Goal: Task Accomplishment & Management: Manage account settings

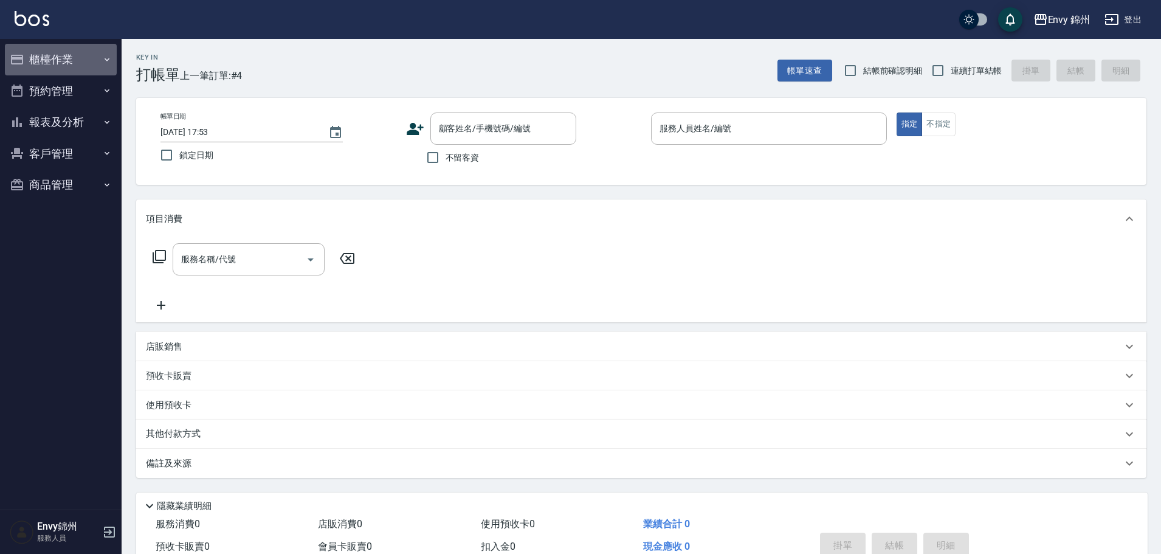
click at [49, 63] on button "櫃檯作業" at bounding box center [61, 60] width 112 height 32
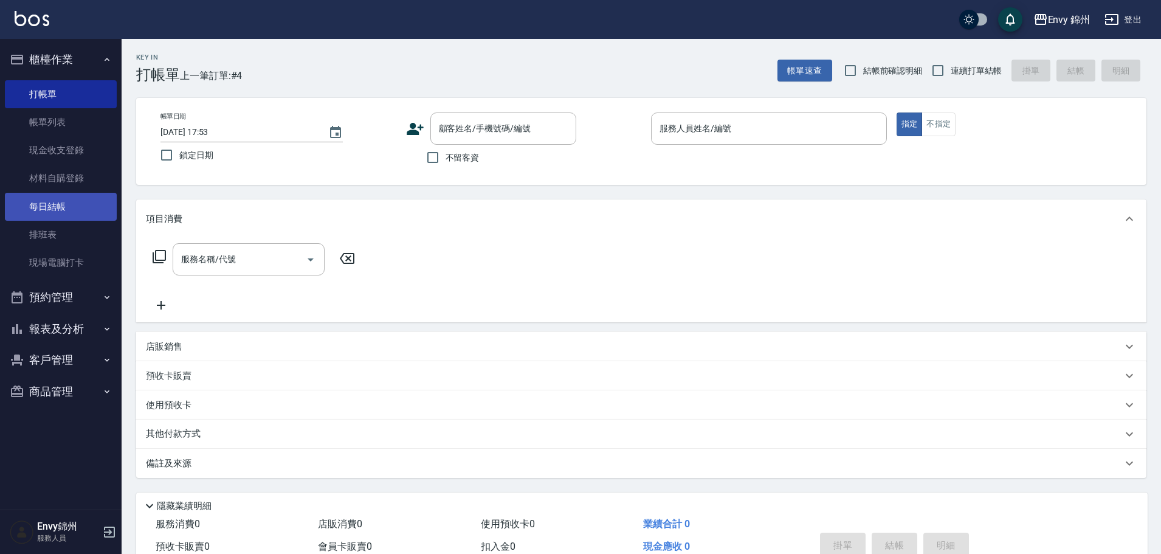
drag, startPoint x: 31, startPoint y: 208, endPoint x: 43, endPoint y: 205, distance: 11.9
click at [31, 208] on link "每日結帳" at bounding box center [61, 207] width 112 height 28
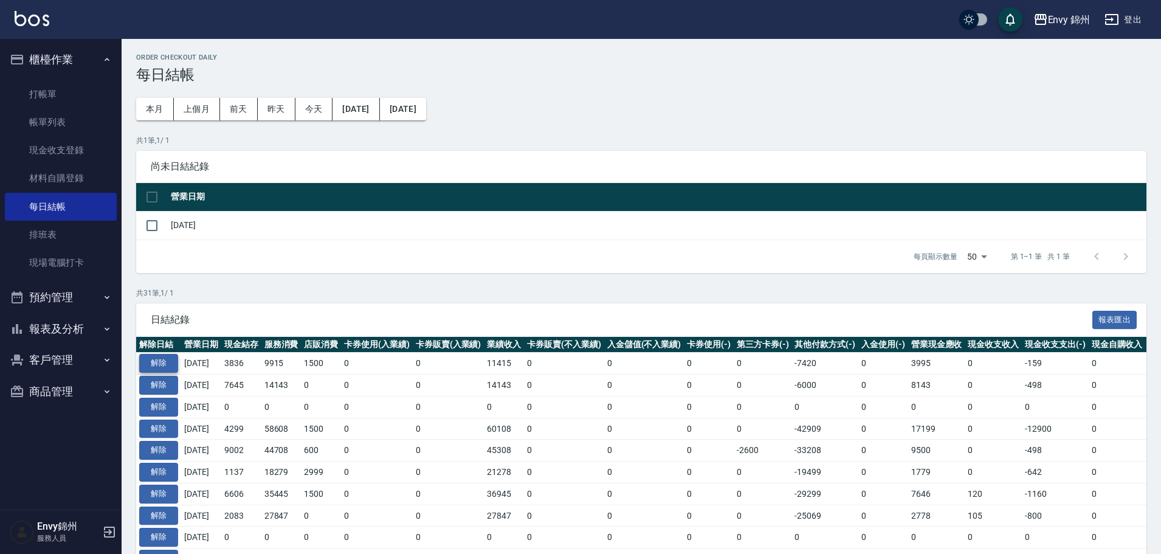
click at [156, 363] on button "解除" at bounding box center [158, 363] width 39 height 19
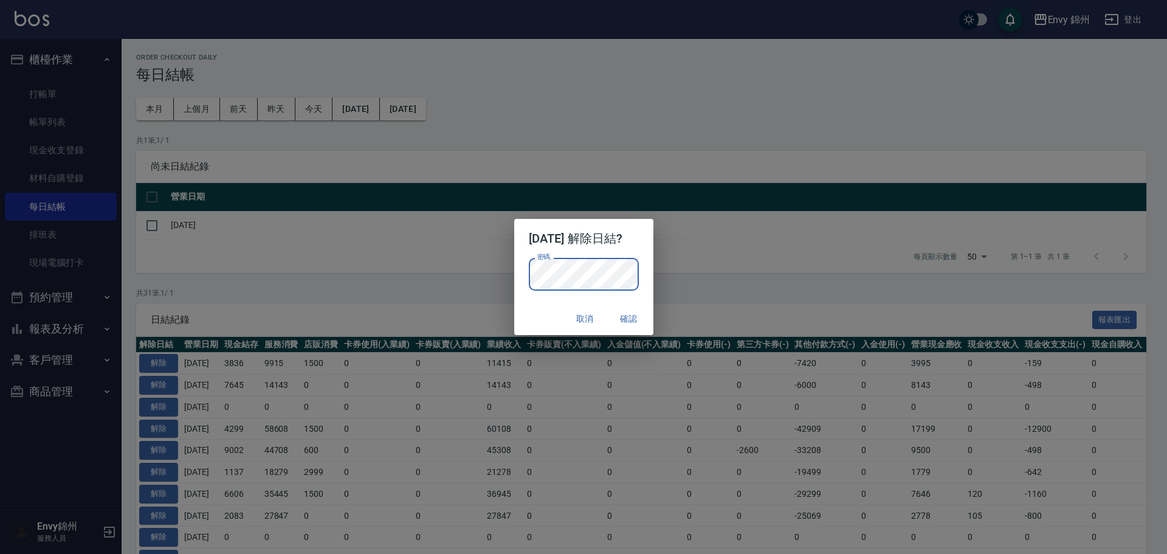
click at [542, 315] on div "取消 確認" at bounding box center [583, 319] width 139 height 32
click at [625, 316] on button "確認" at bounding box center [628, 318] width 39 height 22
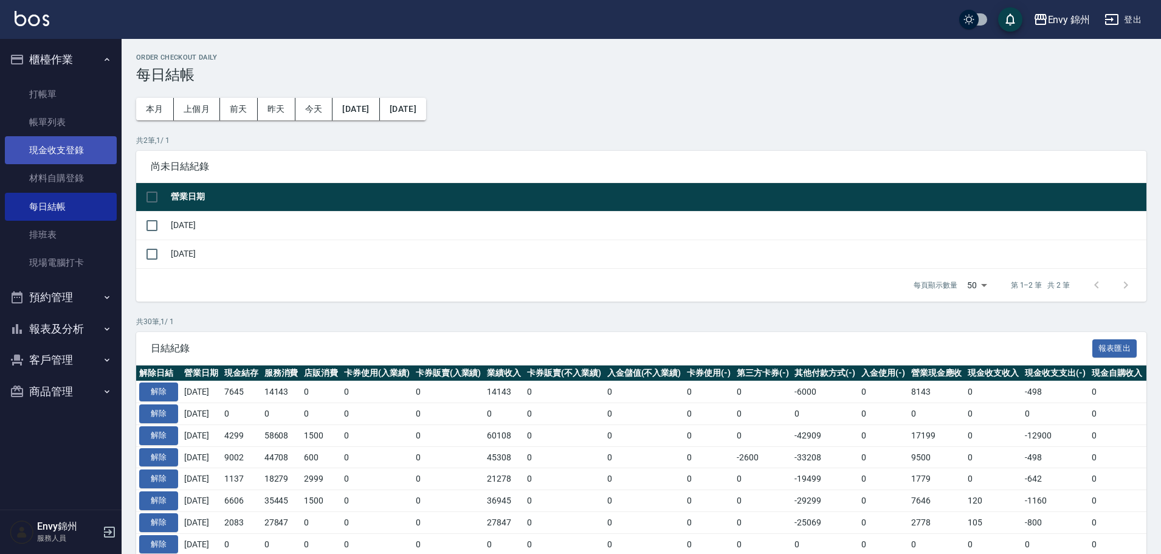
click at [70, 153] on link "現金收支登錄" at bounding box center [61, 150] width 112 height 28
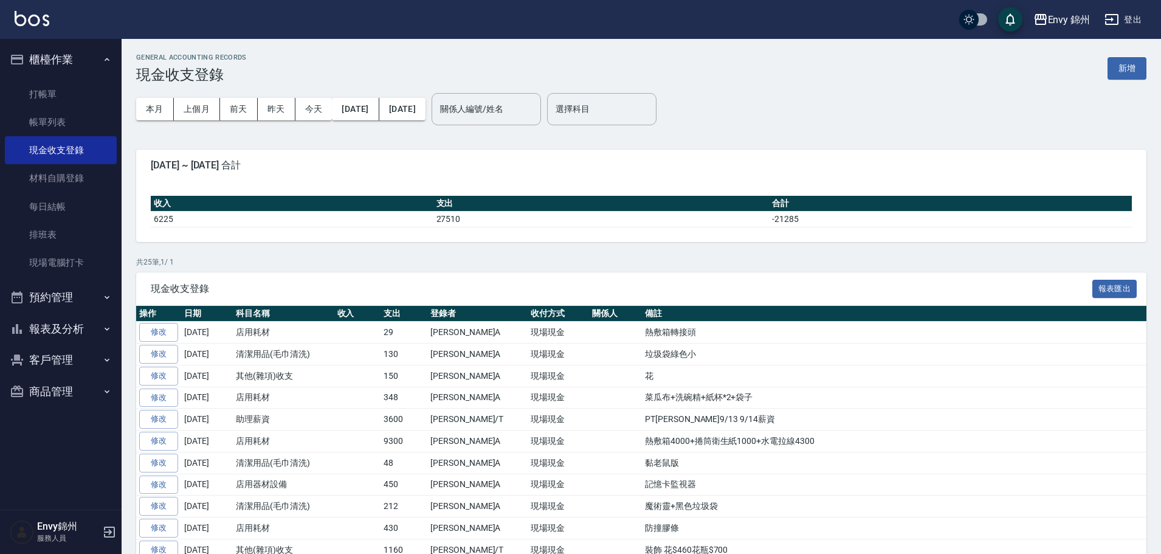
click at [1113, 62] on button "新增" at bounding box center [1126, 68] width 39 height 22
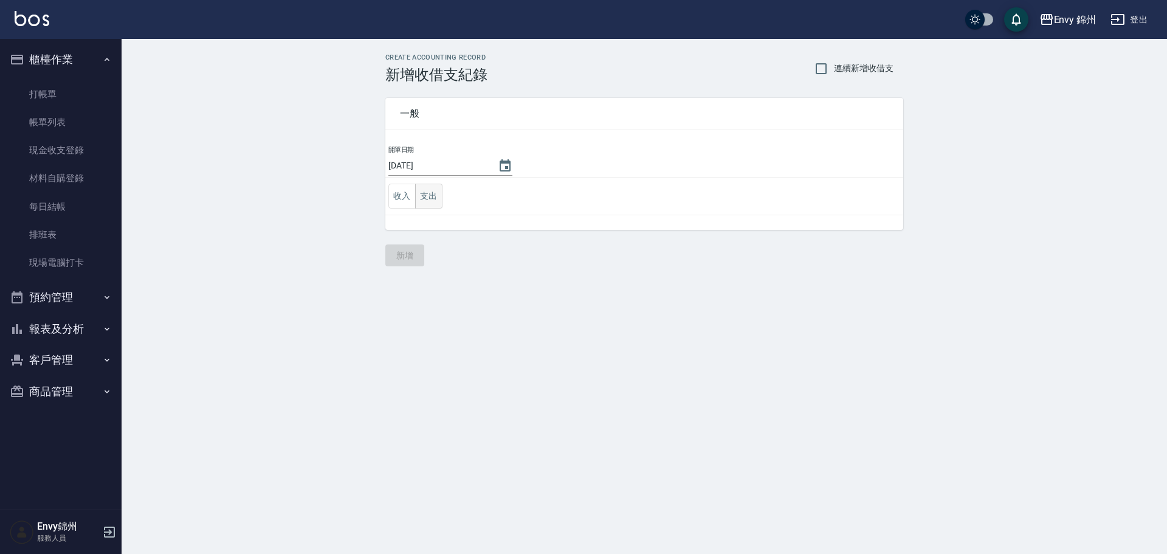
click at [441, 189] on button "支出" at bounding box center [428, 196] width 27 height 25
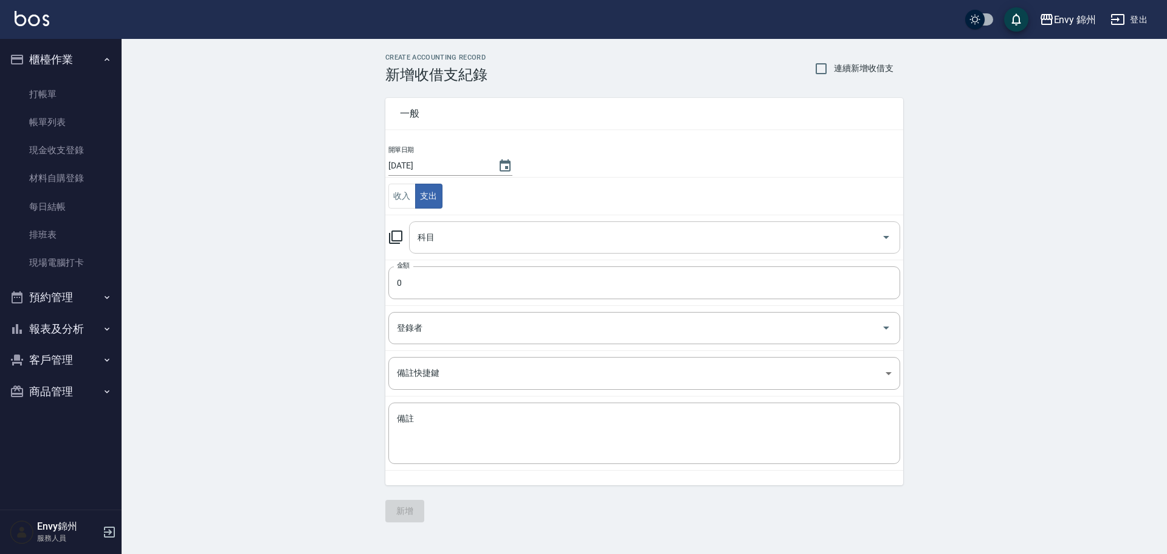
click at [424, 241] on input "科目" at bounding box center [645, 237] width 462 height 21
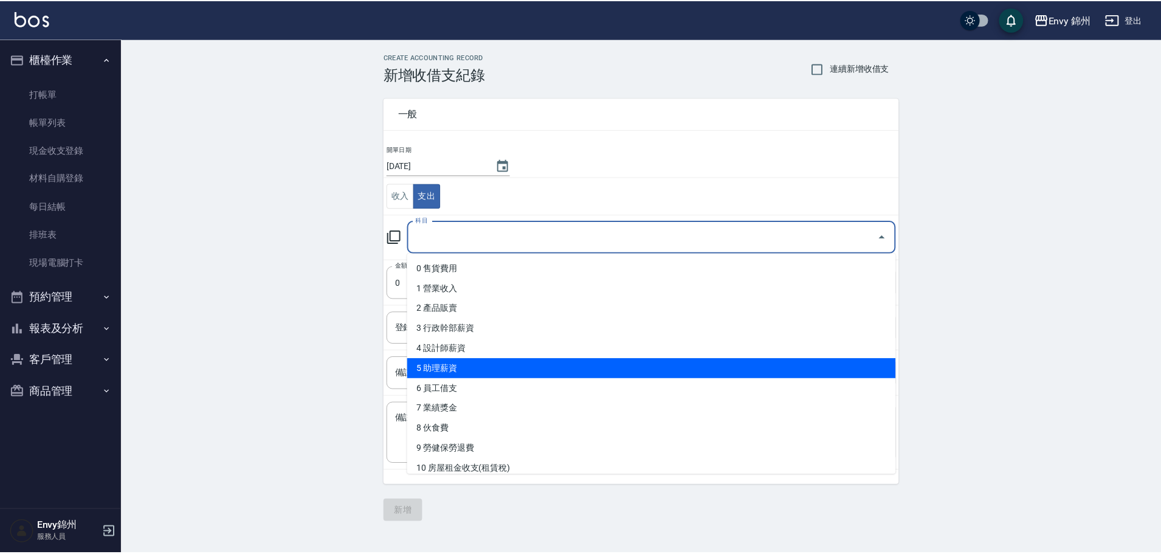
scroll to position [122, 0]
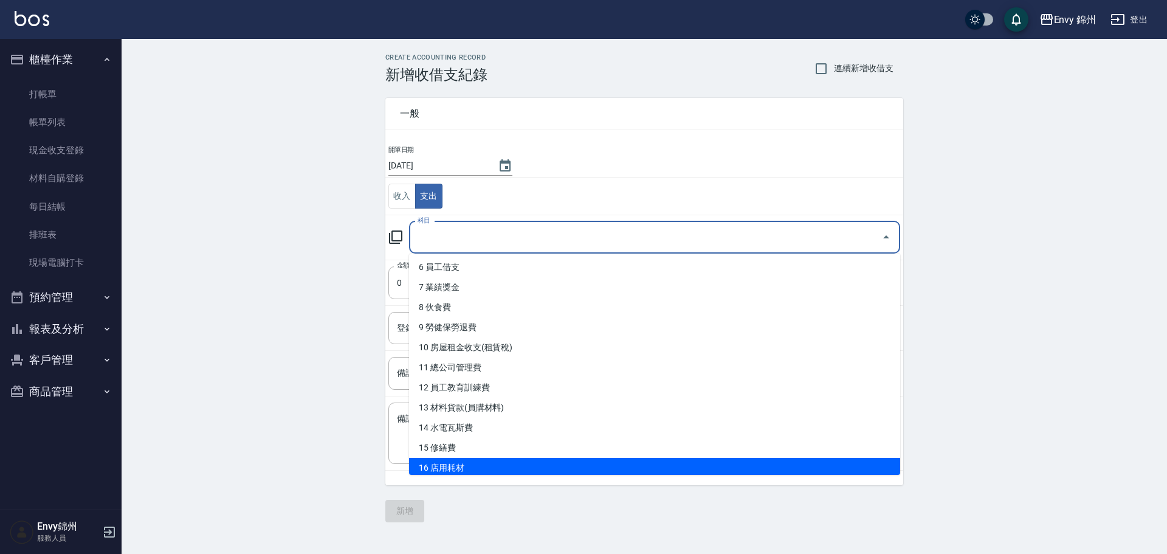
click at [458, 461] on li "16 店用耗材" at bounding box center [654, 468] width 491 height 20
type input "16 店用耗材"
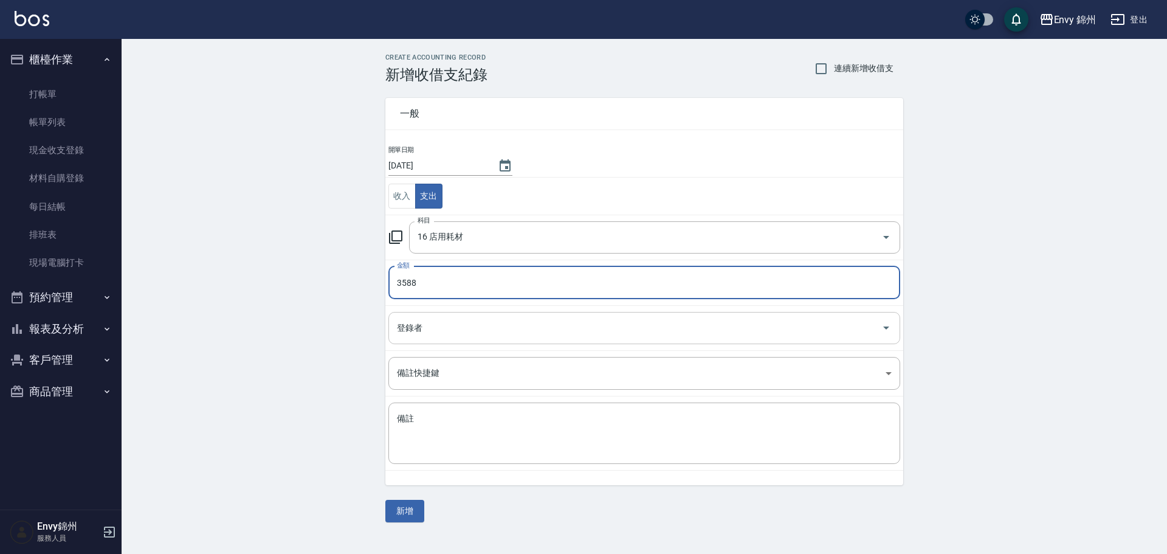
type input "3588"
drag, startPoint x: 452, startPoint y: 327, endPoint x: 459, endPoint y: 343, distance: 17.7
click at [452, 328] on input "登錄者" at bounding box center [635, 327] width 482 height 21
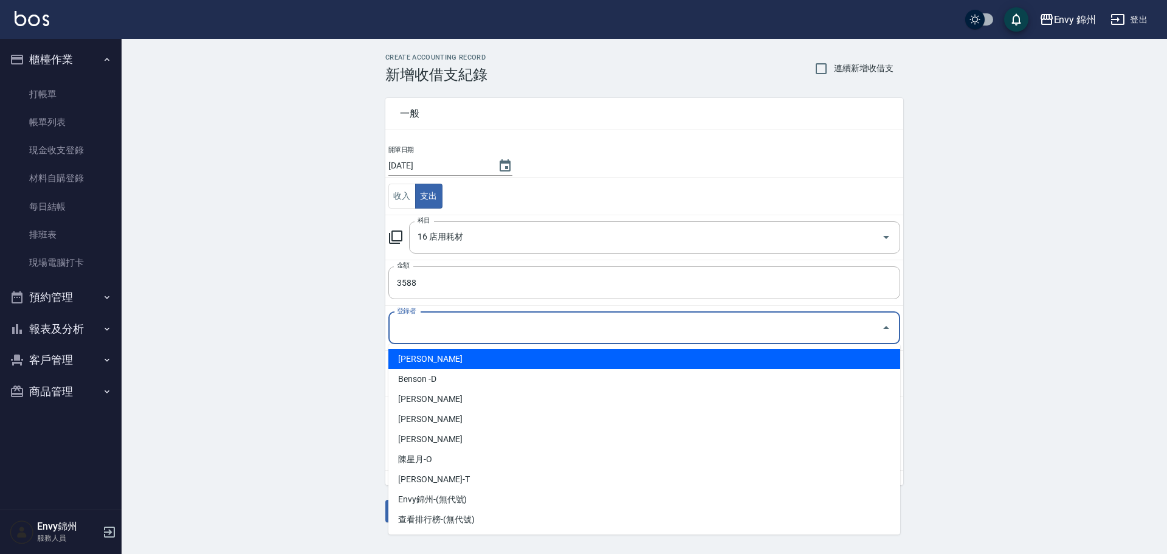
click at [459, 359] on li "[PERSON_NAME]" at bounding box center [644, 359] width 512 height 20
type input "[PERSON_NAME]"
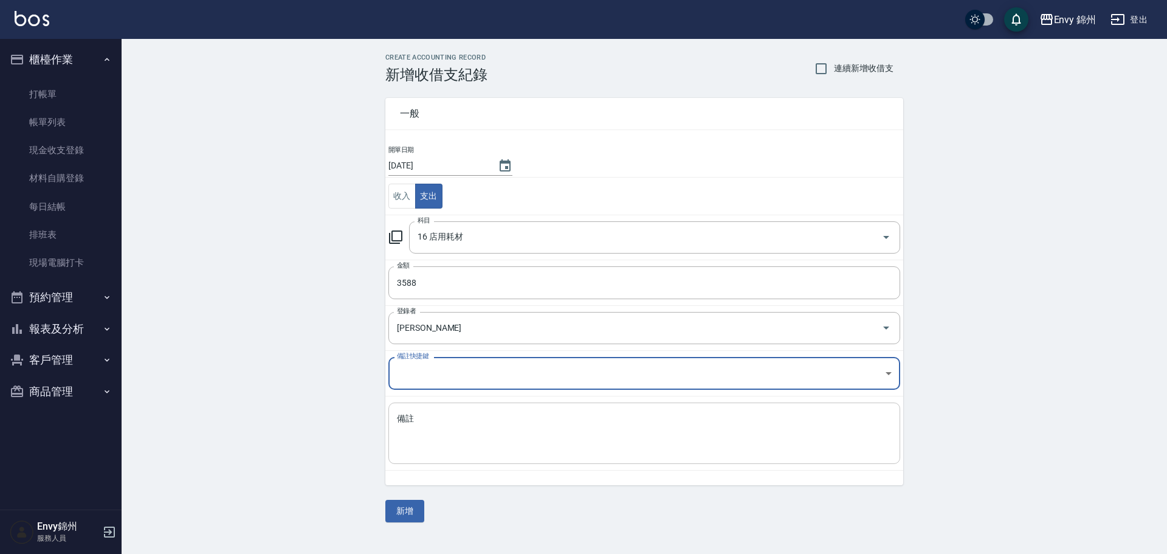
click at [478, 434] on textarea "備註" at bounding box center [644, 433] width 495 height 41
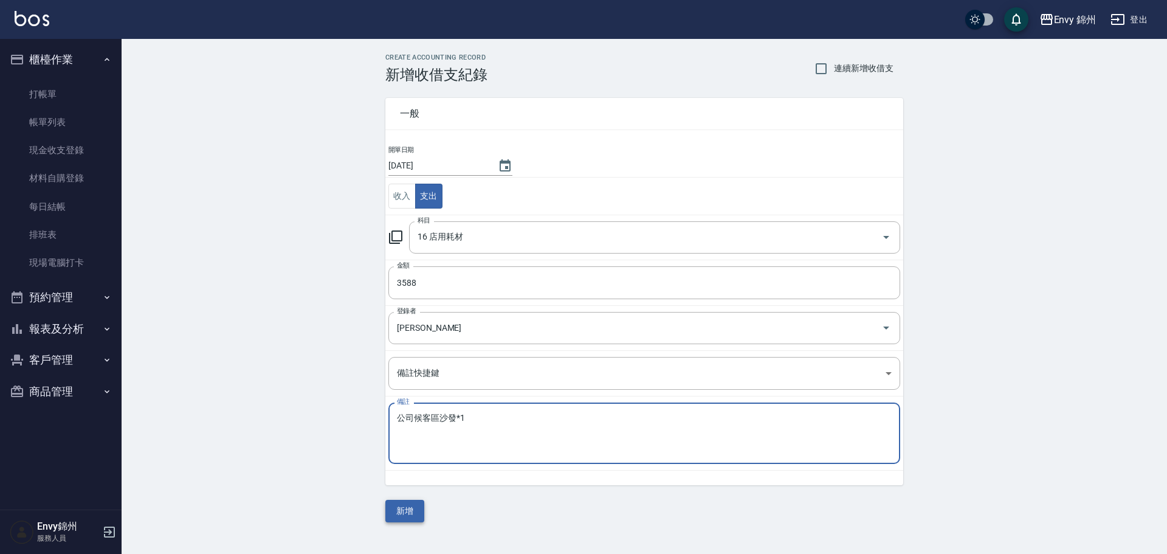
type textarea "公司候客區沙發*1"
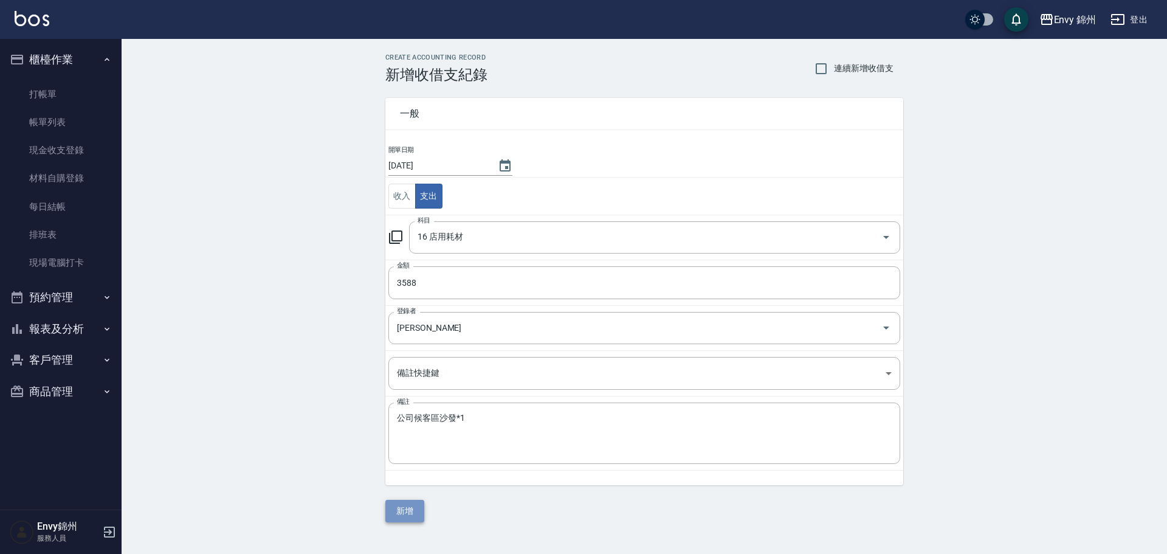
click at [402, 512] on button "新增" at bounding box center [404, 511] width 39 height 22
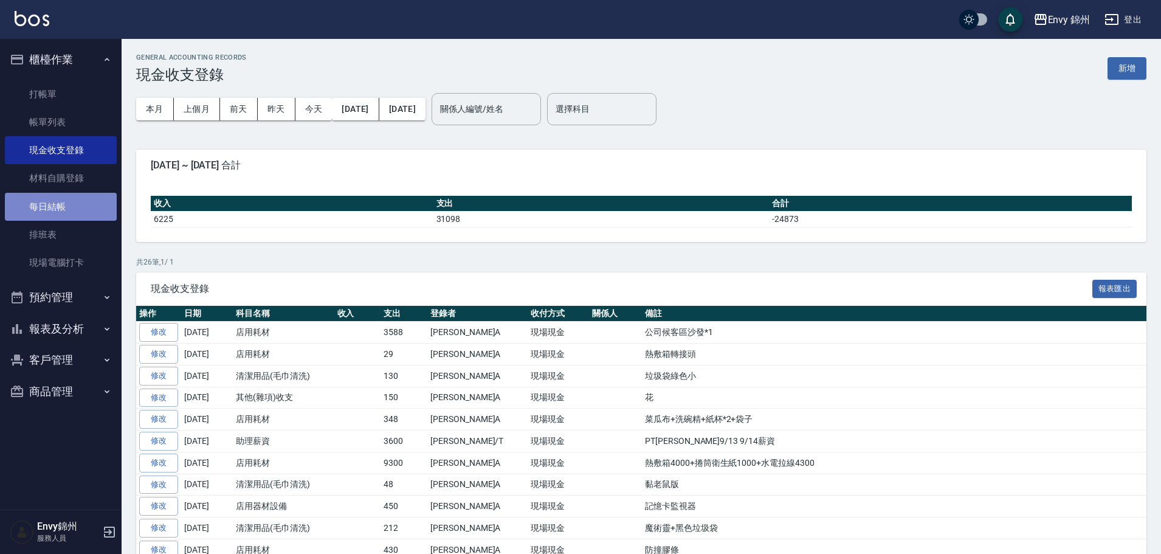
click at [63, 209] on link "每日結帳" at bounding box center [61, 207] width 112 height 28
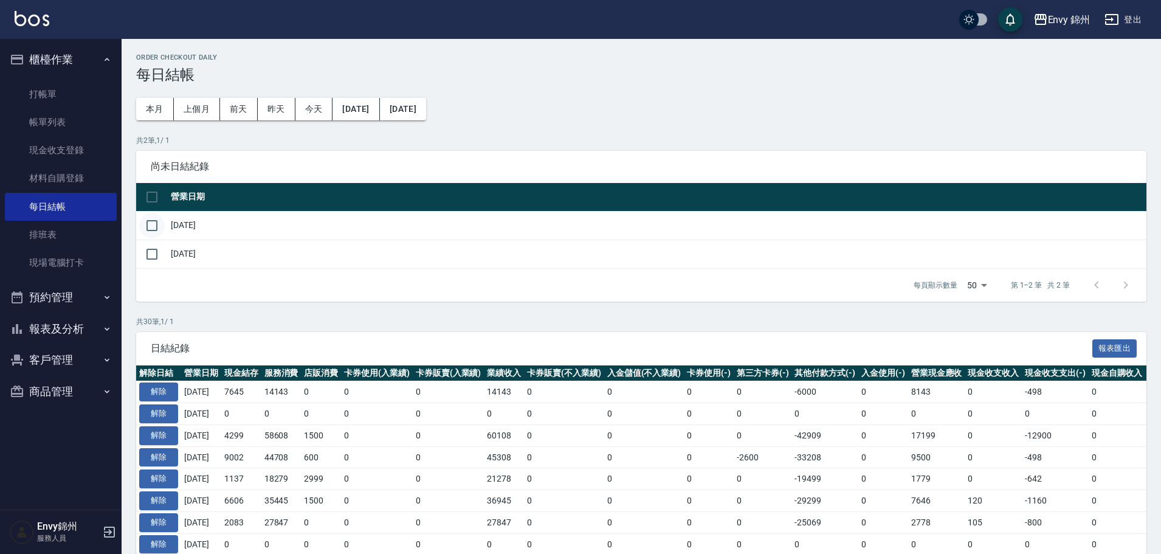
click at [156, 224] on input "checkbox" at bounding box center [152, 226] width 26 height 26
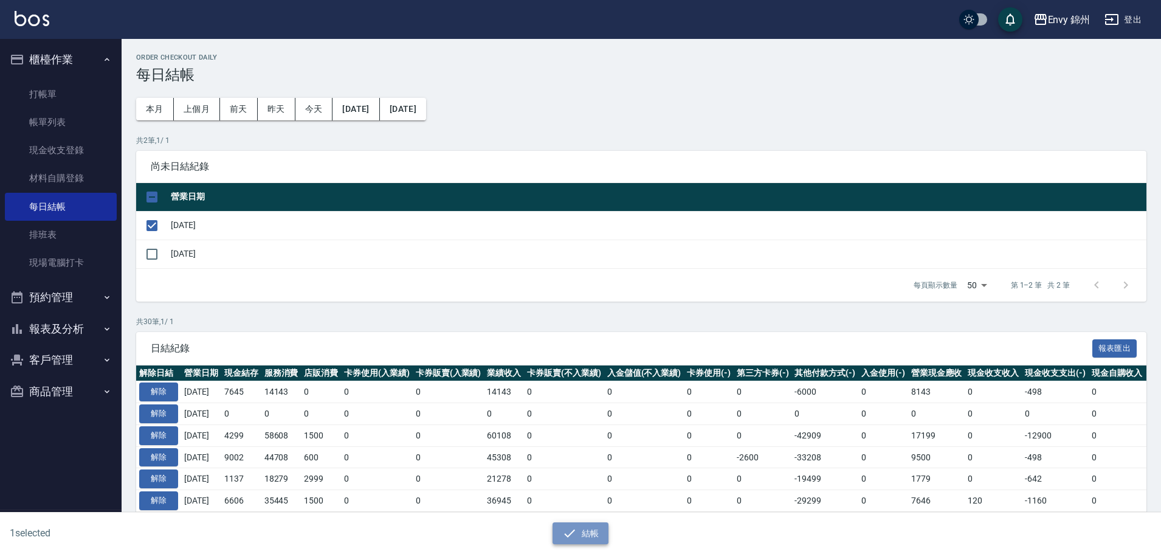
click at [583, 542] on button "結帳" at bounding box center [580, 533] width 57 height 22
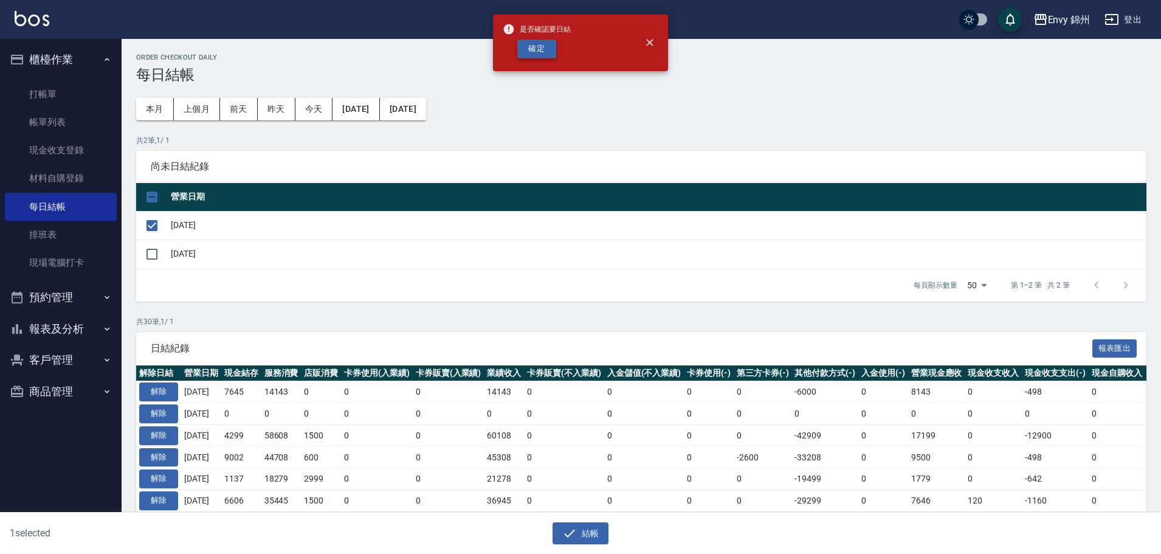
click at [543, 46] on button "確定" at bounding box center [536, 48] width 39 height 19
checkbox input "false"
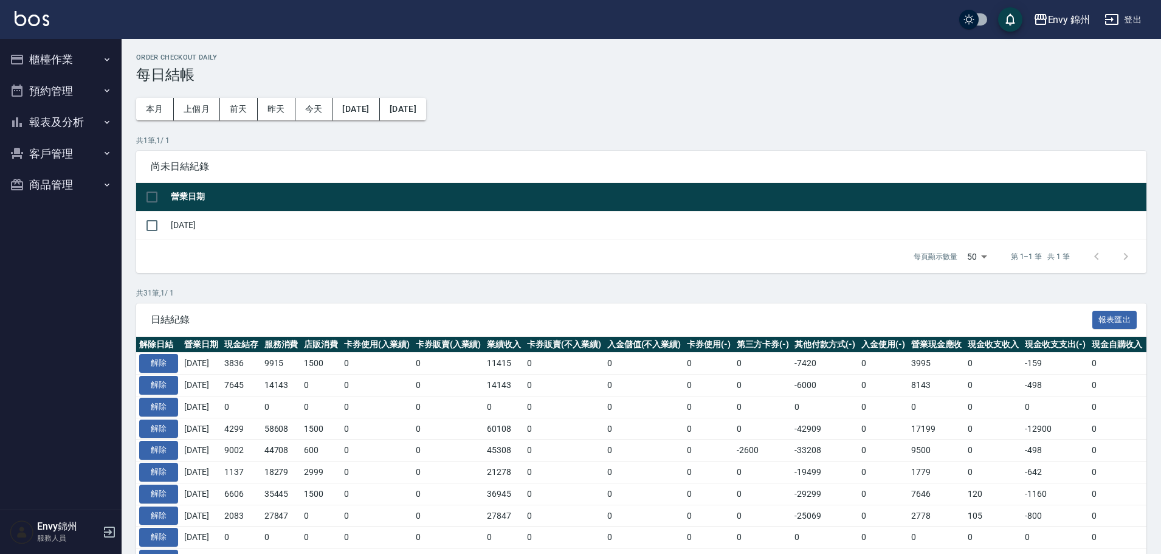
click at [37, 61] on button "櫃檯作業" at bounding box center [61, 60] width 112 height 32
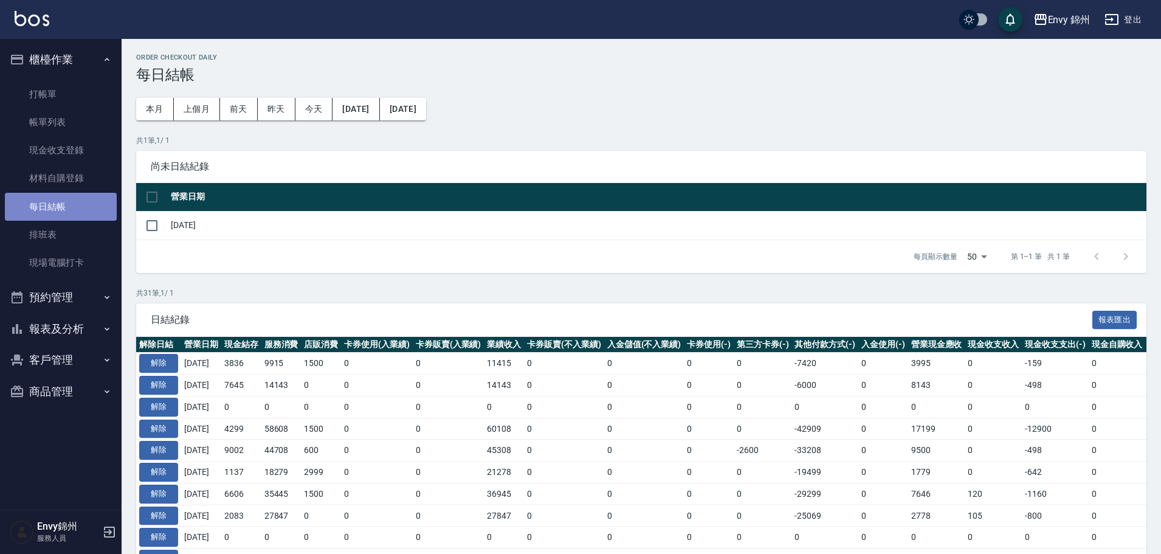
click at [41, 211] on link "每日結帳" at bounding box center [61, 207] width 112 height 28
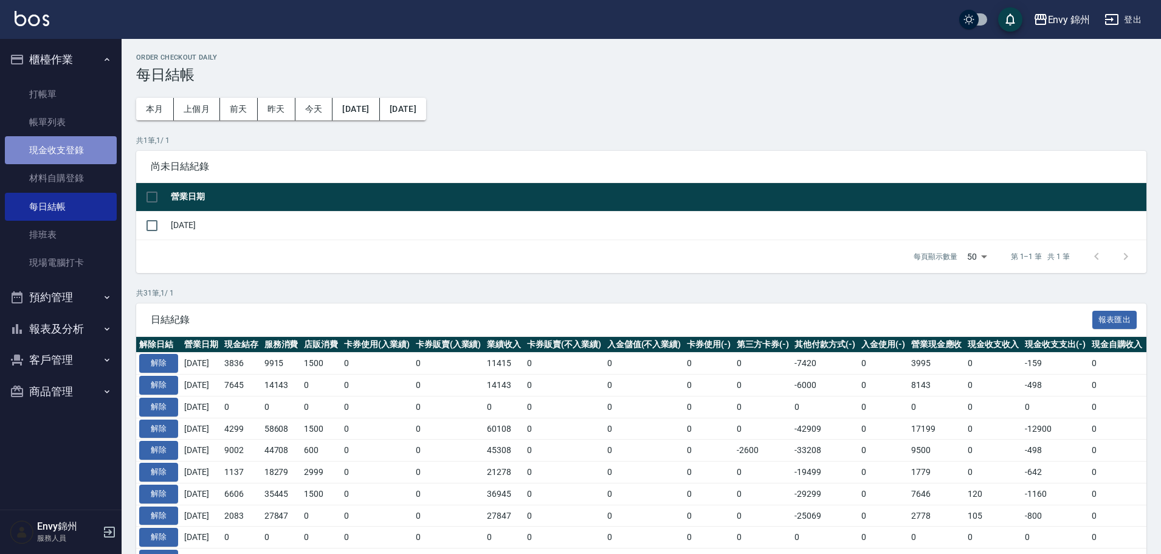
click at [67, 149] on link "現金收支登錄" at bounding box center [61, 150] width 112 height 28
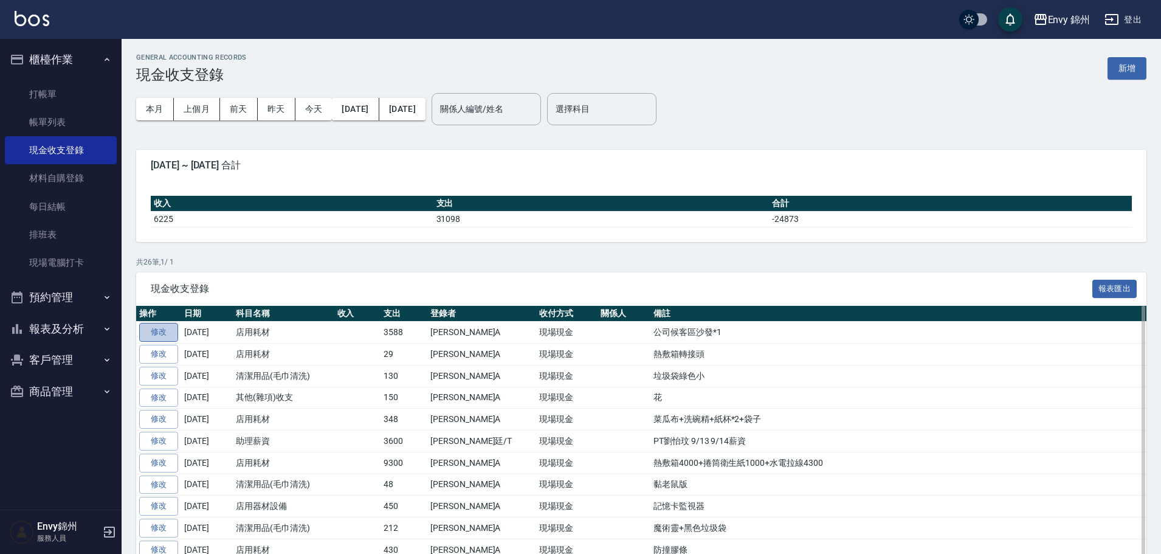
click at [170, 335] on link "修改" at bounding box center [158, 332] width 39 height 19
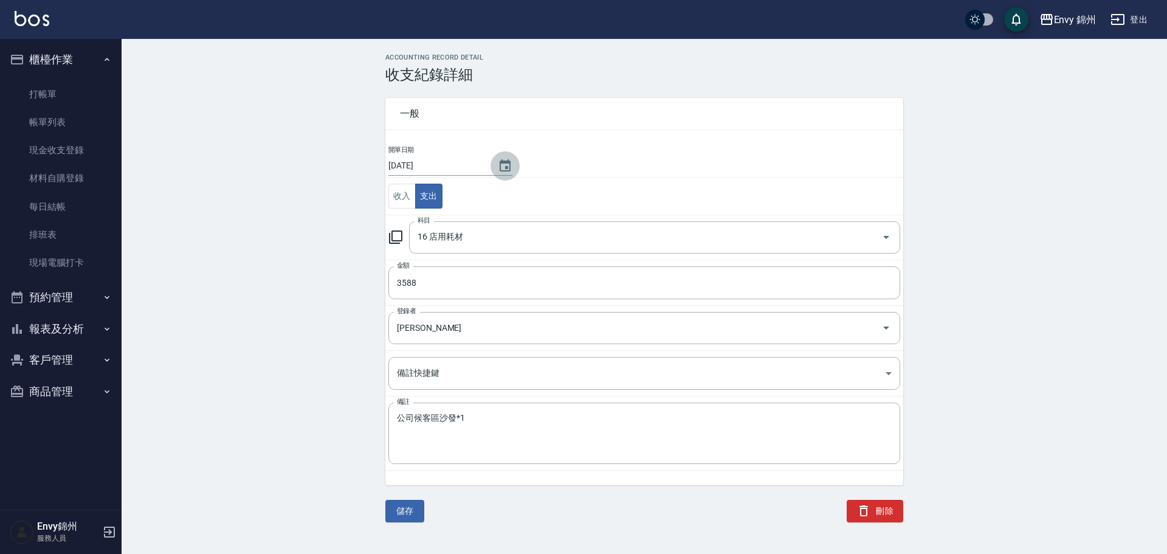
click at [498, 162] on icon "Choose date, selected date is 2025-09-18" at bounding box center [505, 166] width 15 height 15
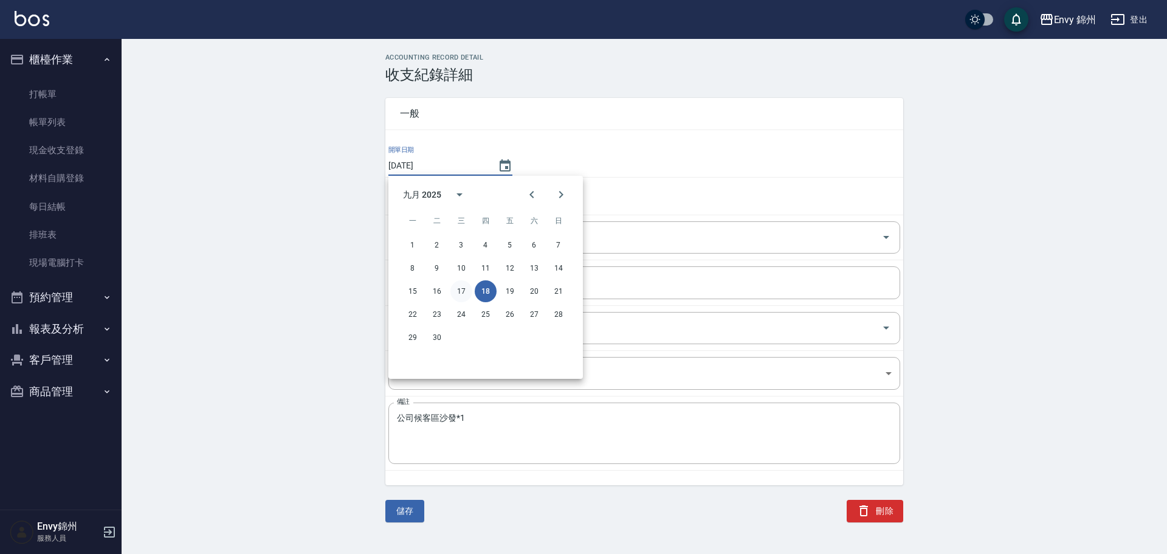
click at [460, 297] on button "17" at bounding box center [461, 291] width 22 height 22
type input "[DATE]"
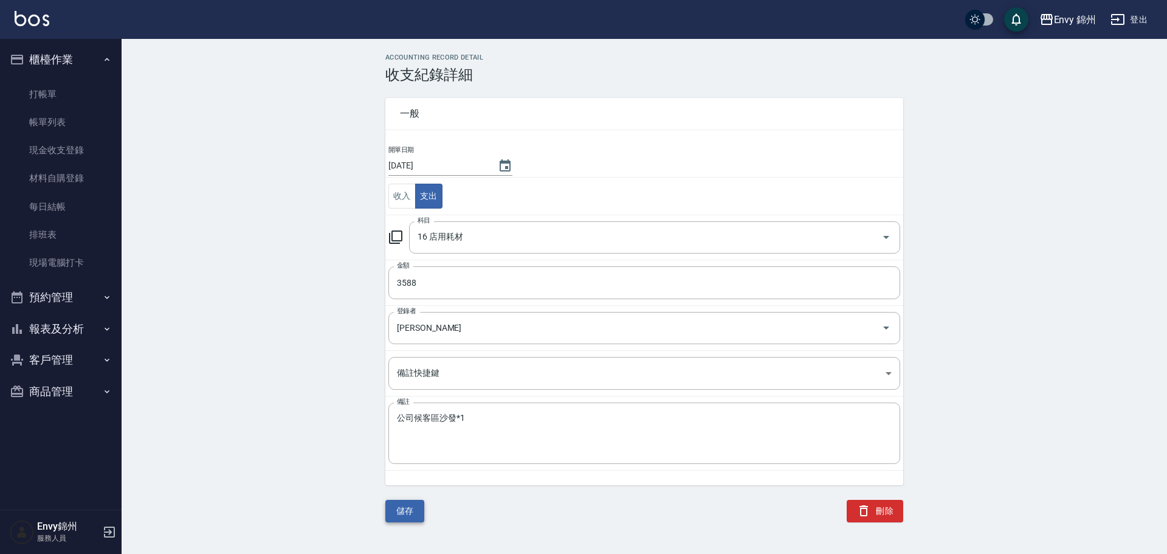
click at [403, 507] on button "儲存" at bounding box center [404, 511] width 39 height 22
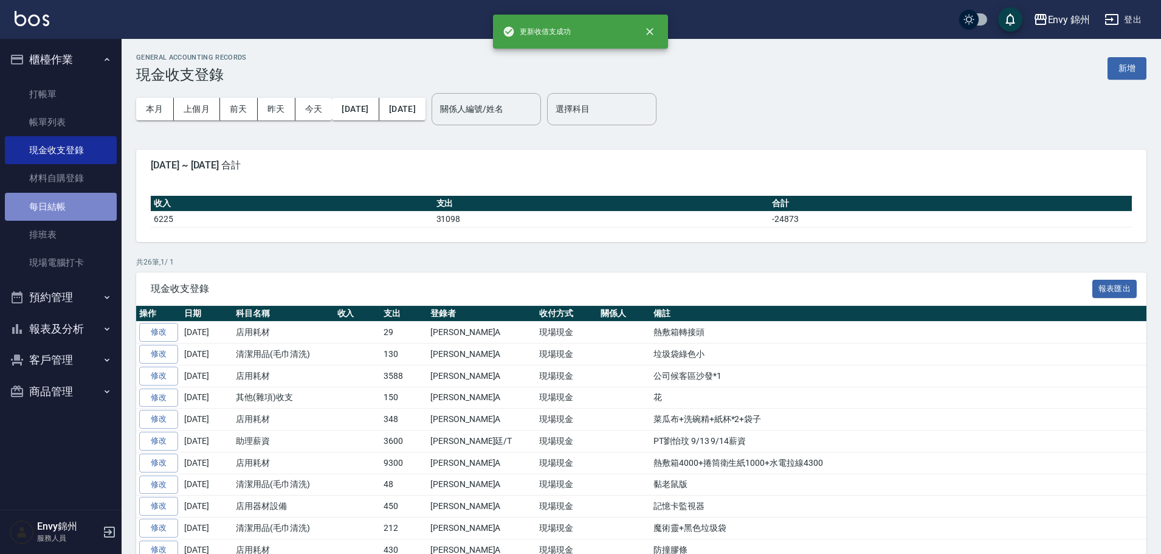
click at [52, 202] on link "每日結帳" at bounding box center [61, 207] width 112 height 28
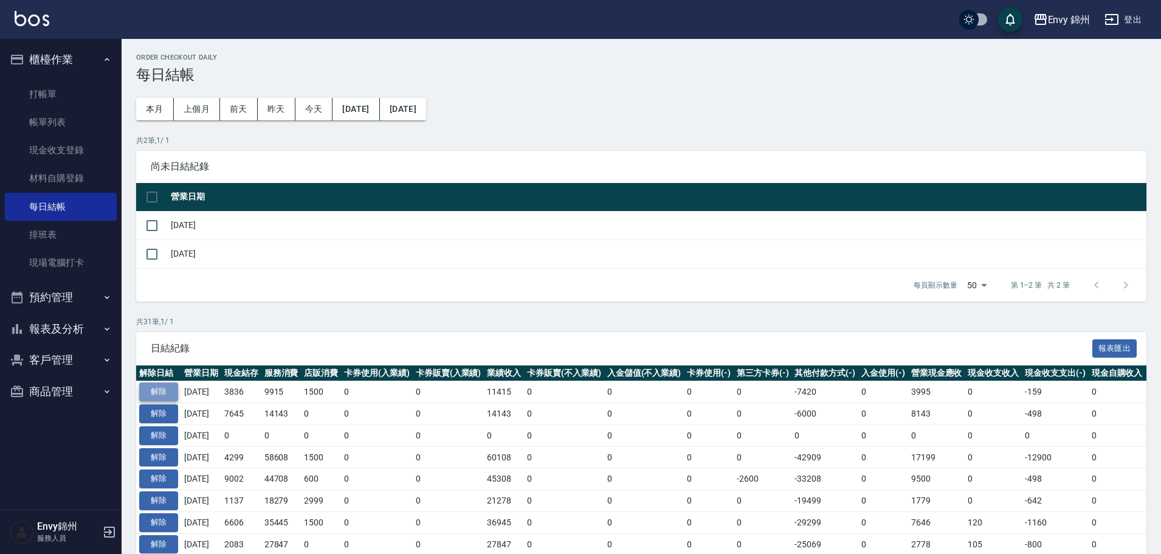
click at [174, 389] on button "解除" at bounding box center [158, 391] width 39 height 19
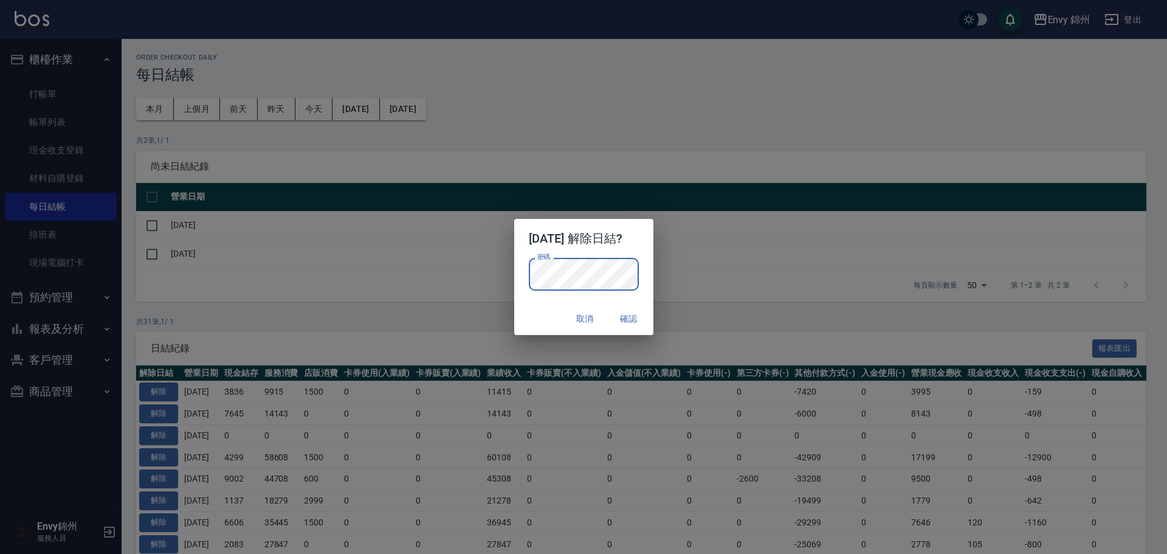
click at [239, 238] on div "2025/09/17 解除日結? 密碼 密碼 取消 確認" at bounding box center [583, 277] width 1167 height 554
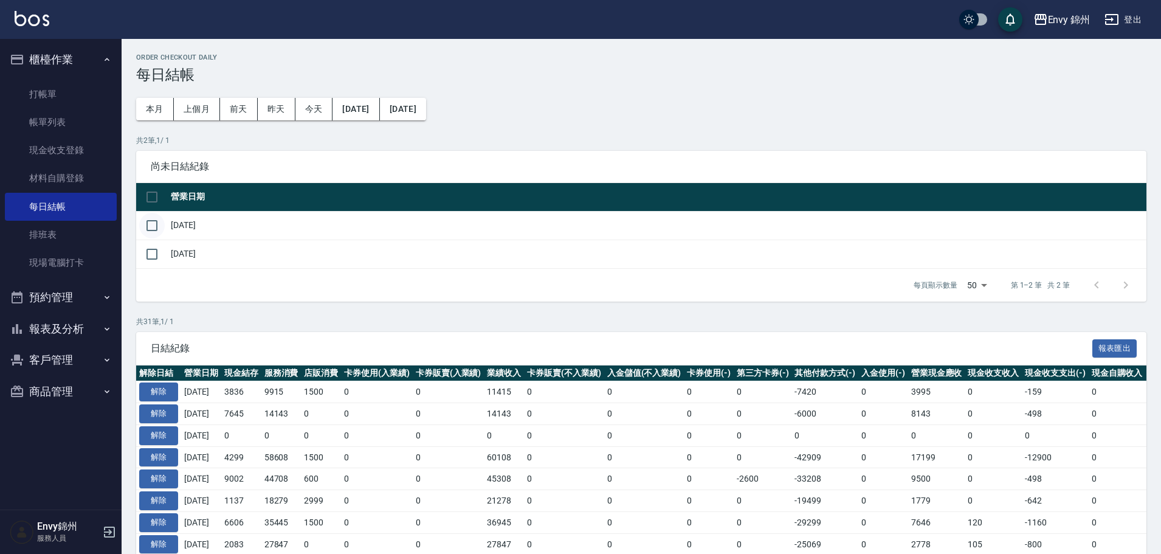
click at [162, 221] on input "checkbox" at bounding box center [152, 226] width 26 height 26
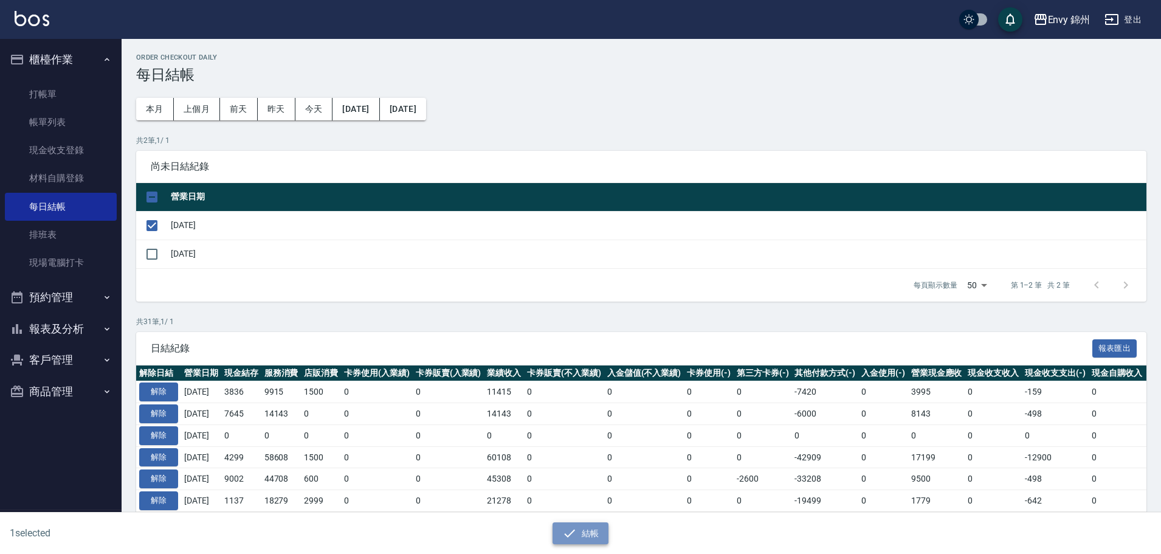
click at [591, 529] on button "結帳" at bounding box center [580, 533] width 57 height 22
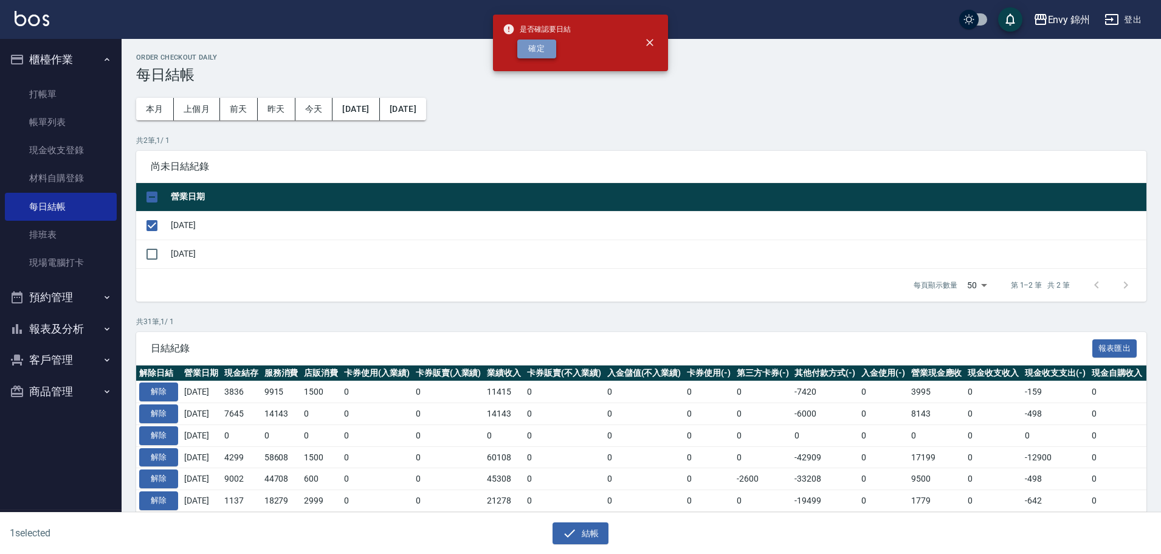
click at [551, 53] on button "確定" at bounding box center [536, 48] width 39 height 19
checkbox input "false"
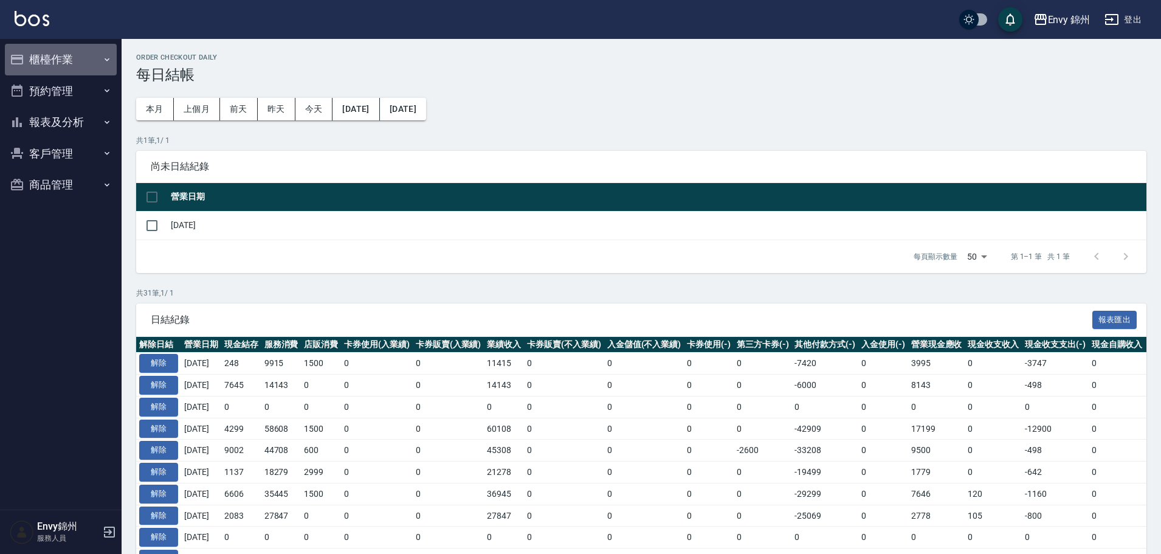
click at [45, 61] on button "櫃檯作業" at bounding box center [61, 60] width 112 height 32
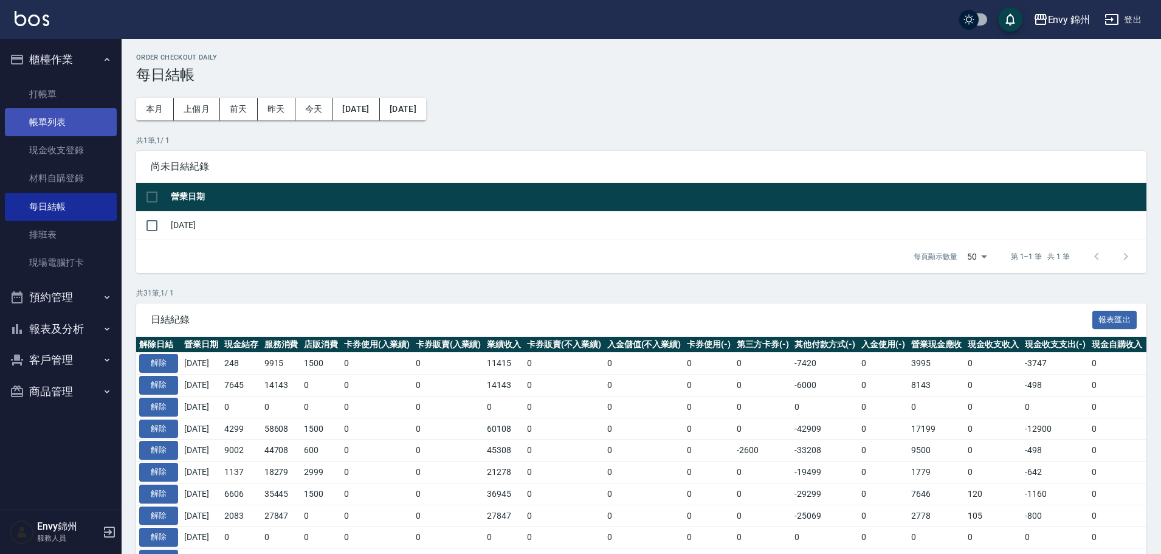
click at [65, 119] on link "帳單列表" at bounding box center [61, 122] width 112 height 28
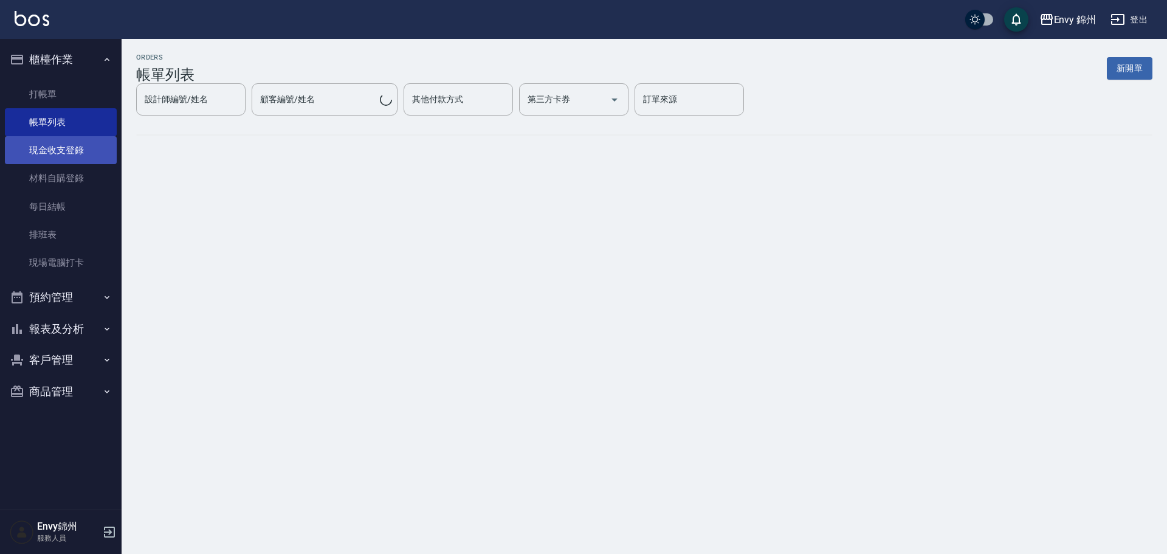
click at [67, 154] on link "現金收支登錄" at bounding box center [61, 150] width 112 height 28
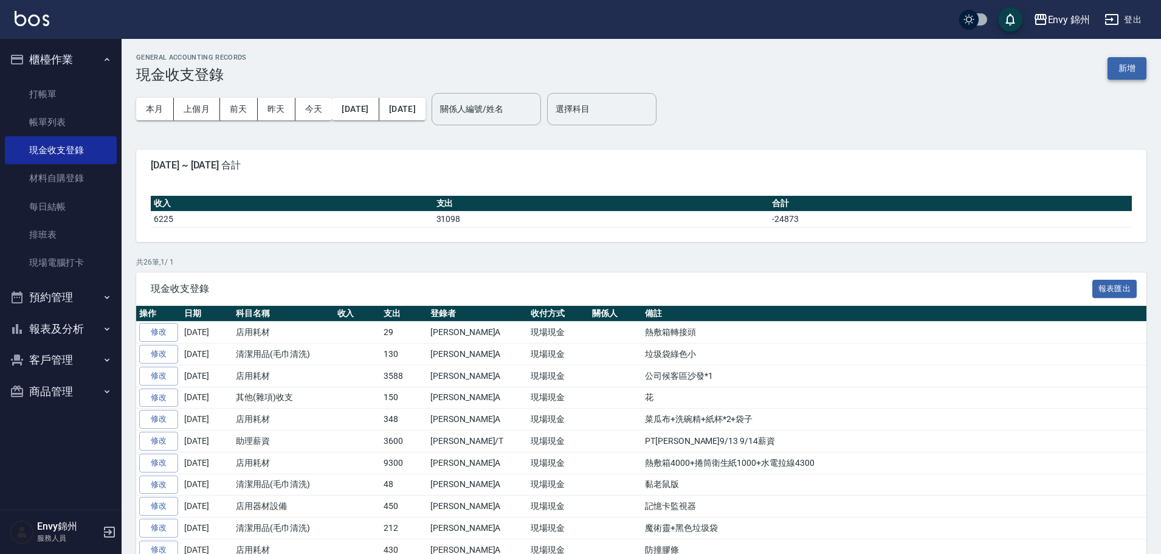
click at [1136, 65] on button "新增" at bounding box center [1126, 68] width 39 height 22
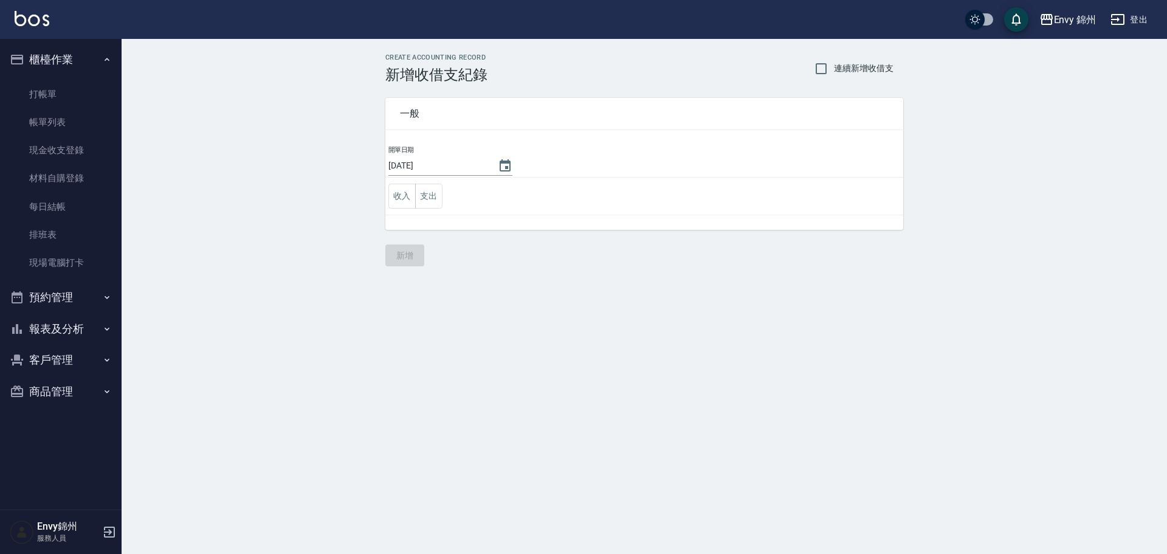
click at [444, 191] on td "收入 支出" at bounding box center [644, 196] width 518 height 38
click at [441, 191] on button "支出" at bounding box center [428, 196] width 27 height 25
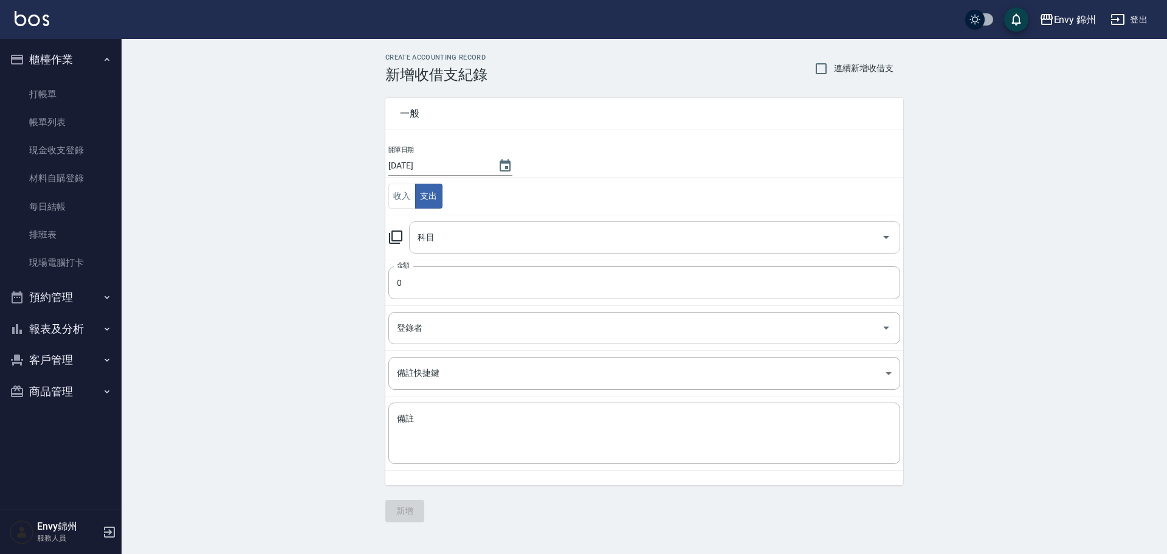
click at [433, 245] on input "科目" at bounding box center [645, 237] width 462 height 21
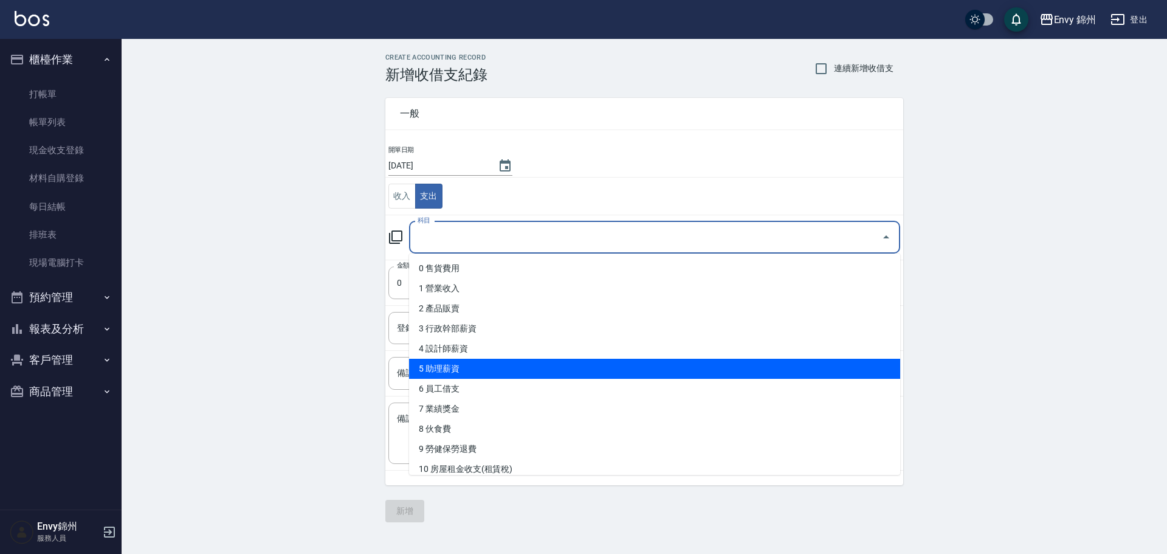
scroll to position [122, 0]
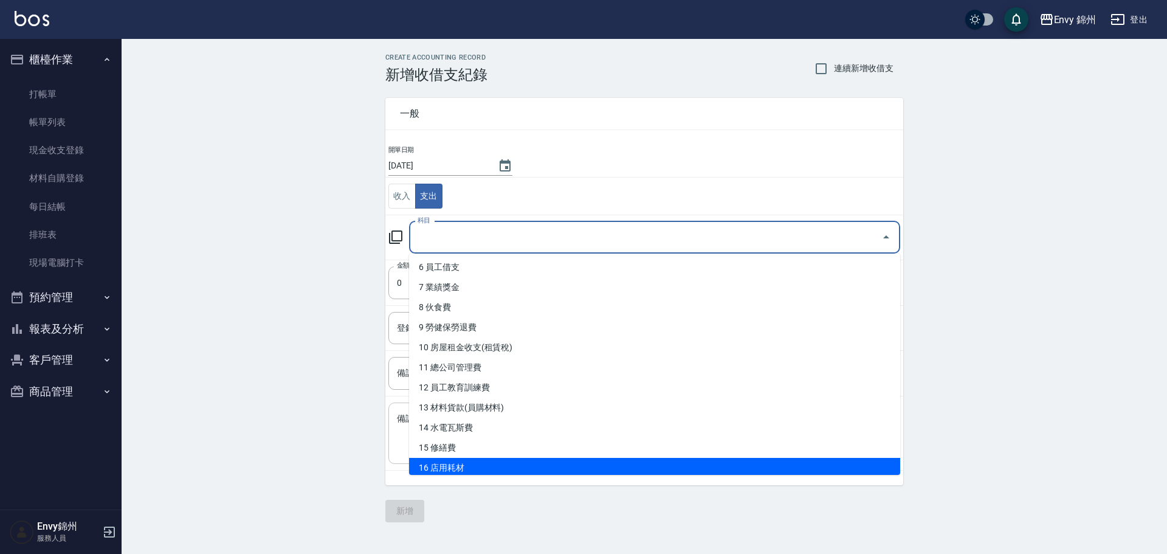
click at [464, 464] on li "16 店用耗材" at bounding box center [654, 468] width 491 height 20
type input "16 店用耗材"
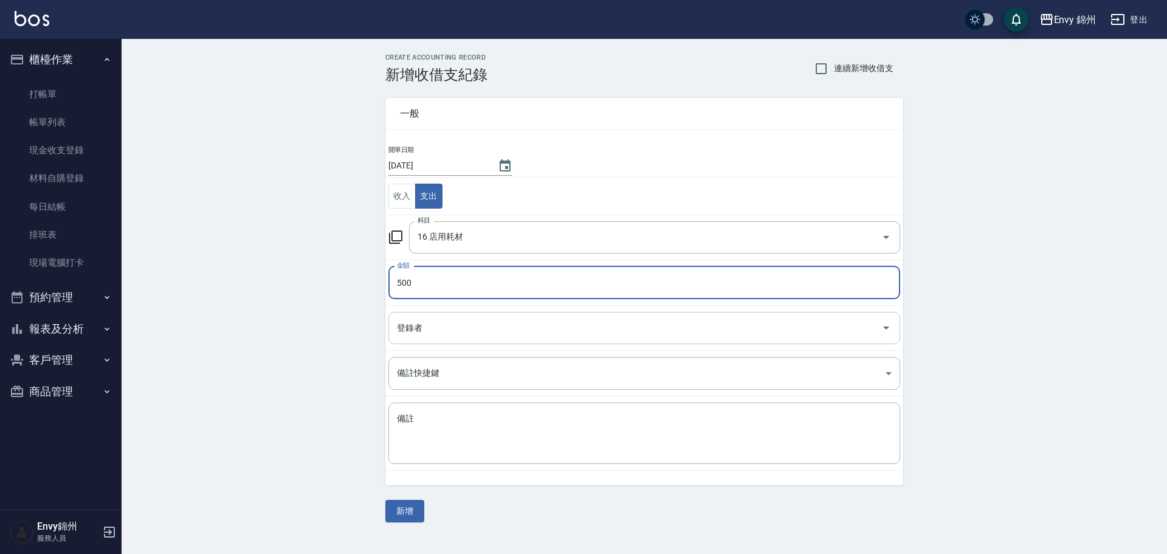
type input "500"
click at [427, 324] on input "登錄者" at bounding box center [635, 327] width 482 height 21
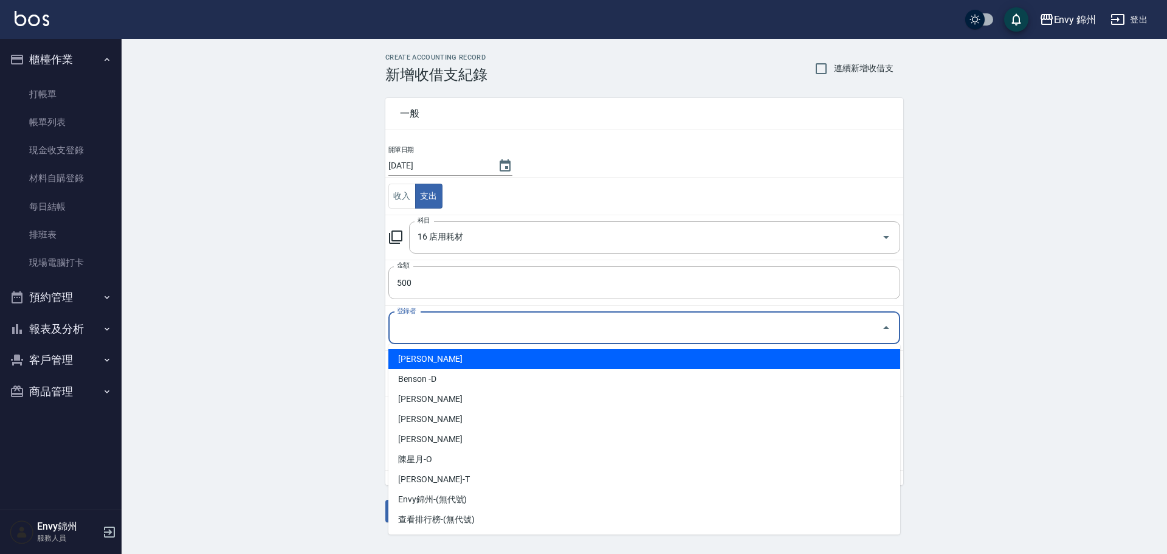
click at [426, 357] on li "鄭怡秀-A" at bounding box center [644, 359] width 512 height 20
type input "鄭怡秀-A"
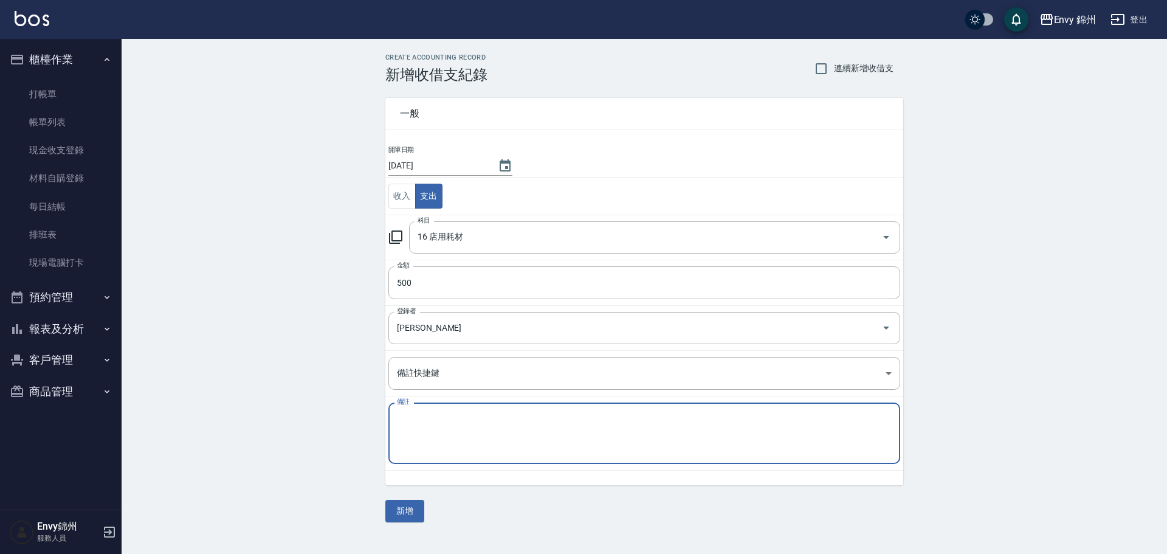
click at [466, 439] on textarea "備註" at bounding box center [644, 433] width 495 height 41
type textarea "公司用麻繩*4"
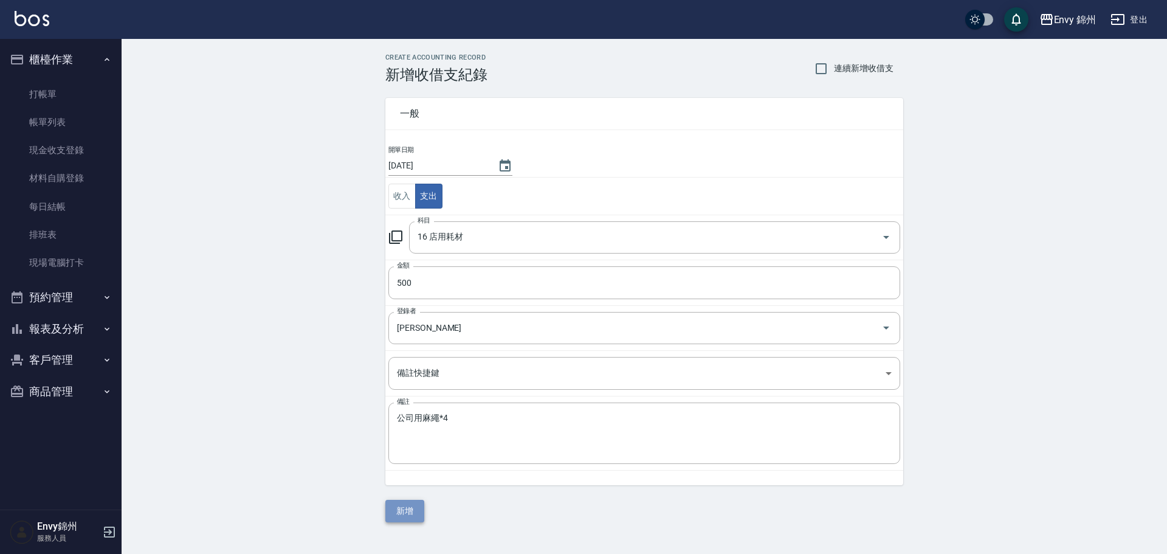
click at [404, 518] on button "新增" at bounding box center [404, 511] width 39 height 22
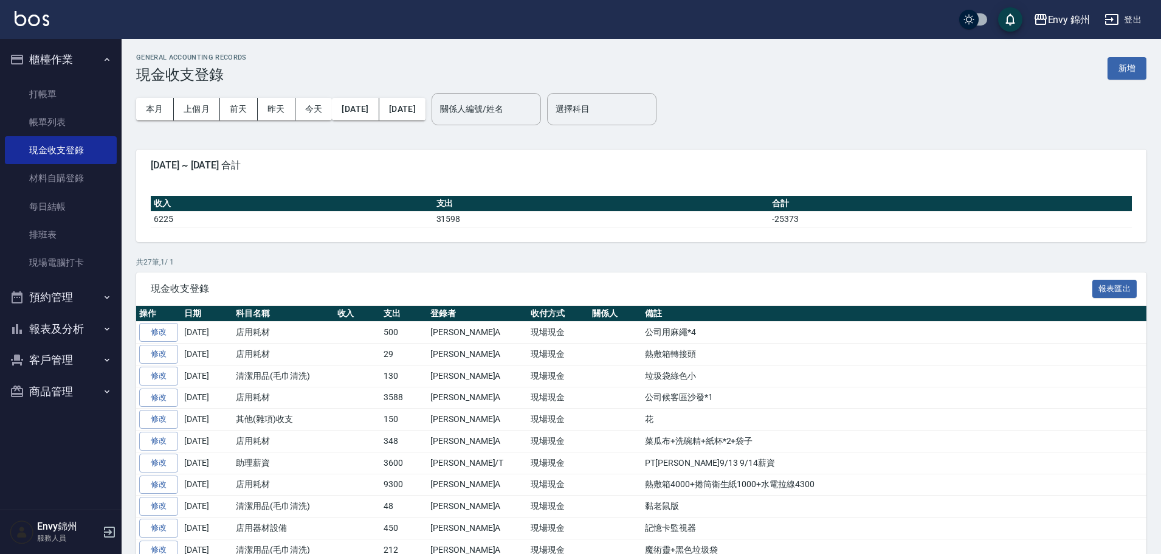
click at [157, 336] on link "修改" at bounding box center [158, 332] width 39 height 19
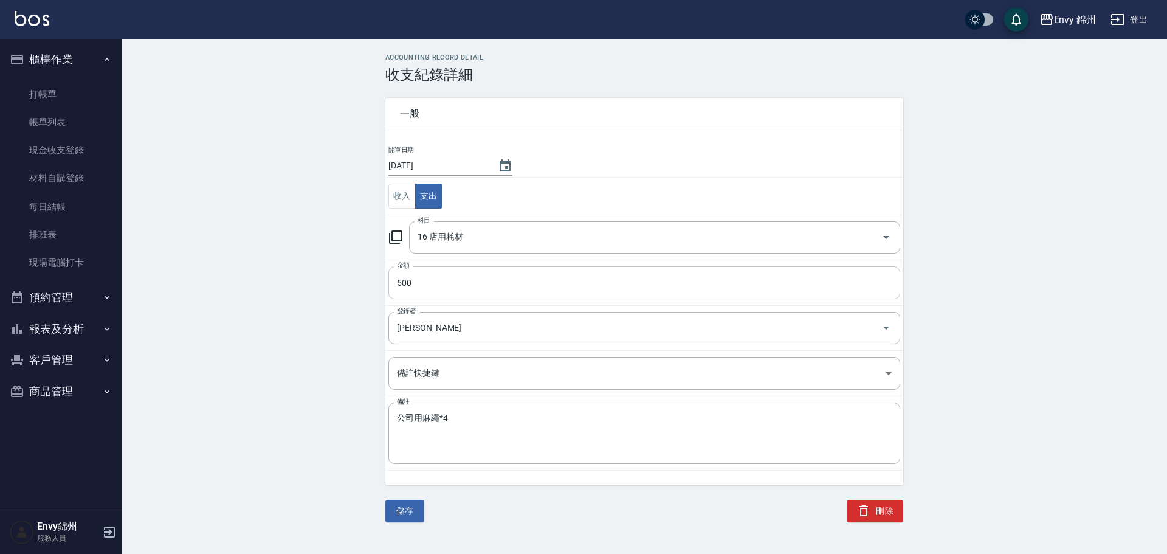
click at [483, 270] on input "500" at bounding box center [644, 282] width 512 height 33
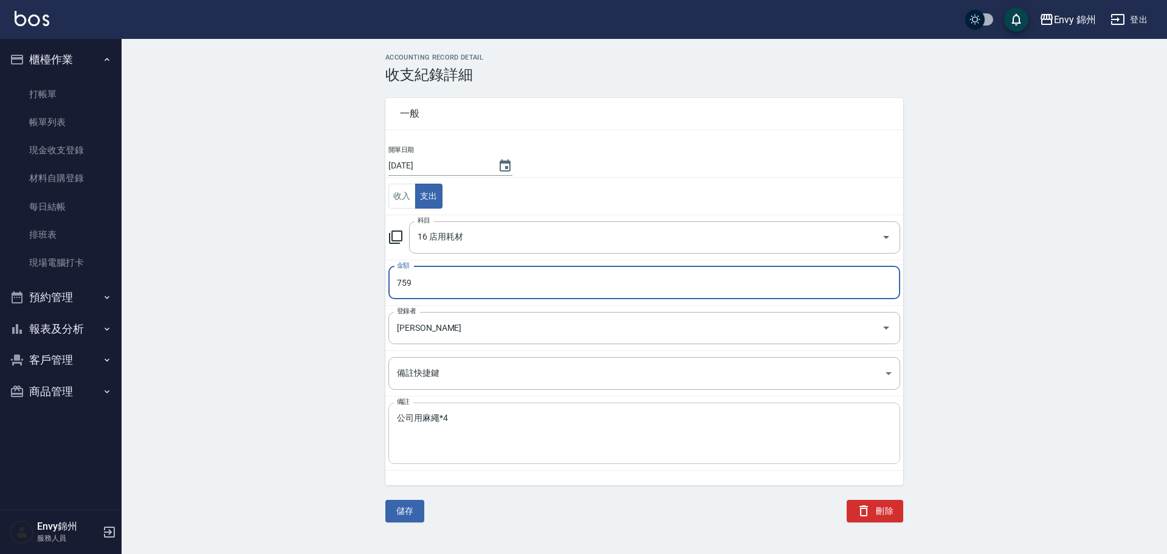
type input "759"
click at [455, 416] on textarea "公司用麻繩*4" at bounding box center [644, 433] width 495 height 41
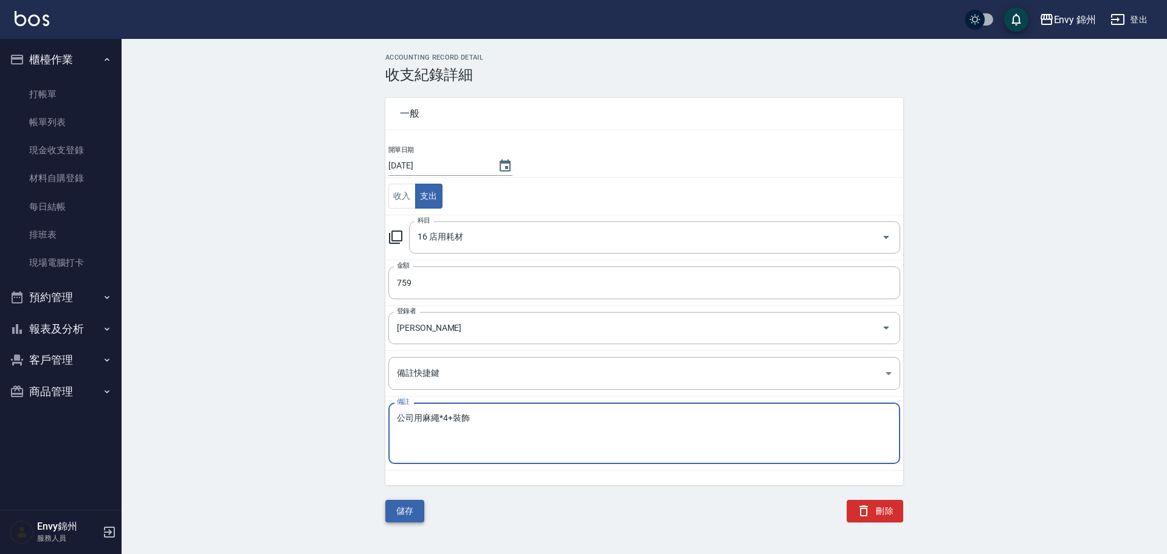
type textarea "公司用麻繩*4+裝飾"
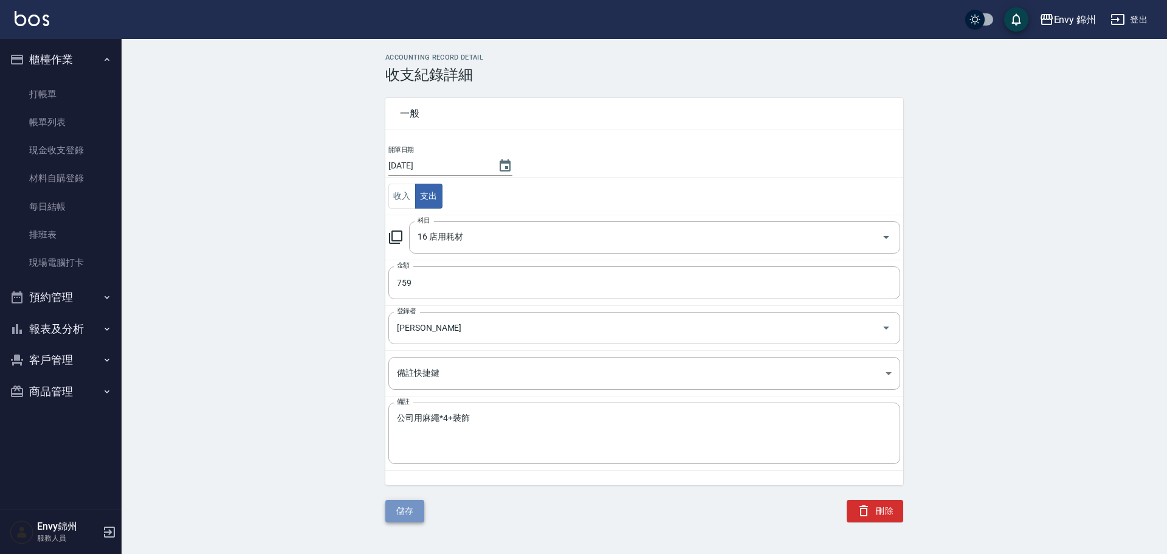
click at [421, 509] on button "儲存" at bounding box center [404, 511] width 39 height 22
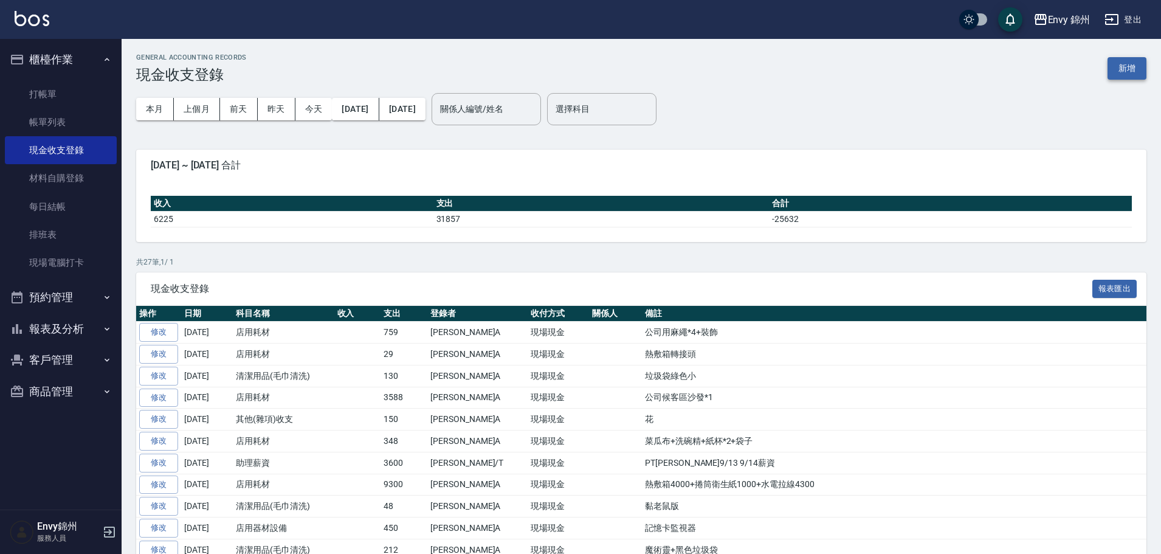
click at [1120, 66] on button "新增" at bounding box center [1126, 68] width 39 height 22
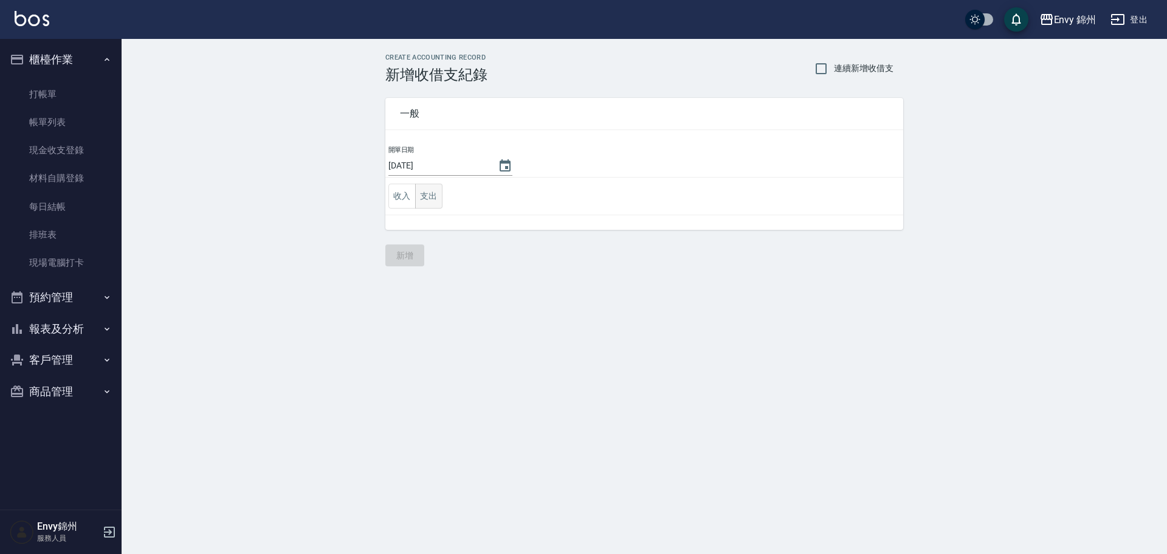
click at [432, 197] on button "支出" at bounding box center [428, 196] width 27 height 25
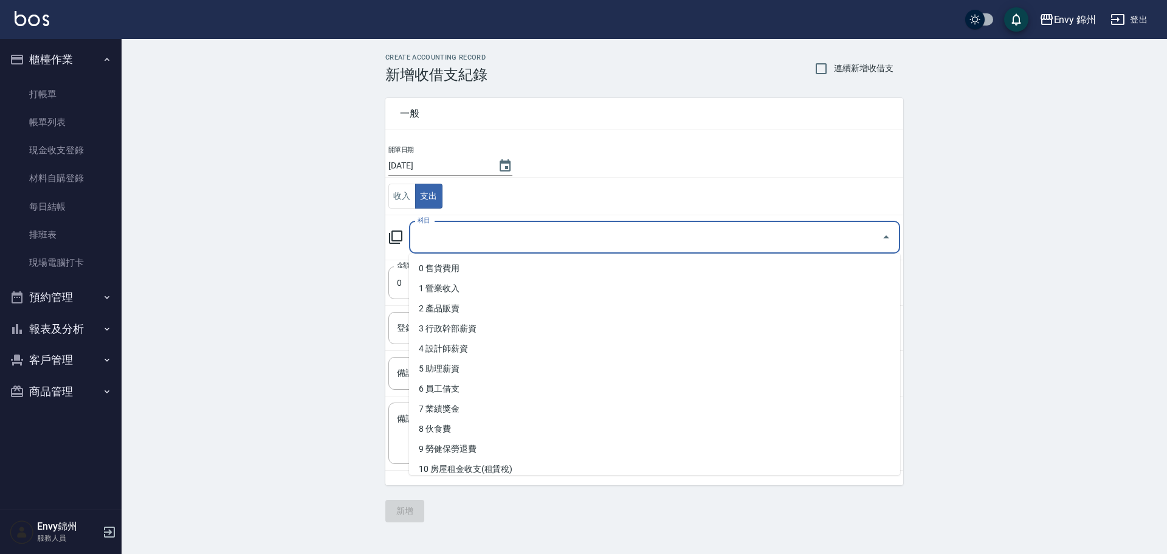
click at [462, 232] on input "科目" at bounding box center [645, 237] width 462 height 21
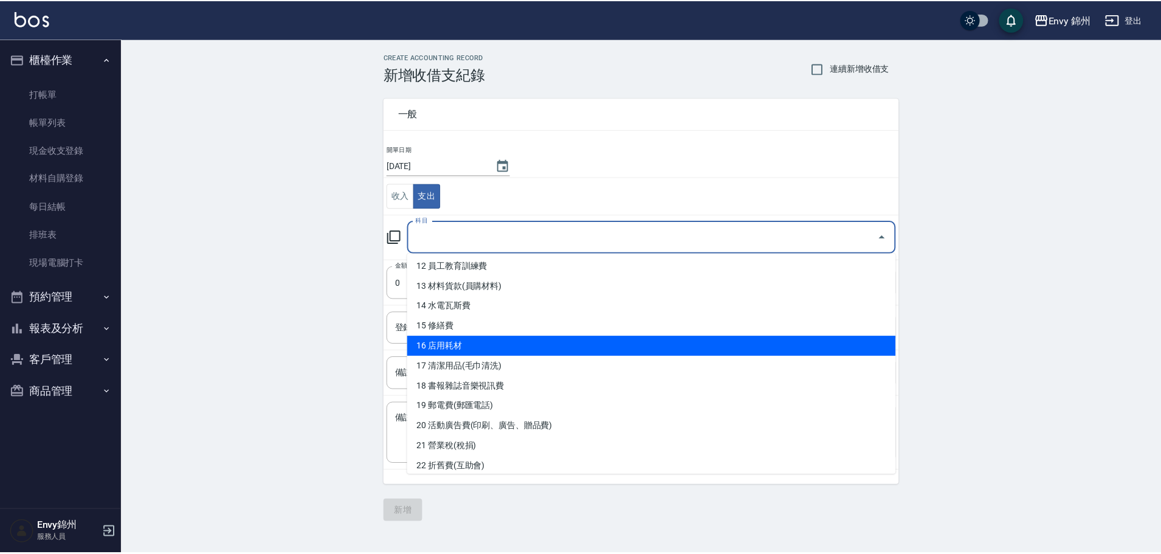
scroll to position [365, 0]
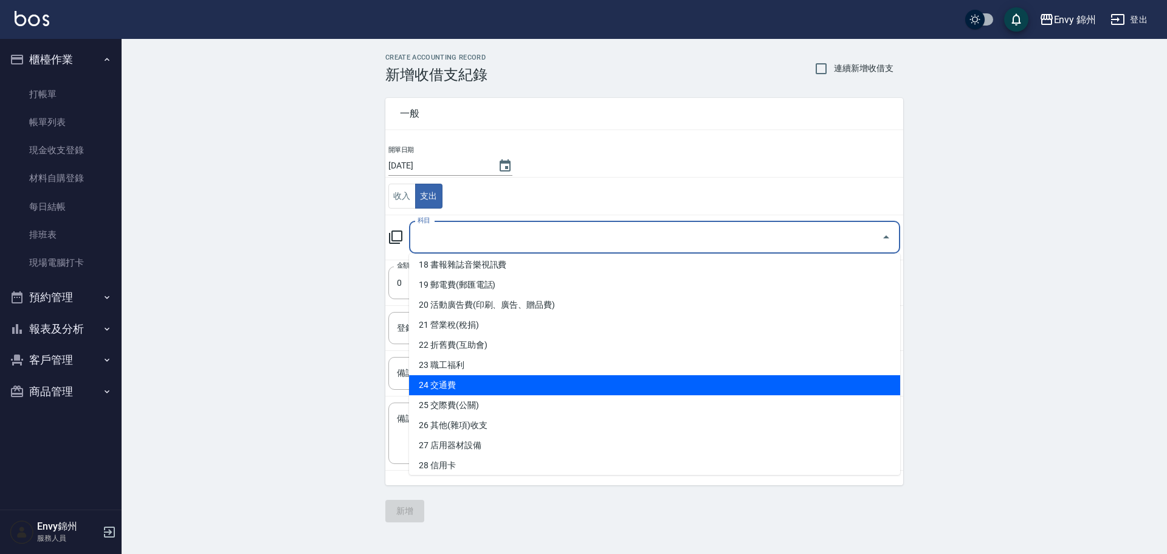
click at [487, 388] on li "24 交通費" at bounding box center [654, 385] width 491 height 20
type input "24 交通費"
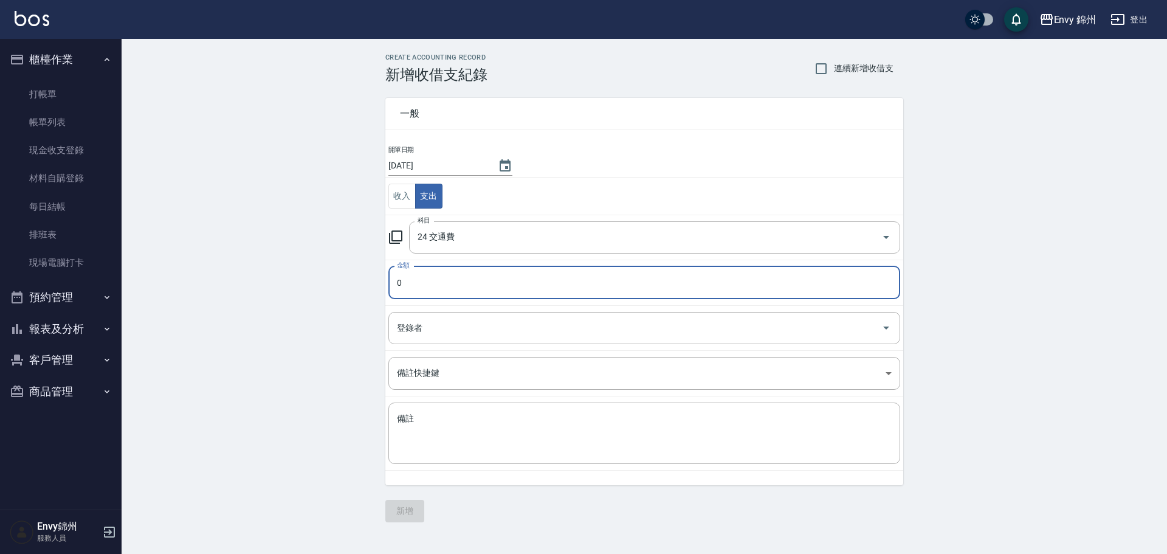
click at [434, 294] on input "0" at bounding box center [644, 282] width 512 height 33
type input "0170"
click at [464, 321] on input "登錄者" at bounding box center [635, 327] width 482 height 21
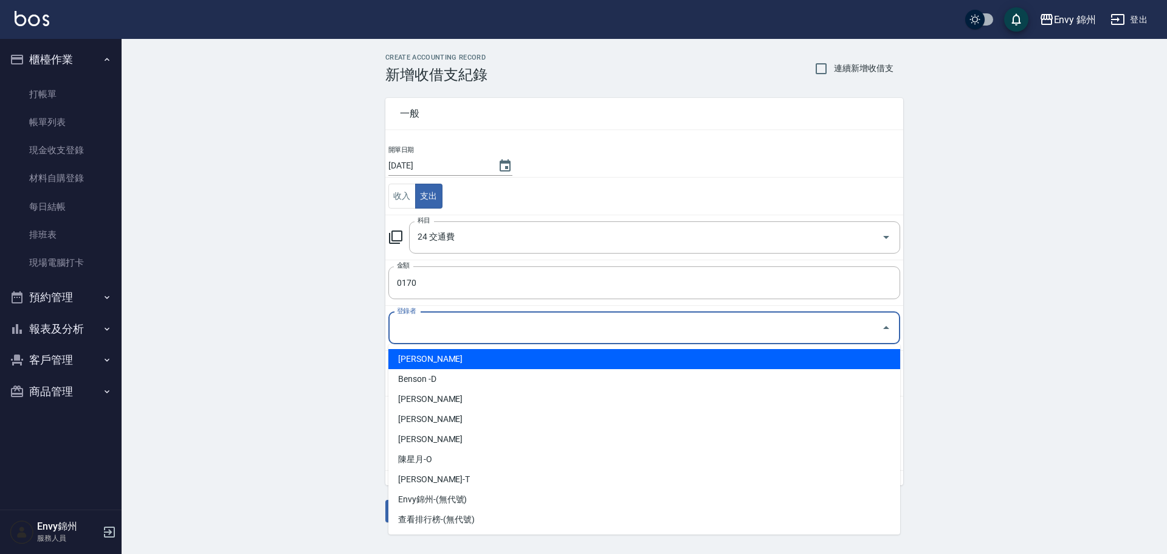
click at [468, 356] on li "鄭怡秀-A" at bounding box center [644, 359] width 512 height 20
type input "鄭怡秀-A"
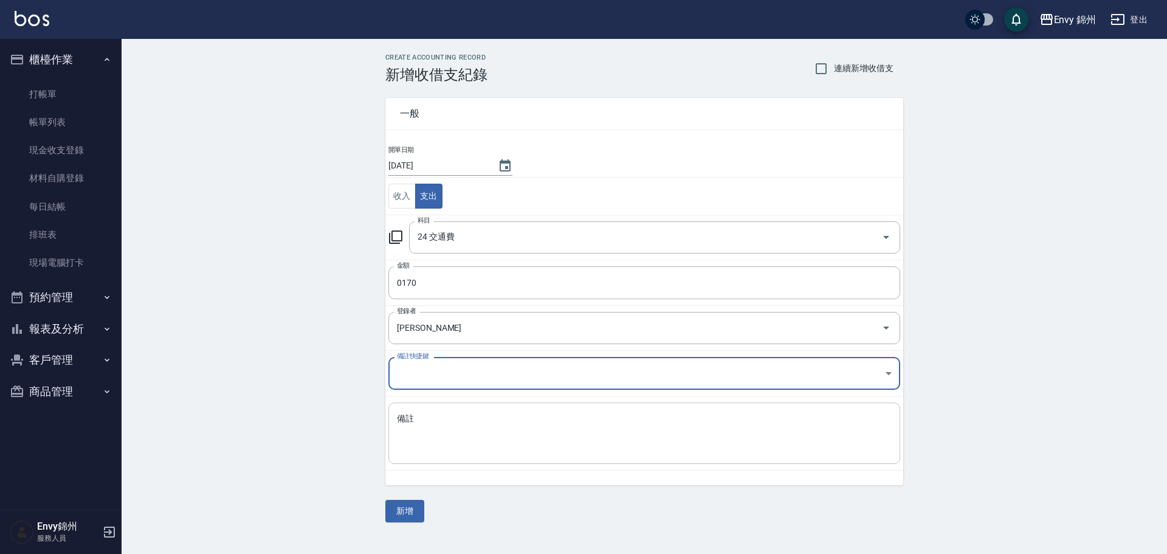
click at [465, 419] on textarea "備註" at bounding box center [644, 433] width 495 height 41
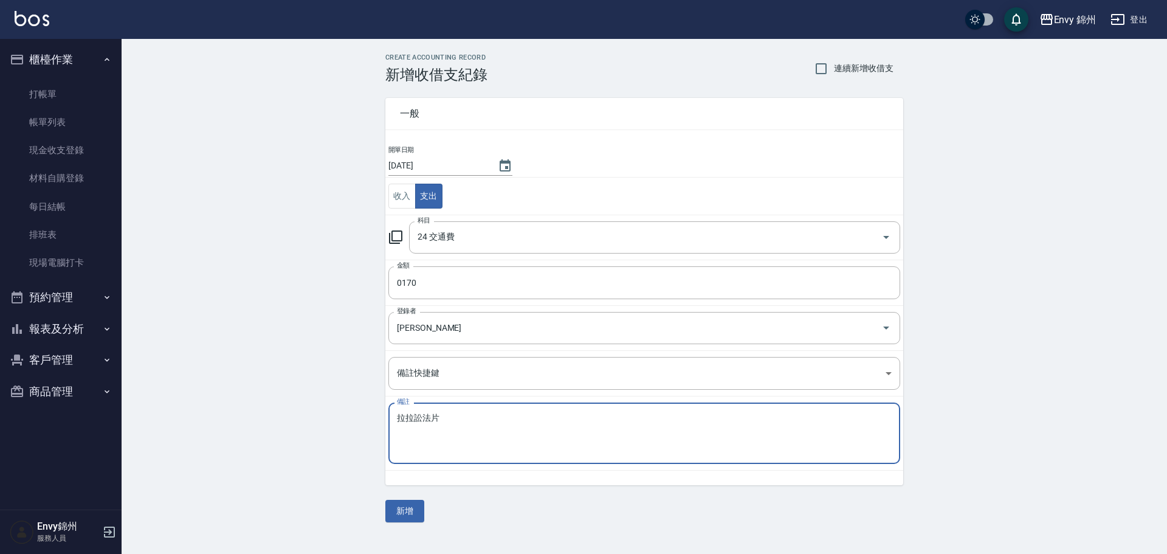
click at [424, 424] on textarea "拉拉訟法片" at bounding box center [644, 433] width 495 height 41
type textarea "拉拉送髮片"
click at [409, 515] on button "新增" at bounding box center [404, 511] width 39 height 22
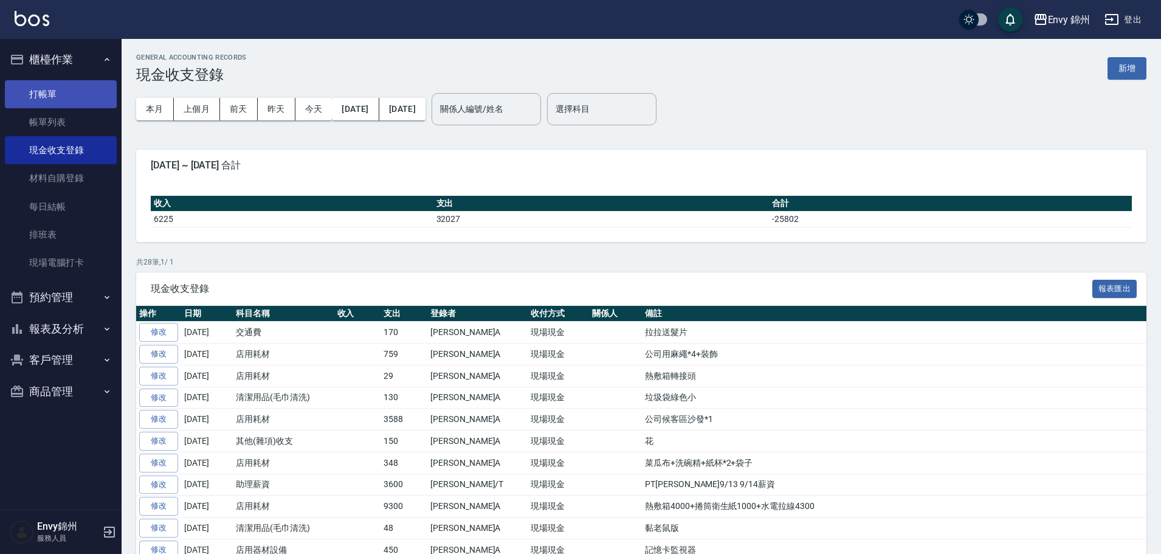
click at [45, 92] on link "打帳單" at bounding box center [61, 94] width 112 height 28
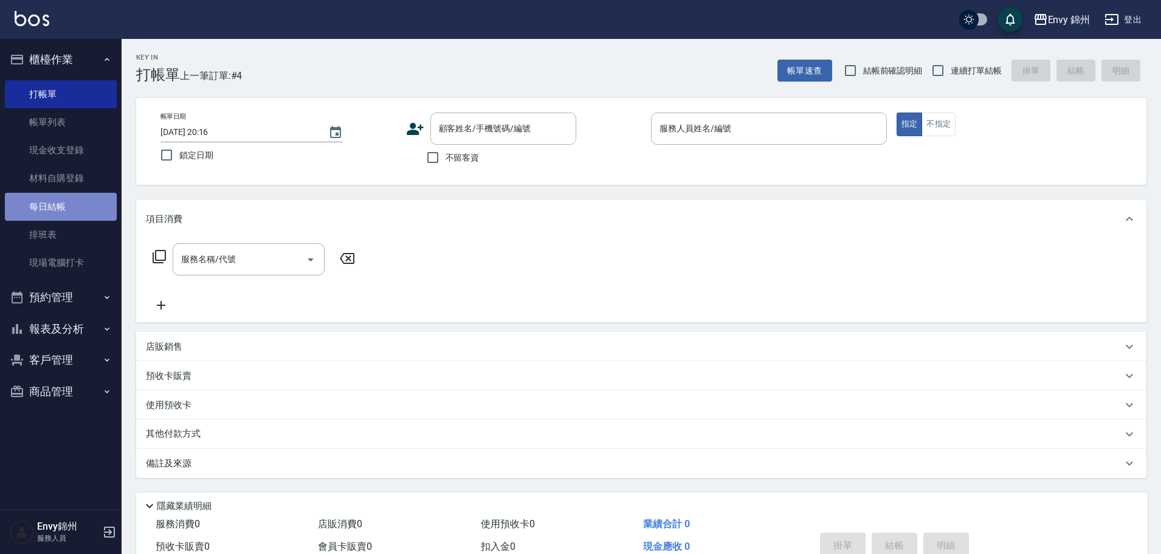
click at [35, 196] on link "每日結帳" at bounding box center [61, 207] width 112 height 28
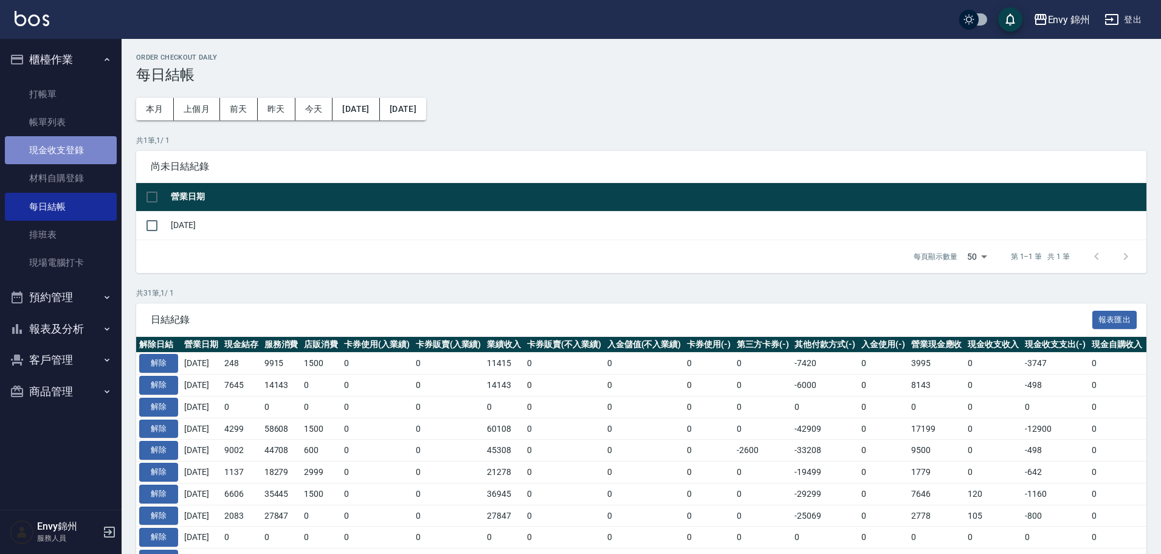
click at [54, 159] on link "現金收支登錄" at bounding box center [61, 150] width 112 height 28
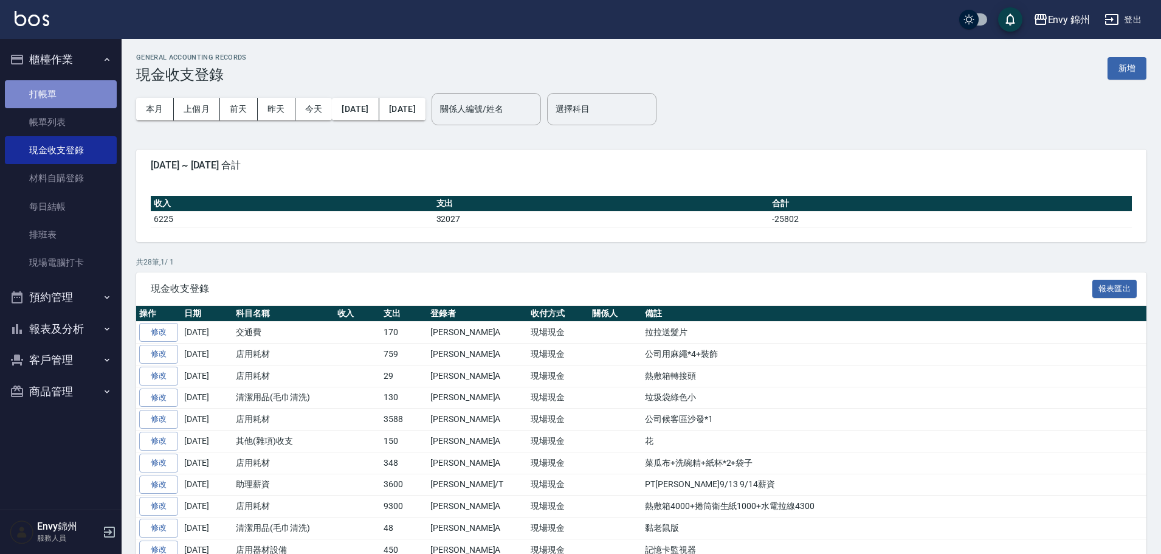
click at [64, 95] on link "打帳單" at bounding box center [61, 94] width 112 height 28
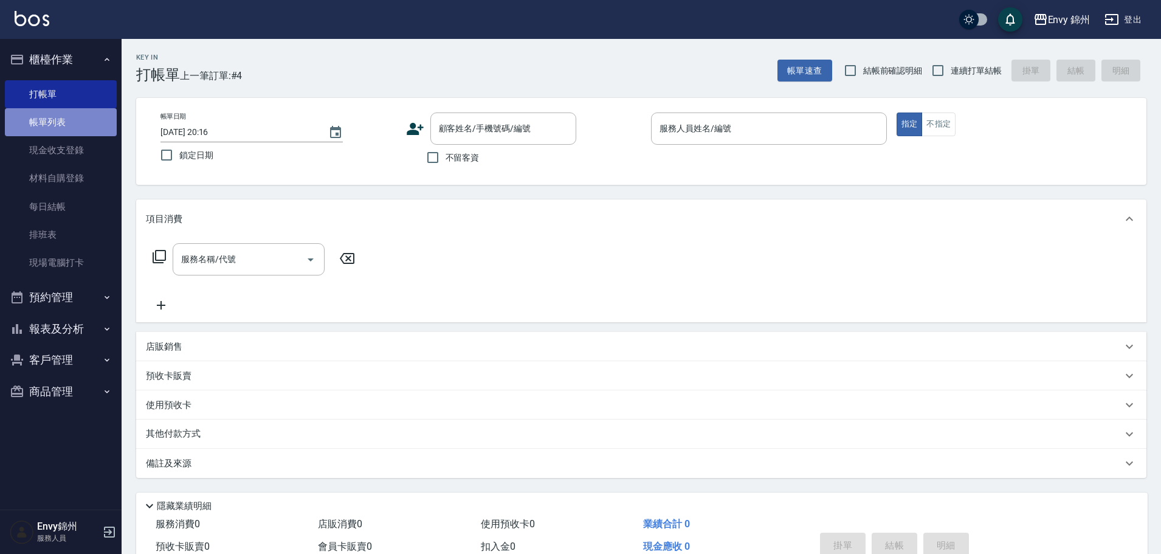
click at [66, 132] on link "帳單列表" at bounding box center [61, 122] width 112 height 28
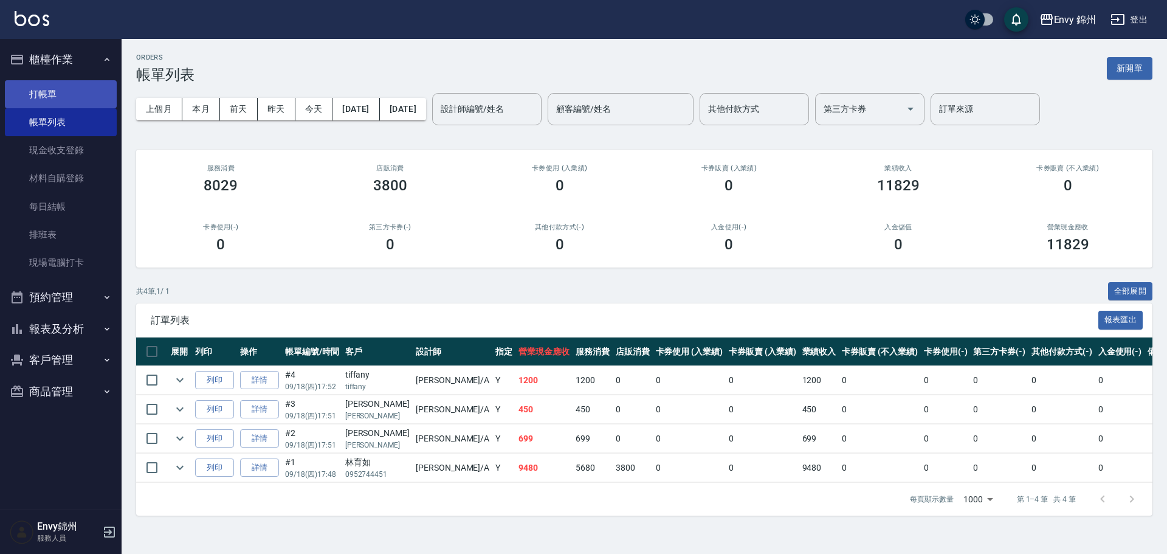
click at [28, 98] on link "打帳單" at bounding box center [61, 94] width 112 height 28
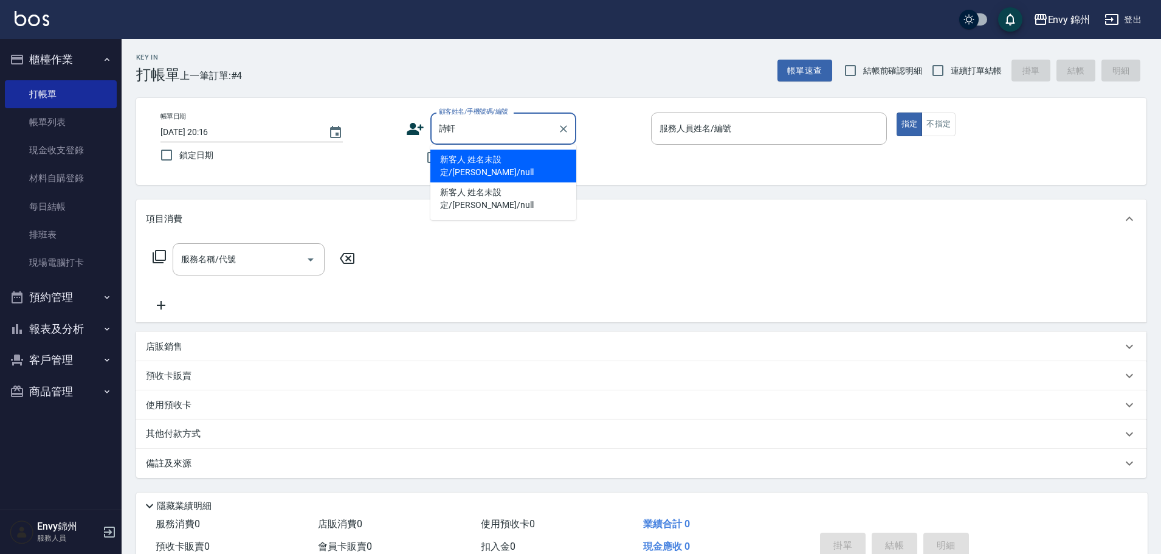
click at [491, 163] on li "新客人 姓名未設定/詩軒軒/null" at bounding box center [503, 165] width 146 height 33
type input "新客人 姓名未設定/詩軒軒/null"
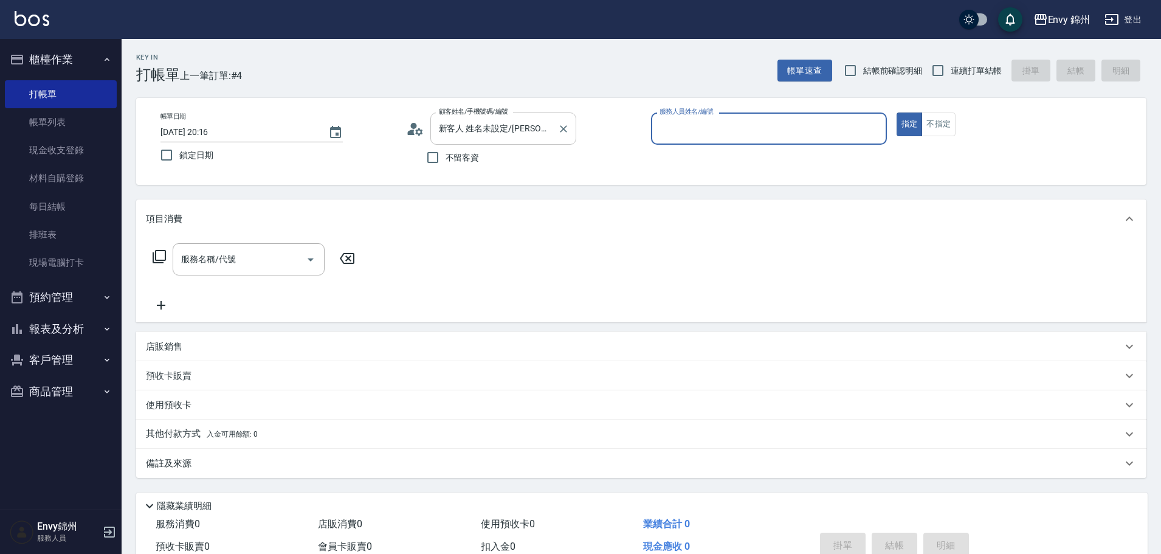
click at [560, 128] on icon "Clear" at bounding box center [563, 129] width 12 height 12
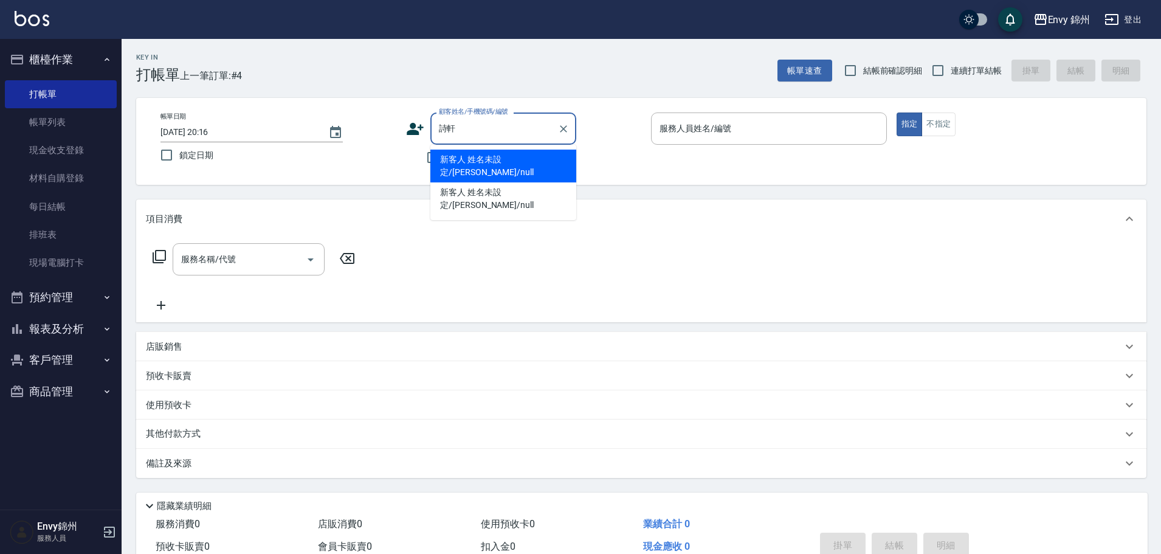
click at [552, 163] on li "新客人 姓名未設定/詩軒軒/null" at bounding box center [503, 165] width 146 height 33
type input "新客人 姓名未設定/詩軒軒/null"
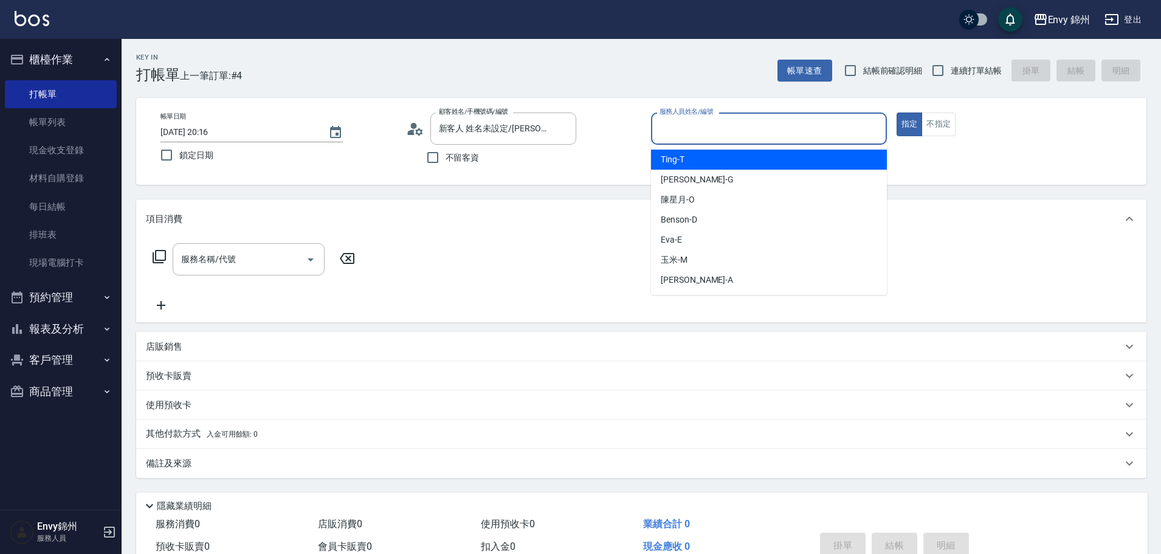
click at [709, 129] on input "服務人員姓名/編號" at bounding box center [768, 128] width 225 height 21
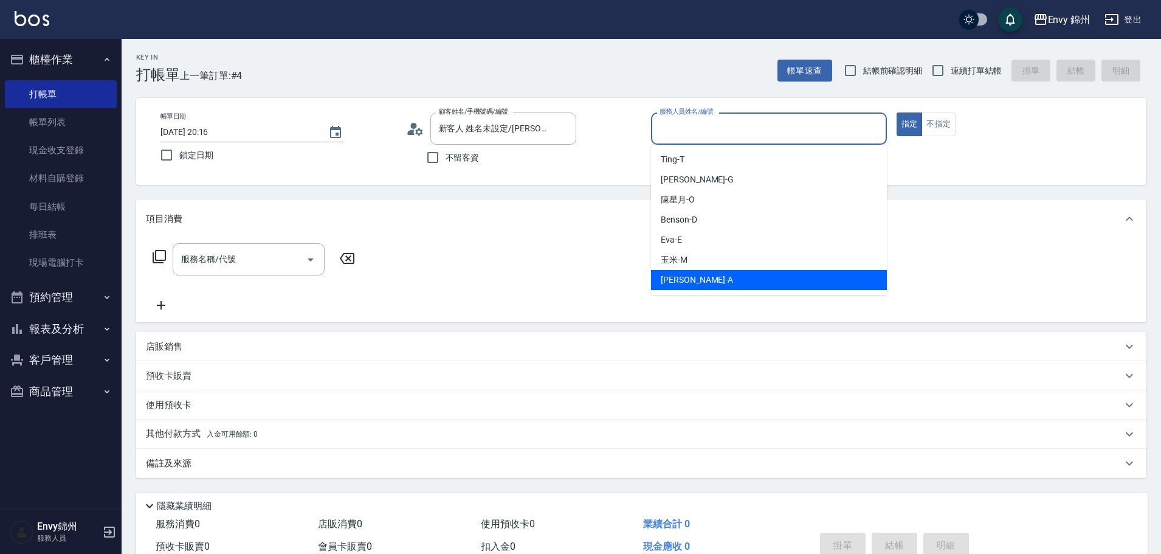
drag, startPoint x: 689, startPoint y: 287, endPoint x: 687, endPoint y: 277, distance: 10.0
click at [688, 287] on div "Annie -A" at bounding box center [769, 280] width 236 height 20
type input "Annie-A"
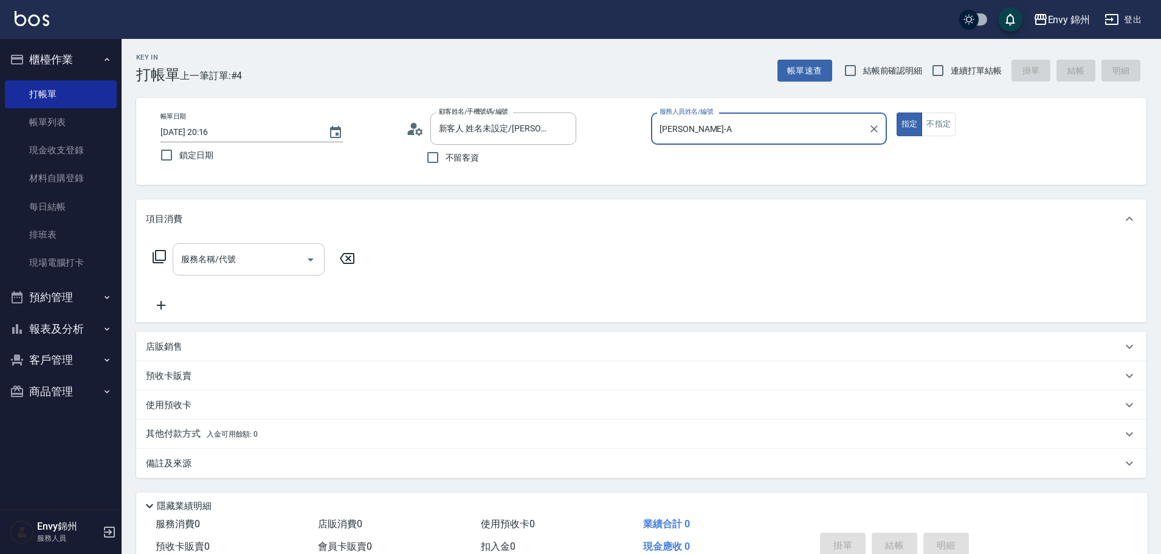
click at [207, 258] on input "服務名稱/代號" at bounding box center [239, 259] width 123 height 21
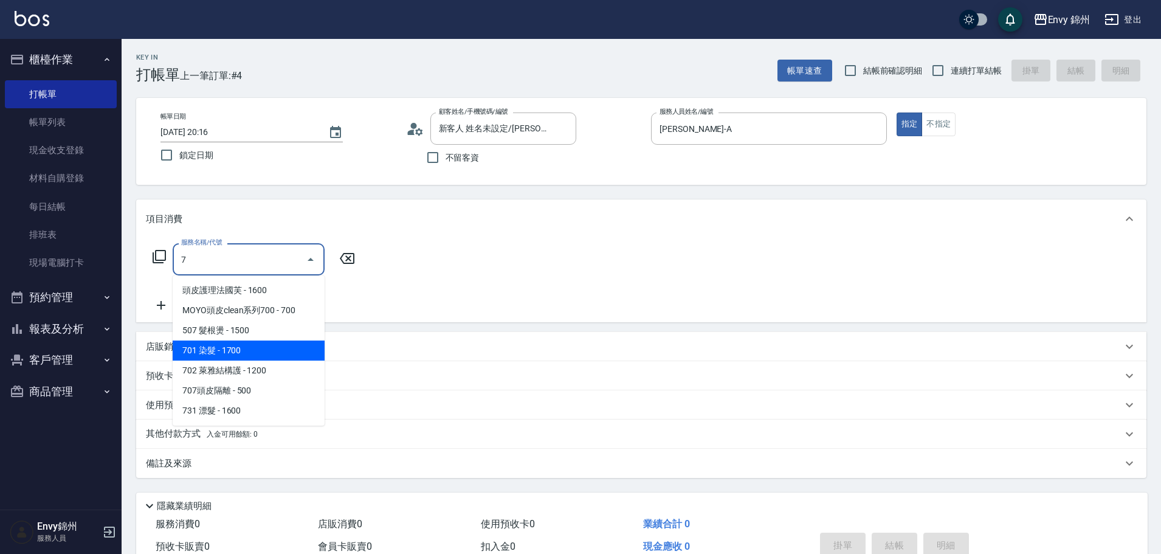
click at [224, 349] on span "701 染髮 - 1700" at bounding box center [249, 350] width 152 height 20
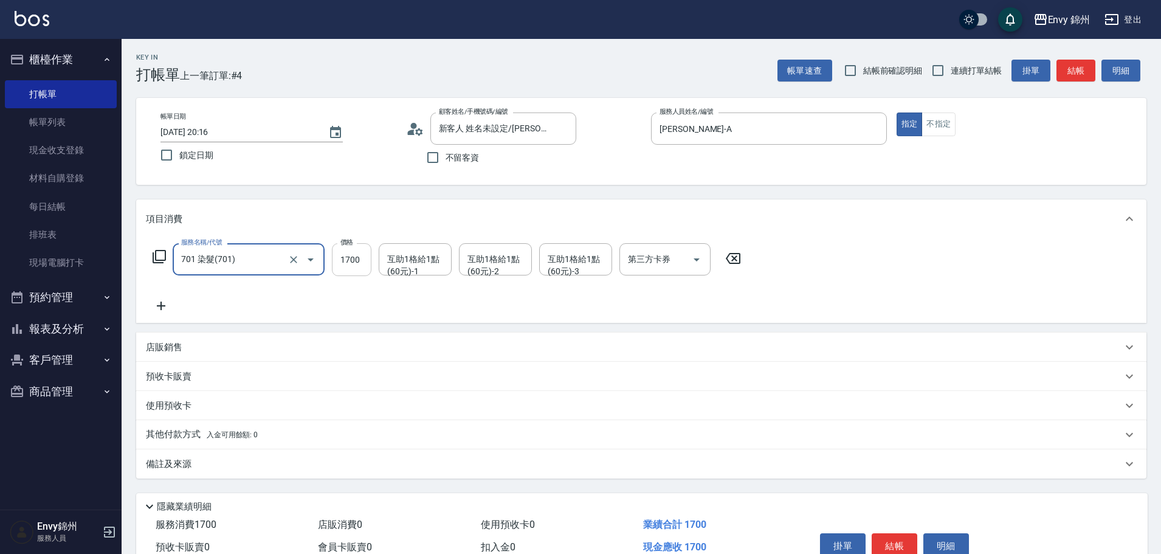
type input "701 染髮(701)"
click at [348, 265] on input "1700" at bounding box center [351, 259] width 39 height 33
type input "4100"
click at [394, 259] on div "互助1格給1點(60元)-1 互助1格給1點(60元)-1" at bounding box center [415, 259] width 73 height 32
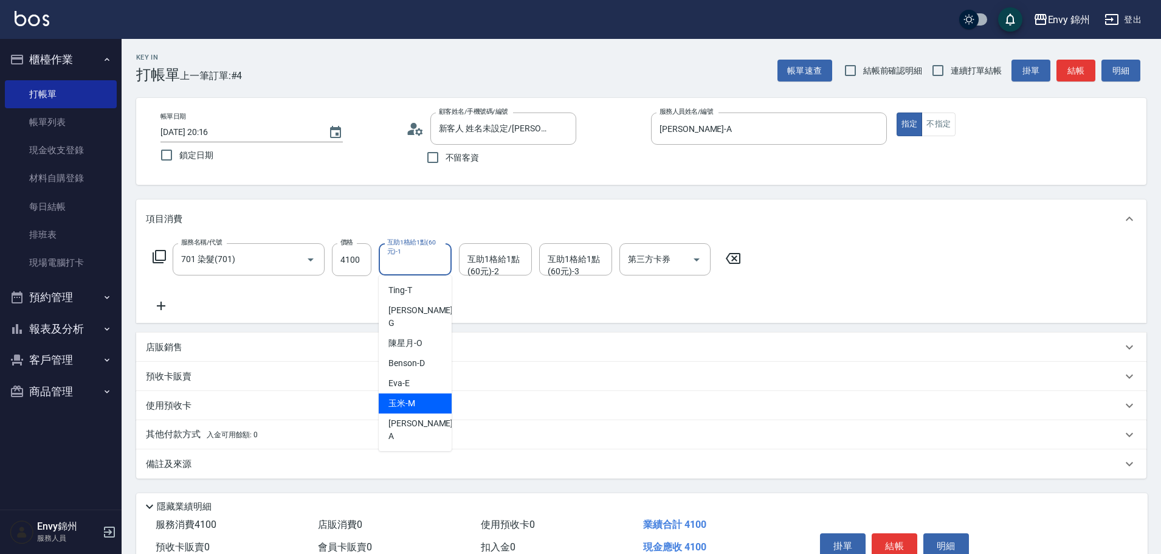
click at [428, 393] on div "玉米 -M" at bounding box center [415, 403] width 73 height 20
type input "玉米-M"
click at [277, 468] on div "備註及來源" at bounding box center [634, 464] width 976 height 13
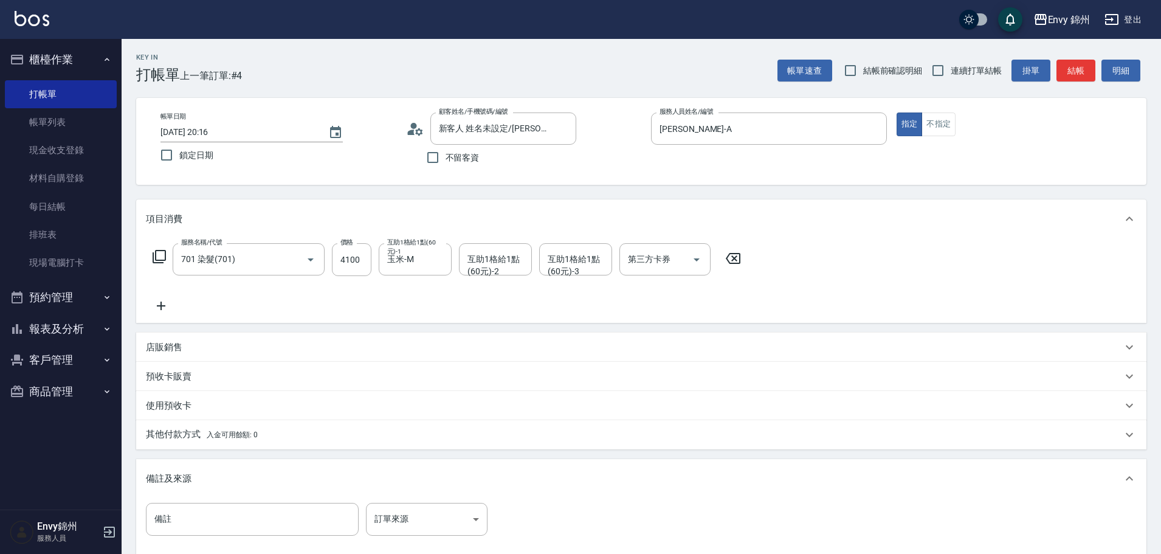
click at [196, 343] on div "店販銷售" at bounding box center [634, 347] width 976 height 13
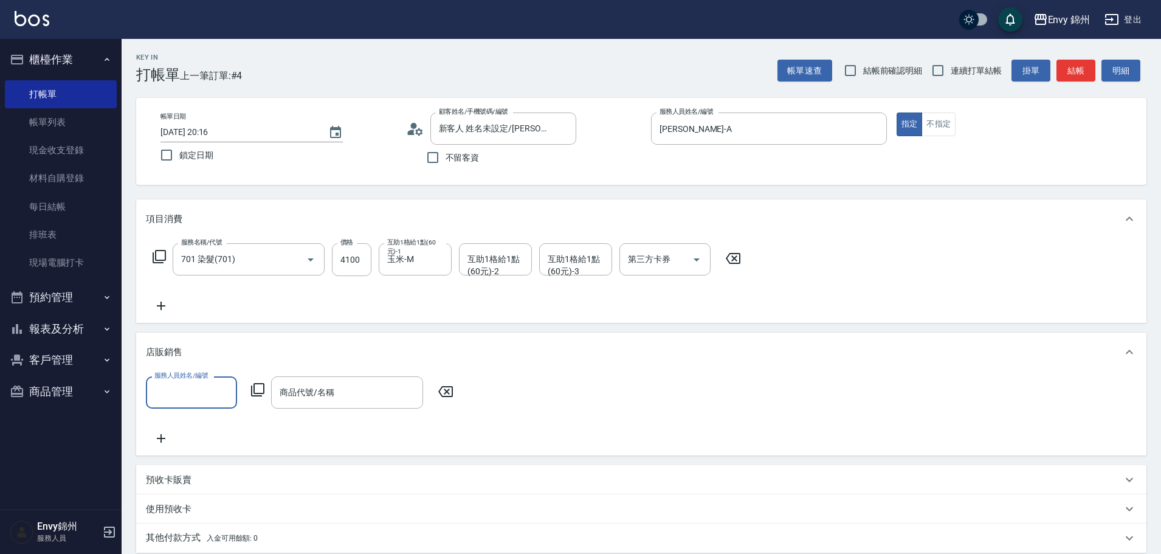
click at [183, 390] on input "服務人員姓名/編號" at bounding box center [191, 392] width 80 height 21
click at [188, 362] on div "Annie -A" at bounding box center [191, 354] width 91 height 33
type input "Annie-A"
click at [256, 385] on icon at bounding box center [257, 389] width 15 height 15
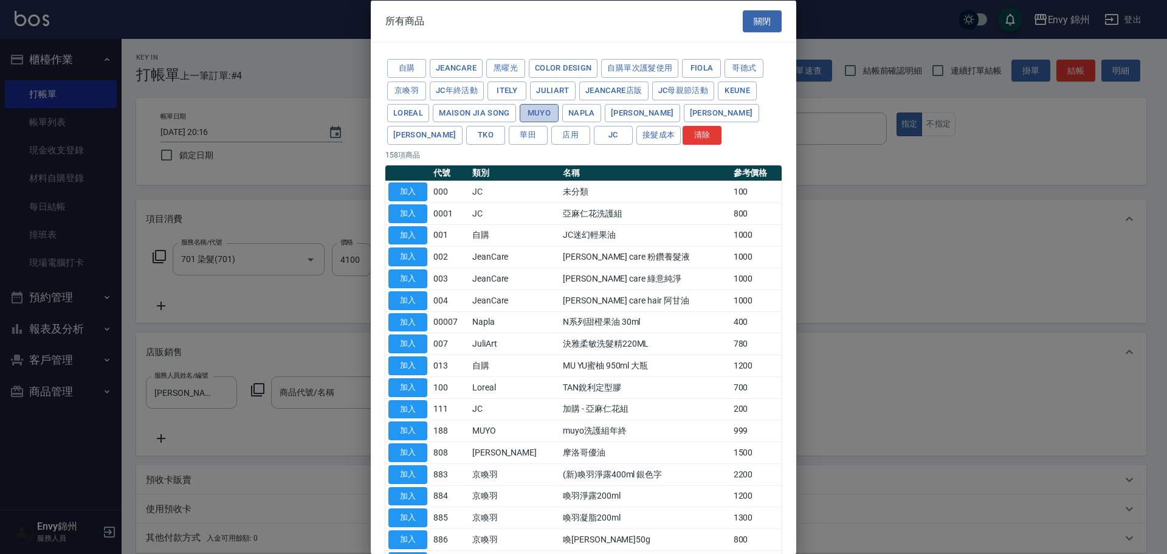
click at [538, 109] on button "MUYO" at bounding box center [539, 112] width 39 height 19
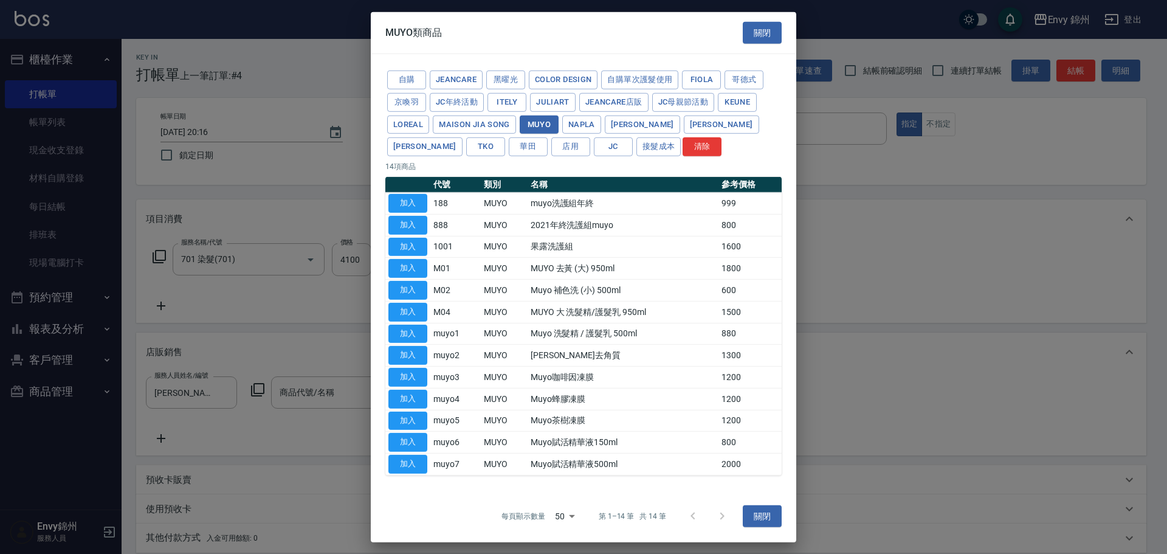
click at [404, 266] on button "加入" at bounding box center [407, 268] width 39 height 19
type input "MUYO 去黃 (大) 950ml"
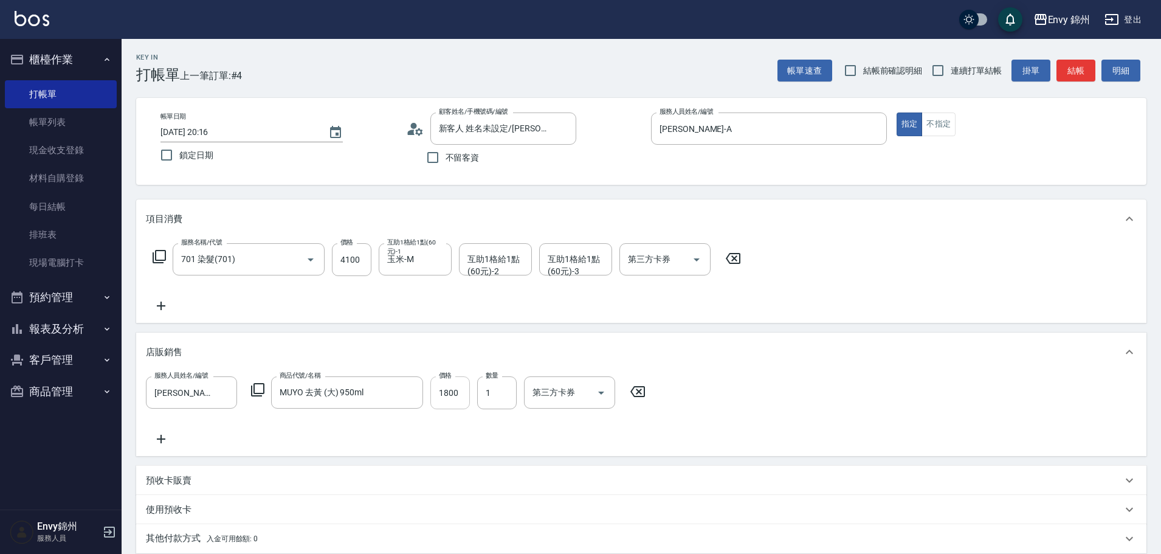
click at [448, 400] on input "1800" at bounding box center [449, 392] width 39 height 33
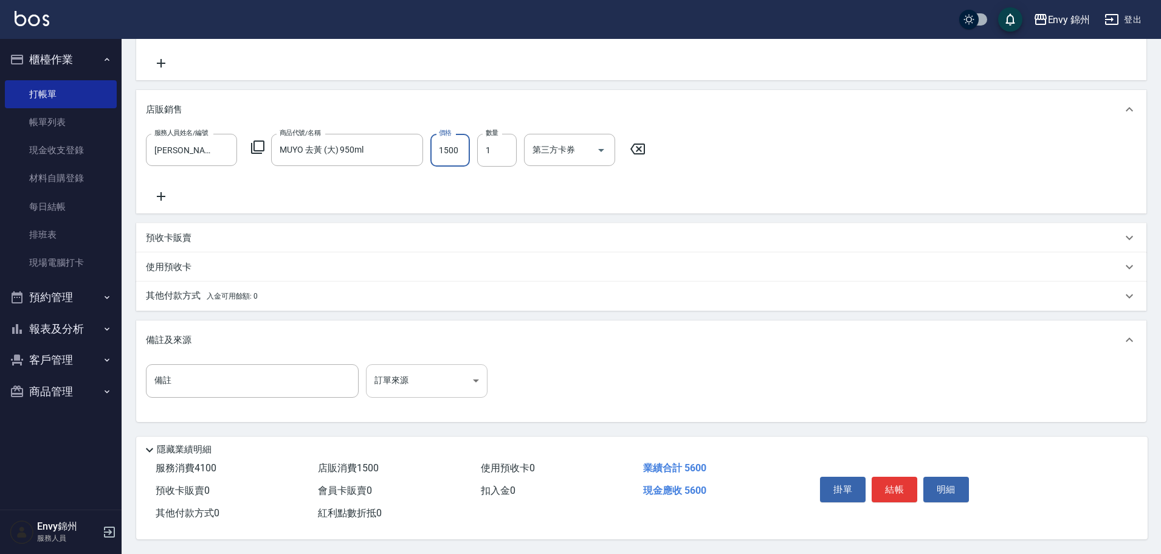
type input "1500"
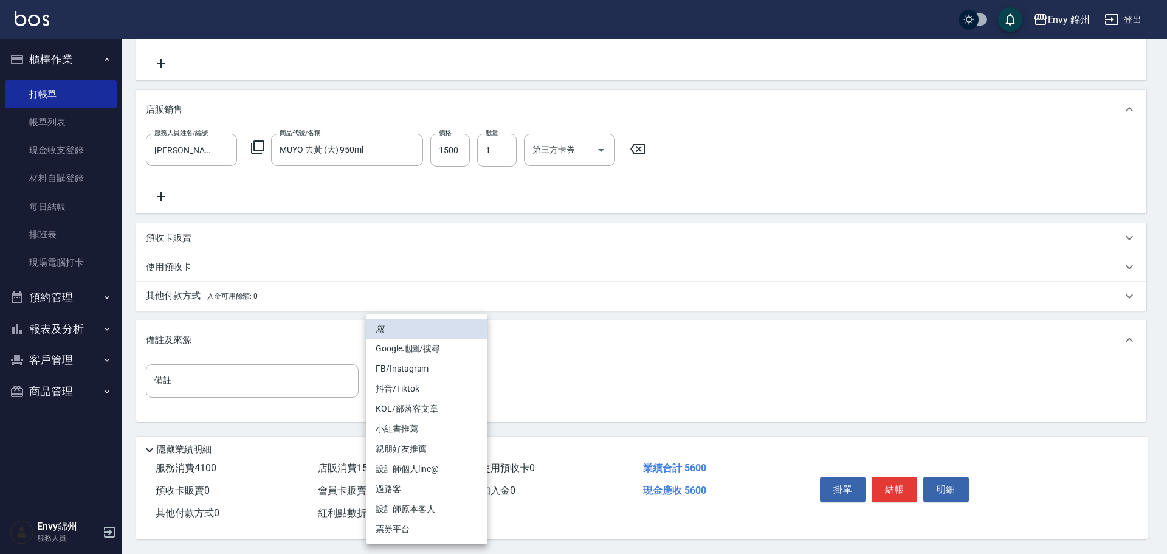
click at [416, 379] on body "Envy 錦州 登出 櫃檯作業 打帳單 帳單列表 現金收支登錄 材料自購登錄 每日結帳 排班表 現場電腦打卡 預約管理 預約管理 單日預約紀錄 單週預約紀錄 …" at bounding box center [583, 156] width 1167 height 796
click at [465, 509] on li "設計師原本客人" at bounding box center [427, 509] width 122 height 20
type input "設計師原本客人"
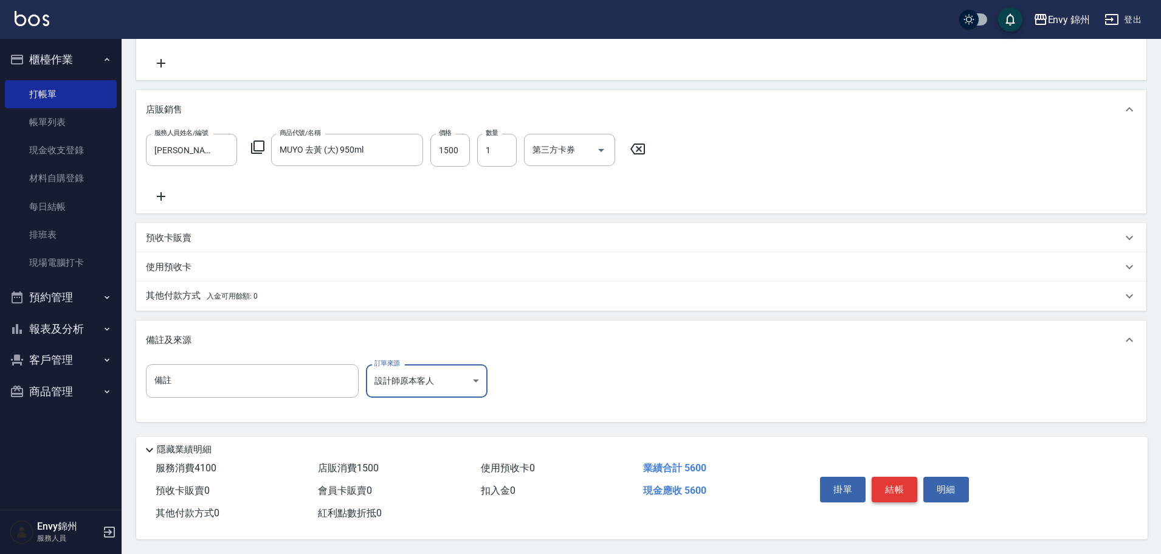
click at [888, 487] on button "結帳" at bounding box center [894, 489] width 46 height 26
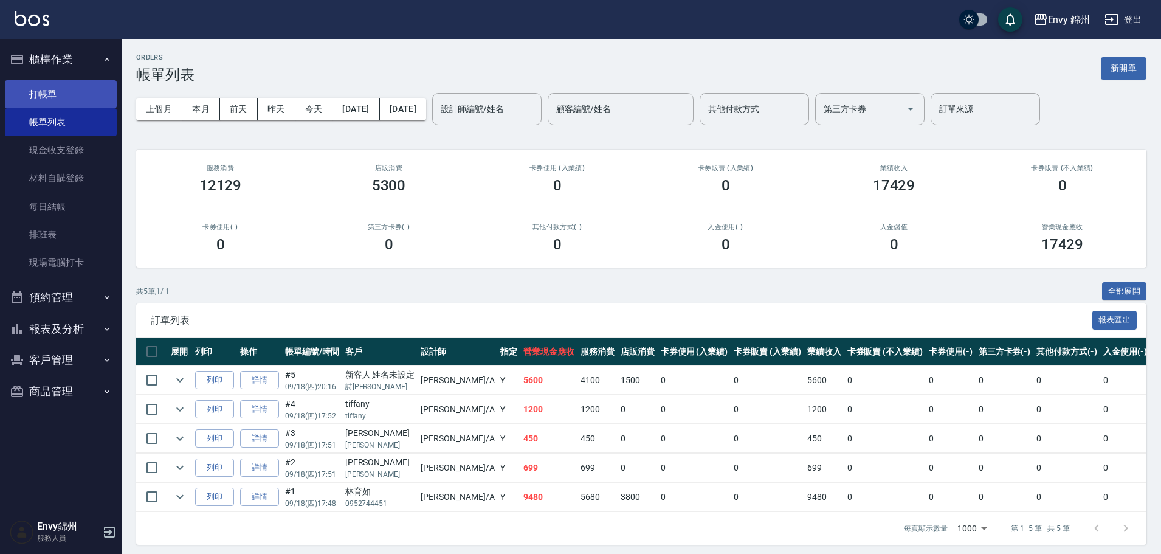
click at [46, 101] on link "打帳單" at bounding box center [61, 94] width 112 height 28
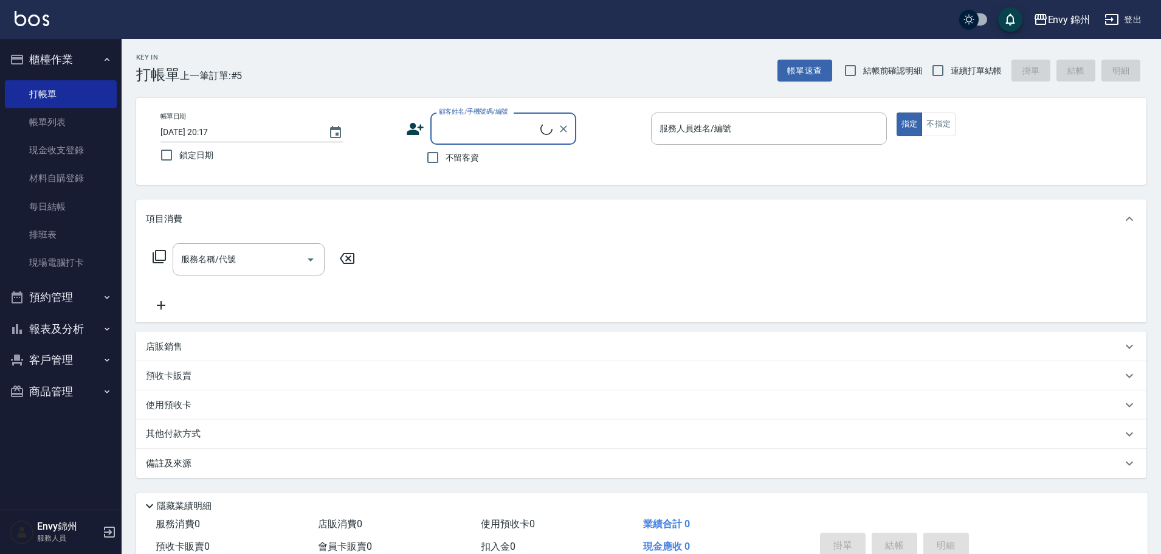
click at [446, 157] on span "不留客資" at bounding box center [462, 157] width 34 height 13
click at [445, 157] on input "不留客資" at bounding box center [433, 158] width 26 height 26
checkbox input "true"
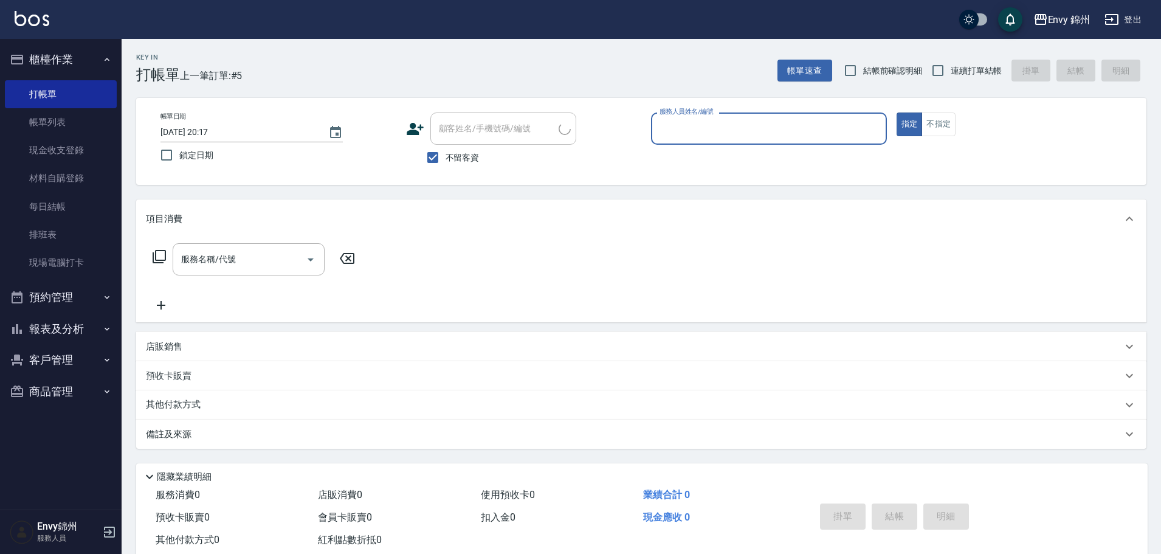
click at [688, 131] on input "服務人員姓名/編號" at bounding box center [768, 128] width 225 height 21
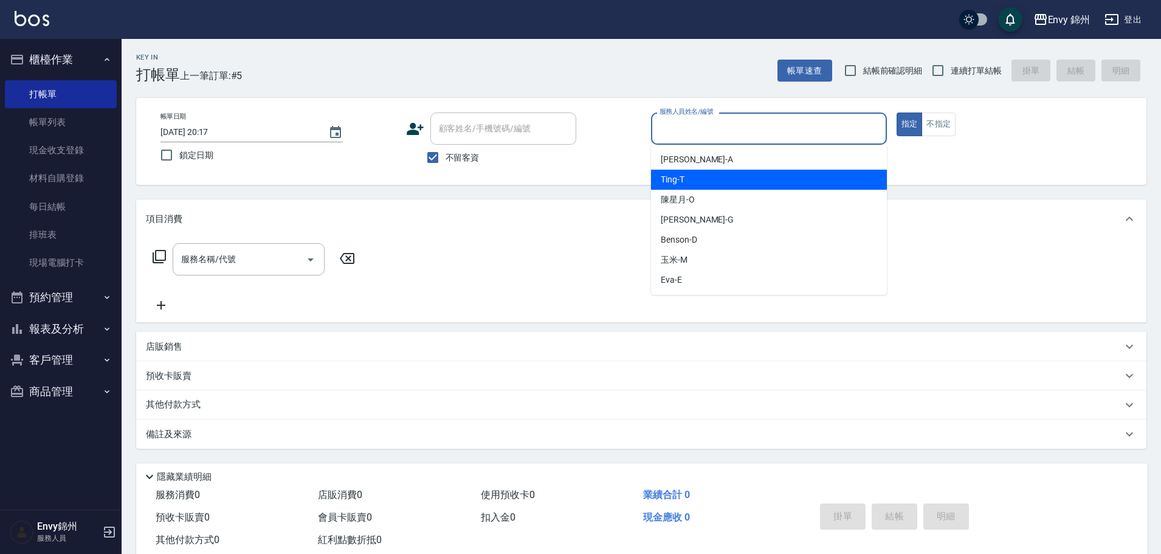
click at [721, 183] on div "Ting -T" at bounding box center [769, 180] width 236 height 20
type input "Ting-T"
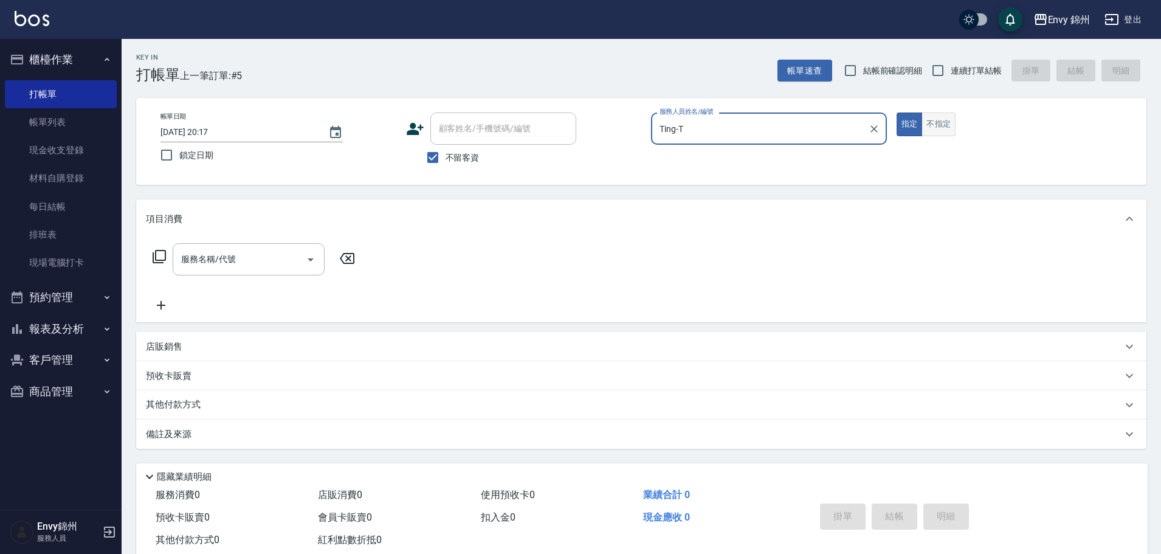
click at [936, 127] on button "不指定" at bounding box center [938, 124] width 34 height 24
click at [258, 260] on input "服務名稱/代號" at bounding box center [239, 259] width 123 height 21
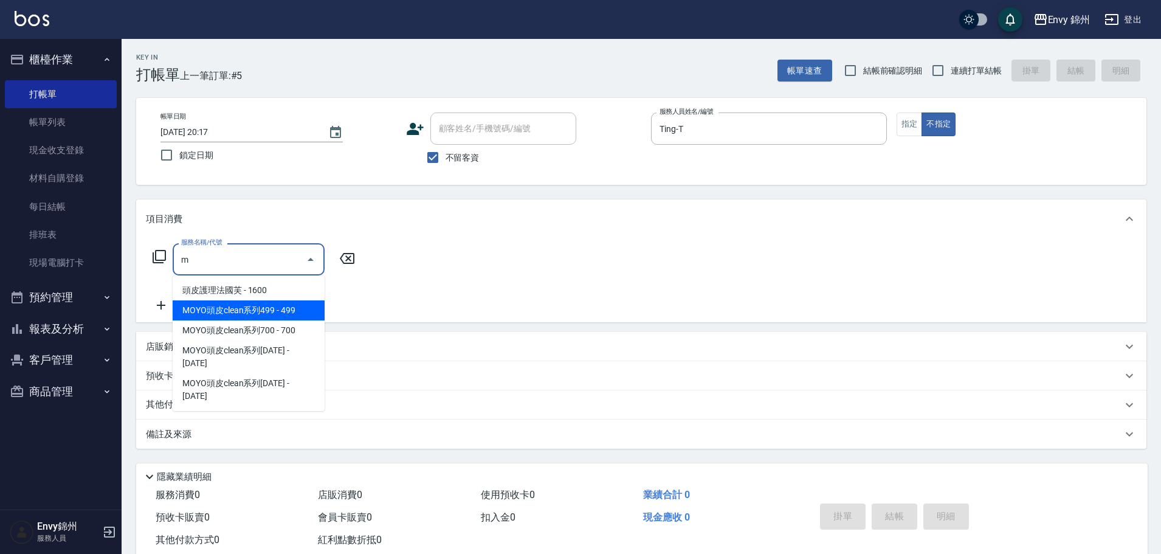
click at [241, 306] on span "MOYO頭皮clean系列499 - 499" at bounding box center [249, 310] width 152 height 20
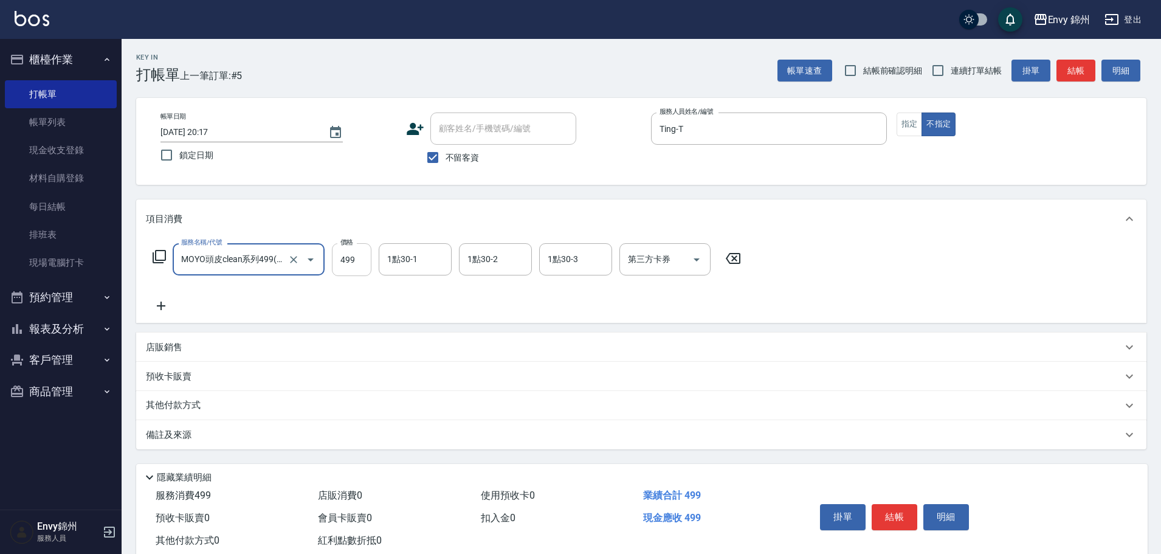
type input "MOYO頭皮clean系列499(405)"
click at [348, 259] on input "499" at bounding box center [351, 259] width 39 height 33
type input "599"
drag, startPoint x: 386, startPoint y: 257, endPoint x: 431, endPoint y: 275, distance: 48.3
click at [388, 257] on input "1點30-1" at bounding box center [415, 259] width 62 height 21
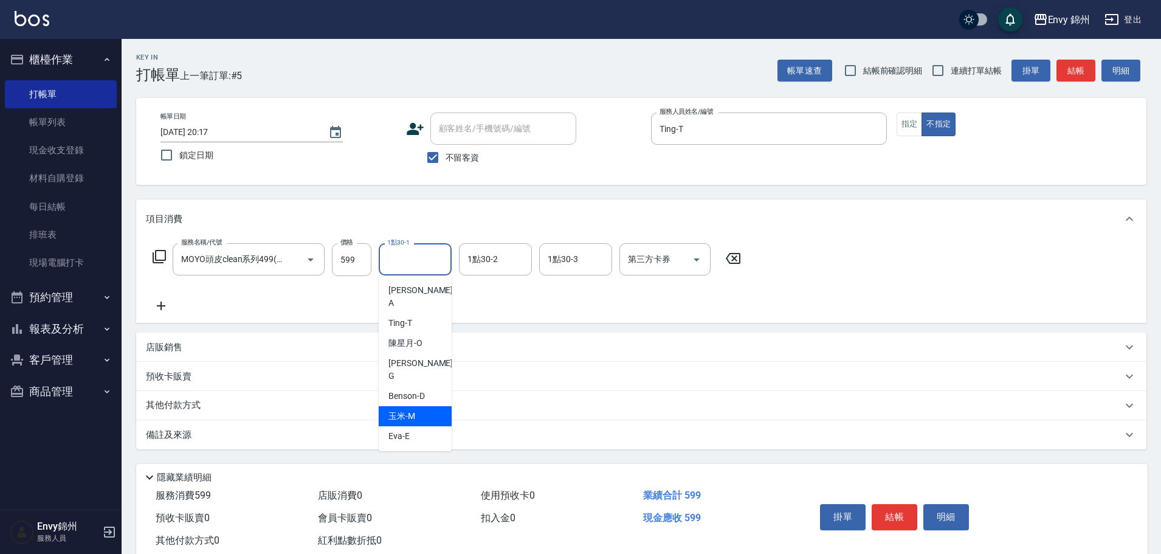
click at [435, 406] on div "玉米 -M" at bounding box center [415, 416] width 73 height 20
type input "玉米-M"
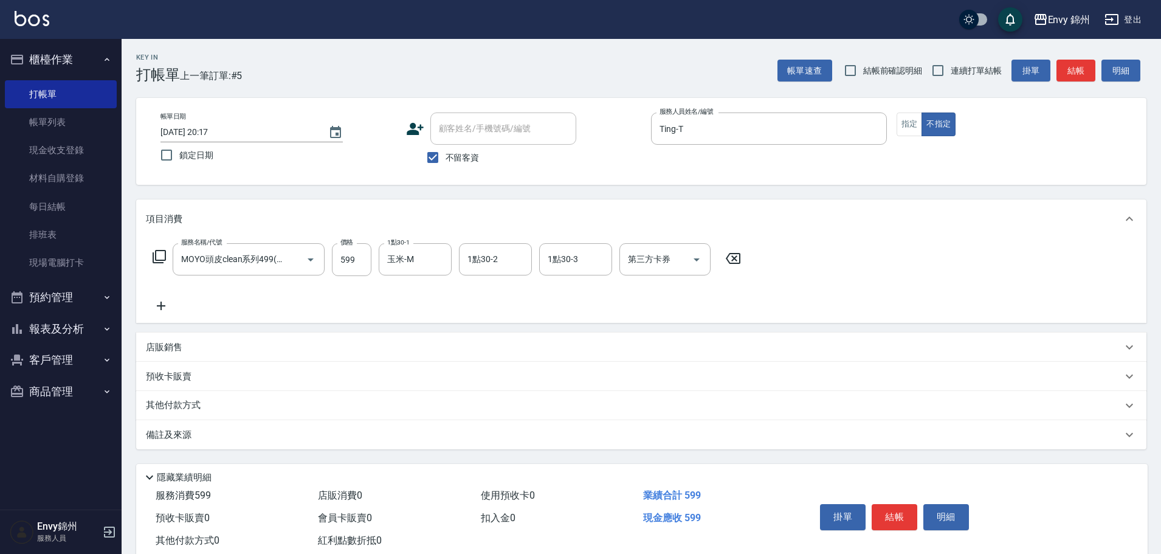
click at [438, 425] on div "備註及來源" at bounding box center [641, 434] width 1010 height 29
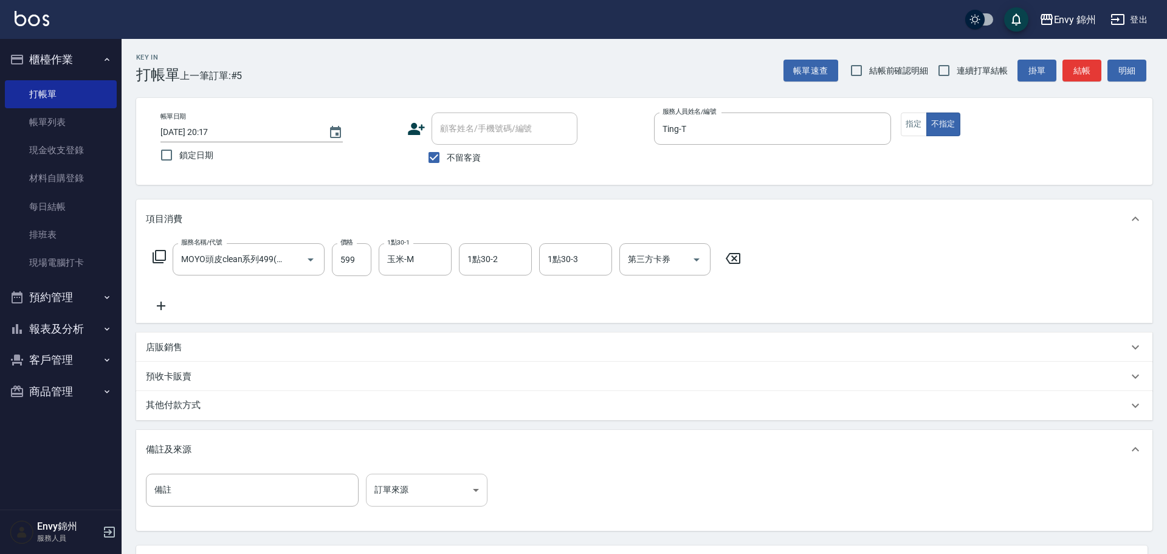
click at [457, 484] on body "Envy 錦州 登出 櫃檯作業 打帳單 帳單列表 現金收支登錄 材料自購登錄 每日結帳 排班表 現場電腦打卡 預約管理 預約管理 單日預約紀錄 單週預約紀錄 …" at bounding box center [583, 331] width 1167 height 662
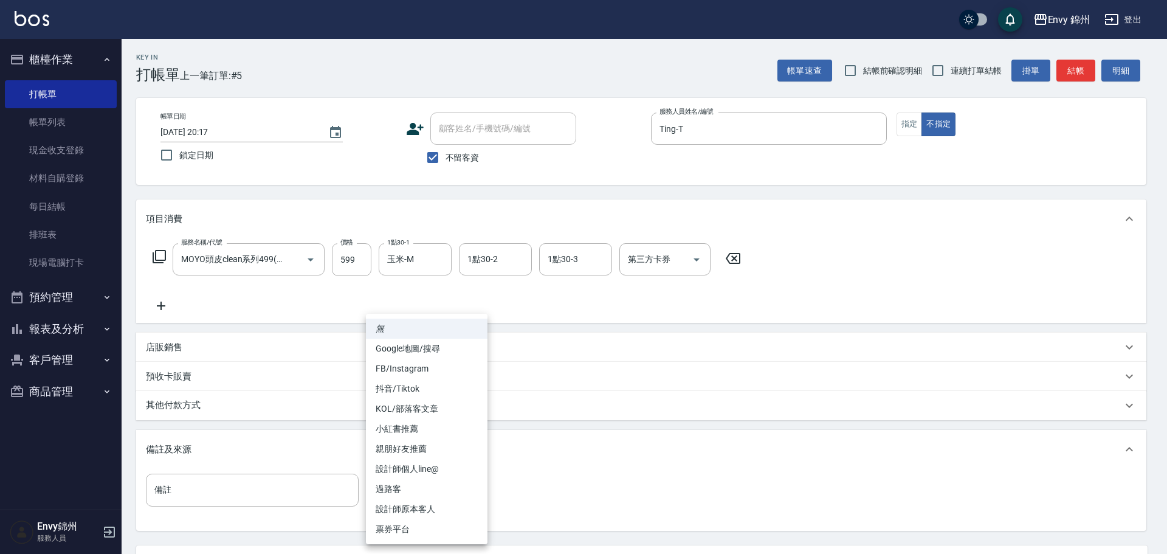
click at [459, 487] on li "過路客" at bounding box center [427, 489] width 122 height 20
type input "過路客"
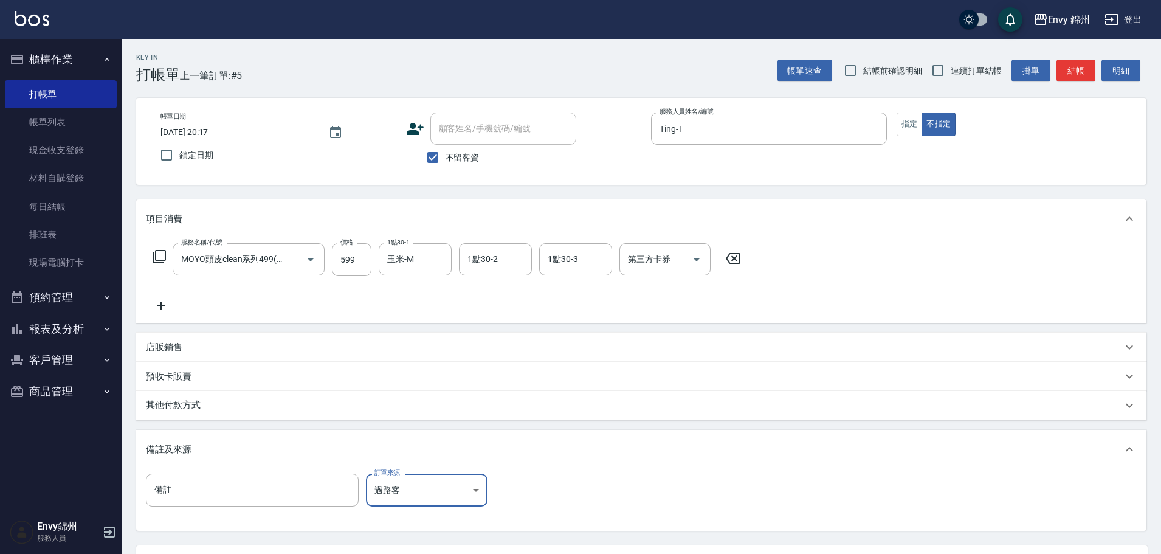
scroll to position [114, 0]
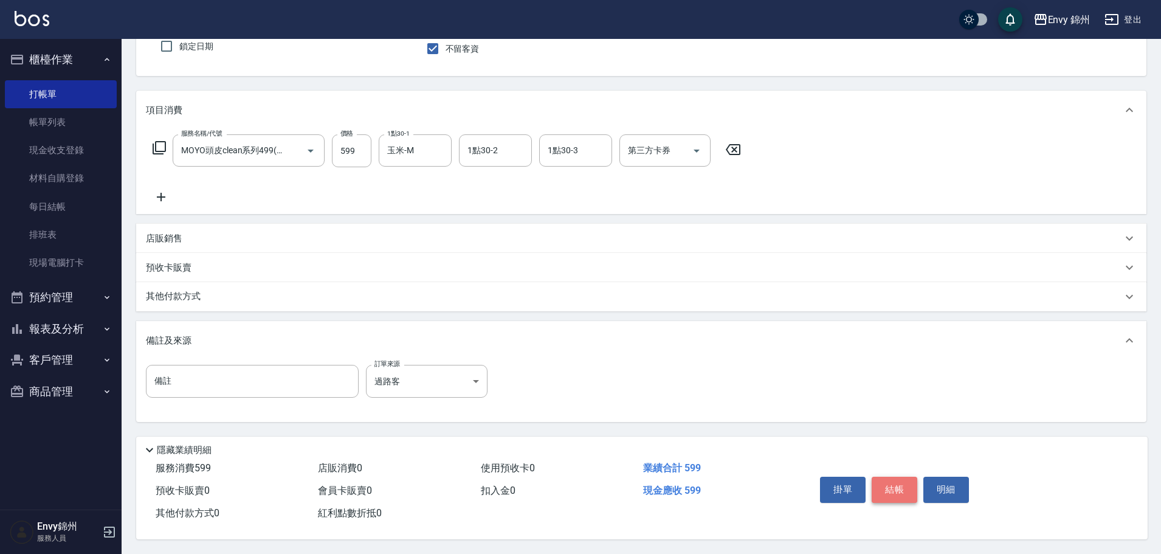
click at [894, 483] on button "結帳" at bounding box center [894, 489] width 46 height 26
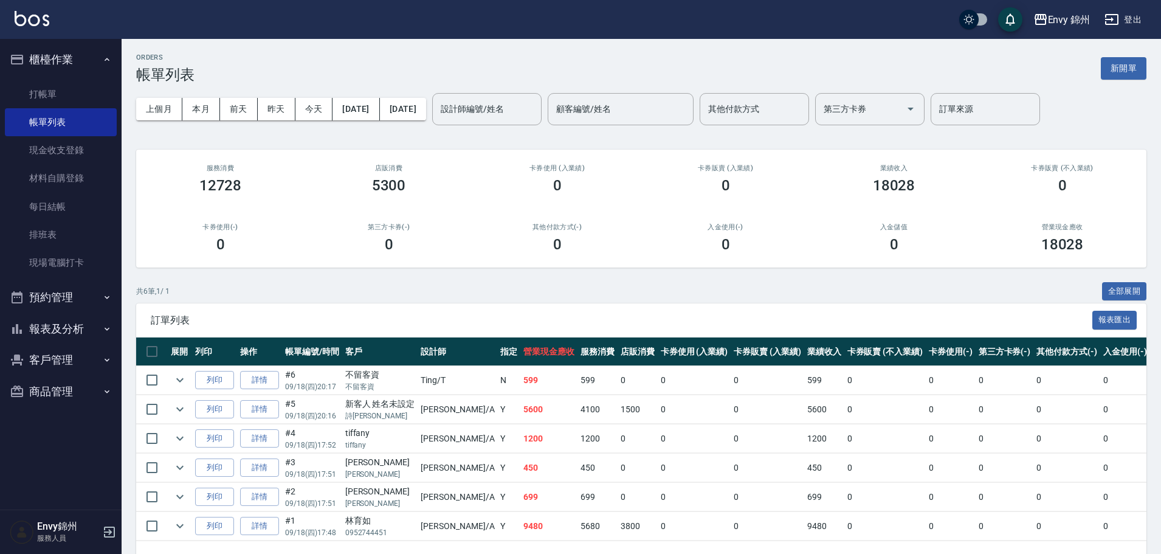
click at [76, 333] on button "報表及分析" at bounding box center [61, 329] width 112 height 32
click at [69, 473] on link "設計師日報表" at bounding box center [61, 475] width 112 height 28
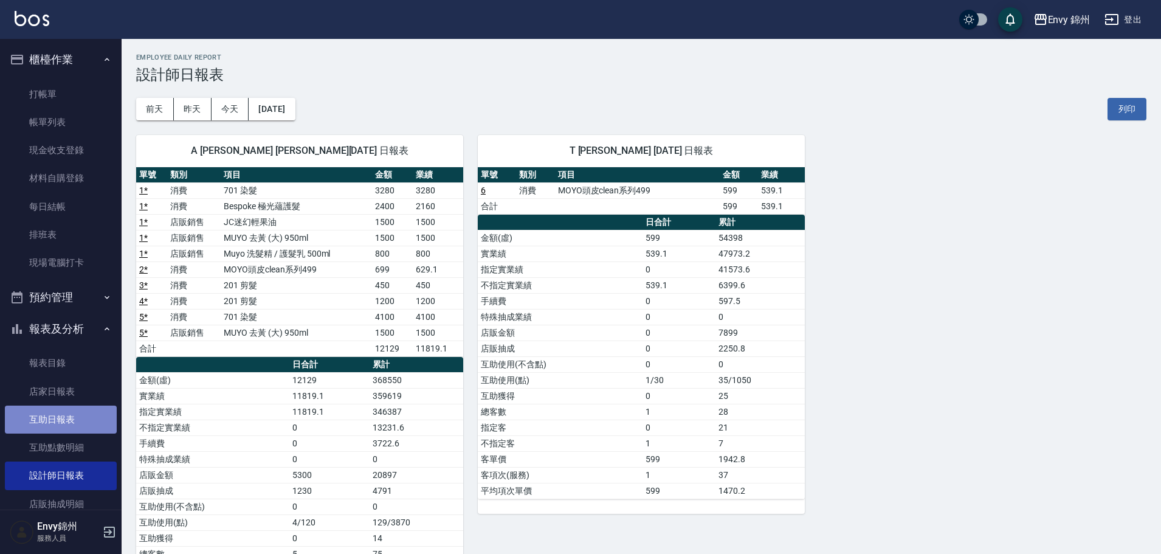
click at [63, 416] on link "互助日報表" at bounding box center [61, 419] width 112 height 28
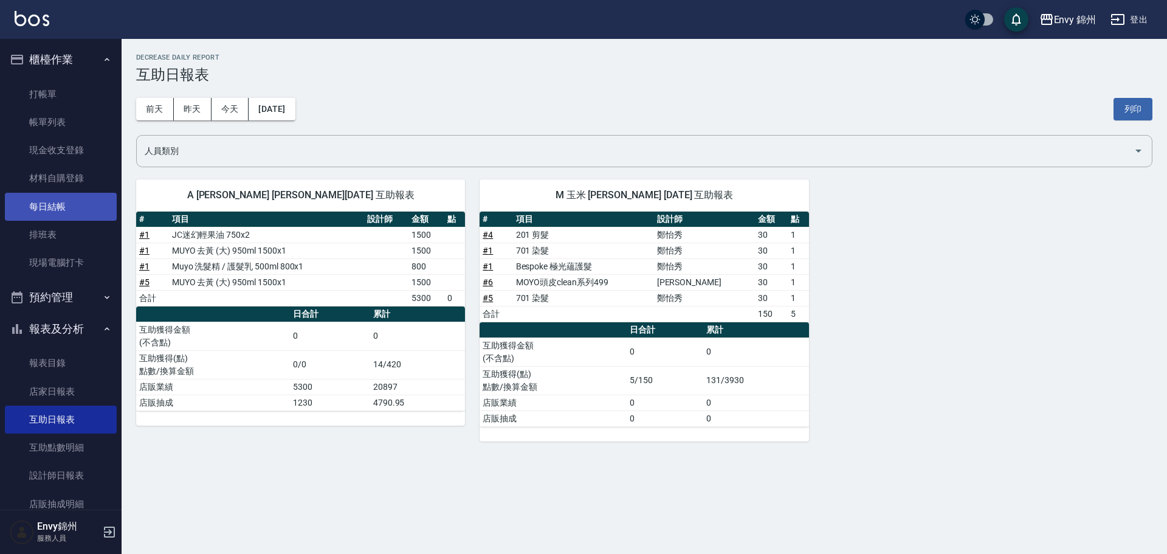
click at [38, 207] on link "每日結帳" at bounding box center [61, 207] width 112 height 28
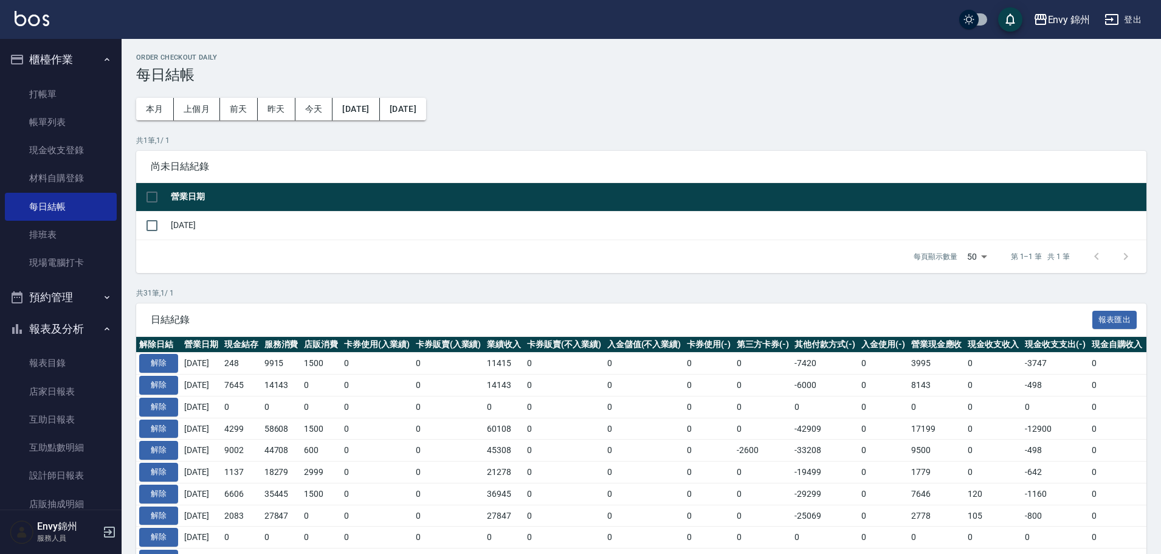
click at [179, 225] on td "[DATE]" at bounding box center [657, 225] width 978 height 29
drag, startPoint x: 139, startPoint y: 232, endPoint x: 149, endPoint y: 230, distance: 10.5
click at [148, 230] on td at bounding box center [152, 225] width 32 height 29
click at [152, 230] on input "checkbox" at bounding box center [152, 226] width 26 height 26
checkbox input "true"
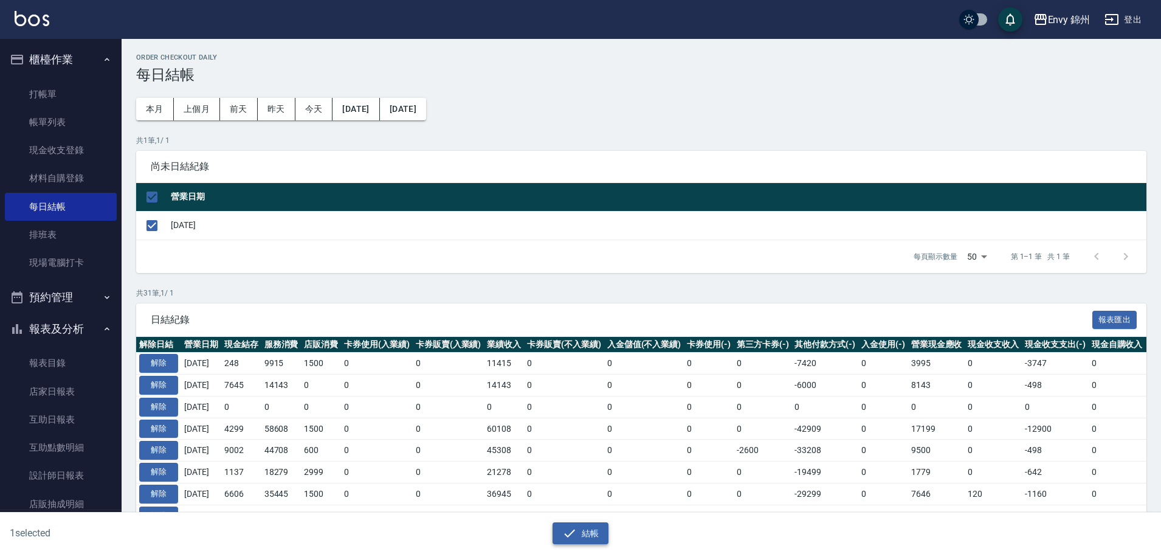
click at [581, 535] on button "結帳" at bounding box center [580, 533] width 57 height 22
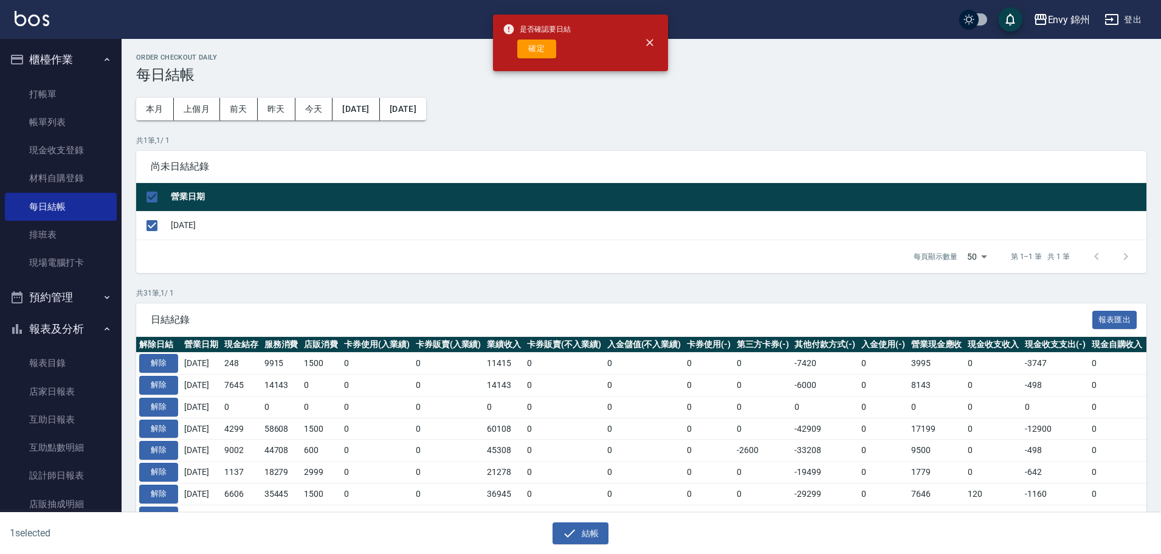
click at [536, 57] on button "確定" at bounding box center [536, 48] width 39 height 19
click at [537, 52] on div "確定" at bounding box center [537, 48] width 68 height 19
checkbox input "false"
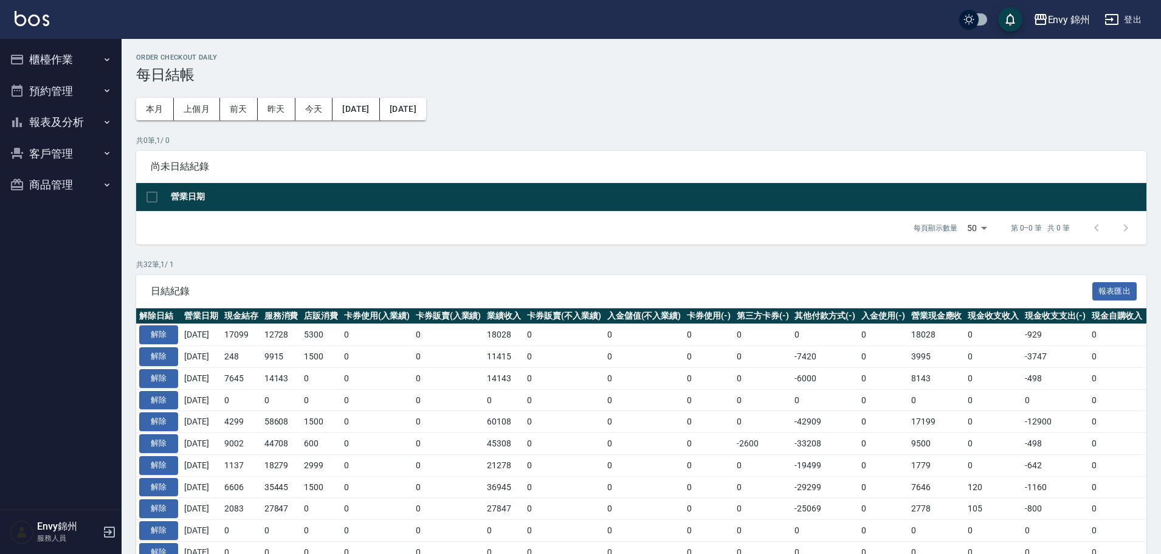
drag, startPoint x: 549, startPoint y: 68, endPoint x: 625, endPoint y: 63, distance: 76.2
click at [575, 72] on h3 "每日結帳" at bounding box center [641, 74] width 1010 height 17
drag, startPoint x: 1166, startPoint y: 342, endPoint x: 569, endPoint y: 410, distance: 601.2
click at [569, 411] on td "0" at bounding box center [564, 422] width 80 height 22
click at [71, 120] on button "報表及分析" at bounding box center [61, 122] width 112 height 32
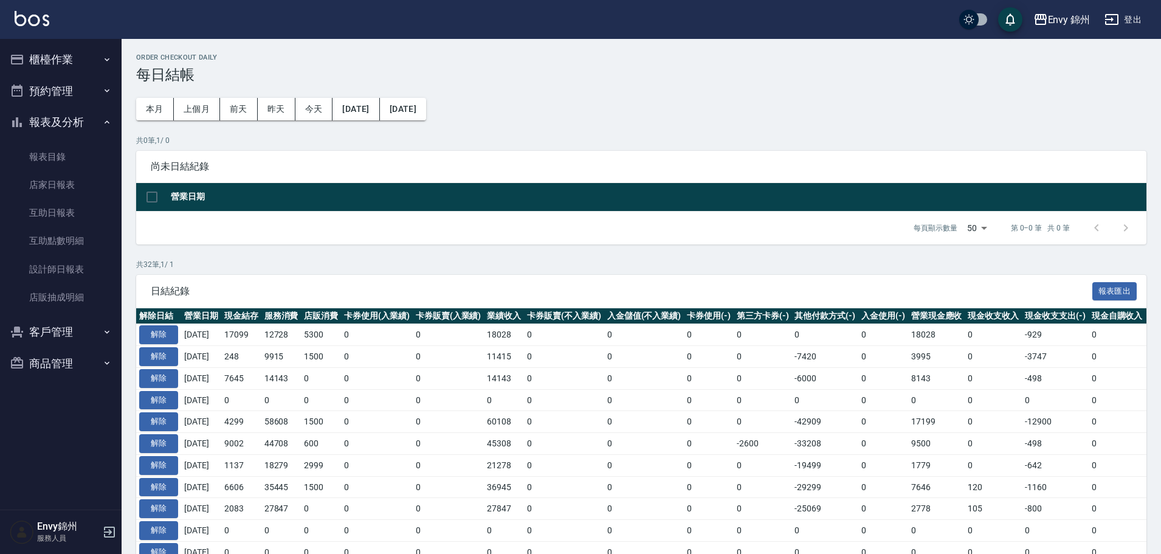
click at [1139, 22] on button "登出" at bounding box center [1122, 20] width 47 height 22
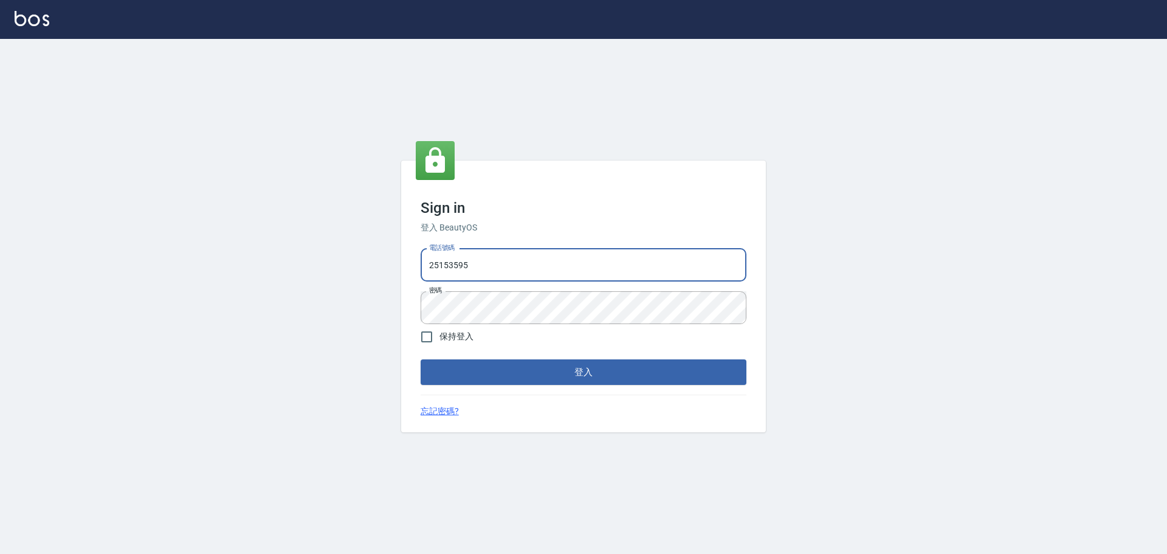
click at [498, 256] on input "25153595" at bounding box center [584, 265] width 326 height 33
type input "9990001234567"
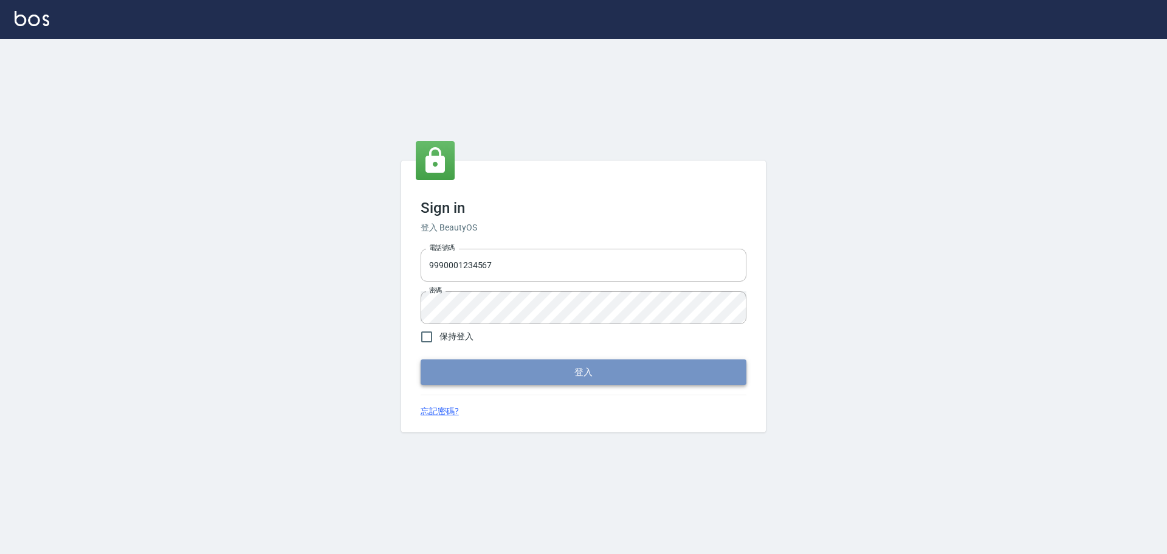
click at [582, 373] on button "登入" at bounding box center [584, 372] width 326 height 26
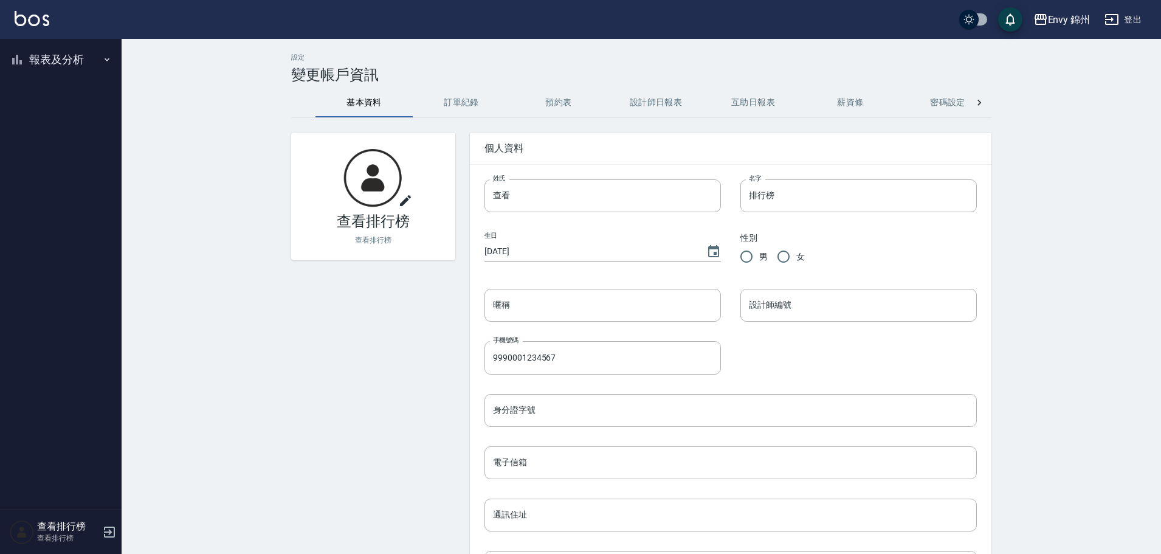
click at [61, 63] on button "報表及分析" at bounding box center [61, 60] width 112 height 32
click at [62, 124] on link "店家排行榜" at bounding box center [61, 122] width 112 height 28
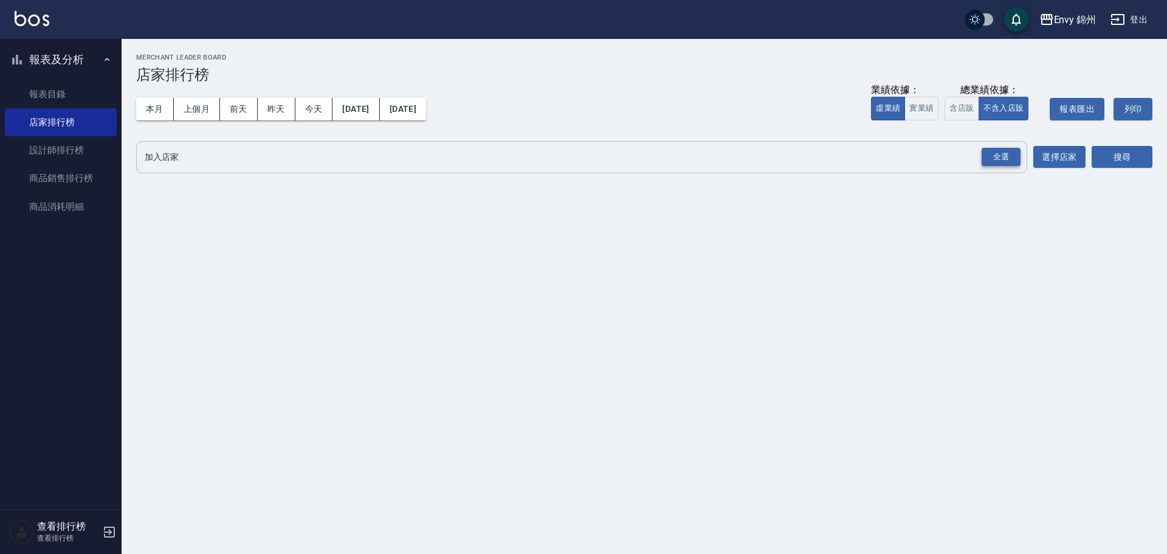
click at [1000, 159] on div "全選" at bounding box center [1000, 157] width 39 height 19
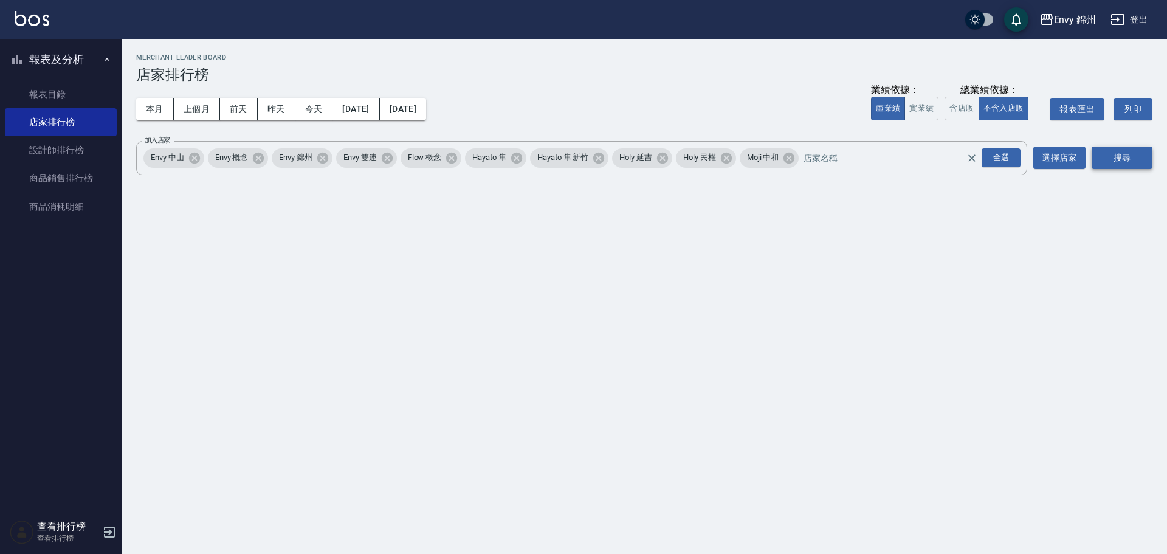
click at [1118, 165] on button "搜尋" at bounding box center [1121, 157] width 61 height 22
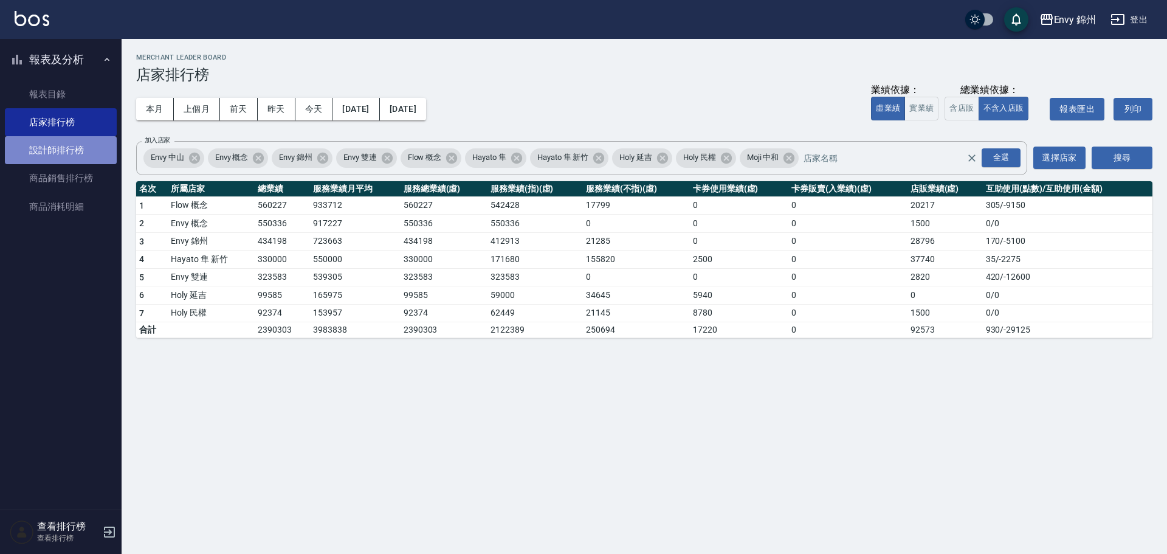
click at [72, 138] on link "設計師排行榜" at bounding box center [61, 150] width 112 height 28
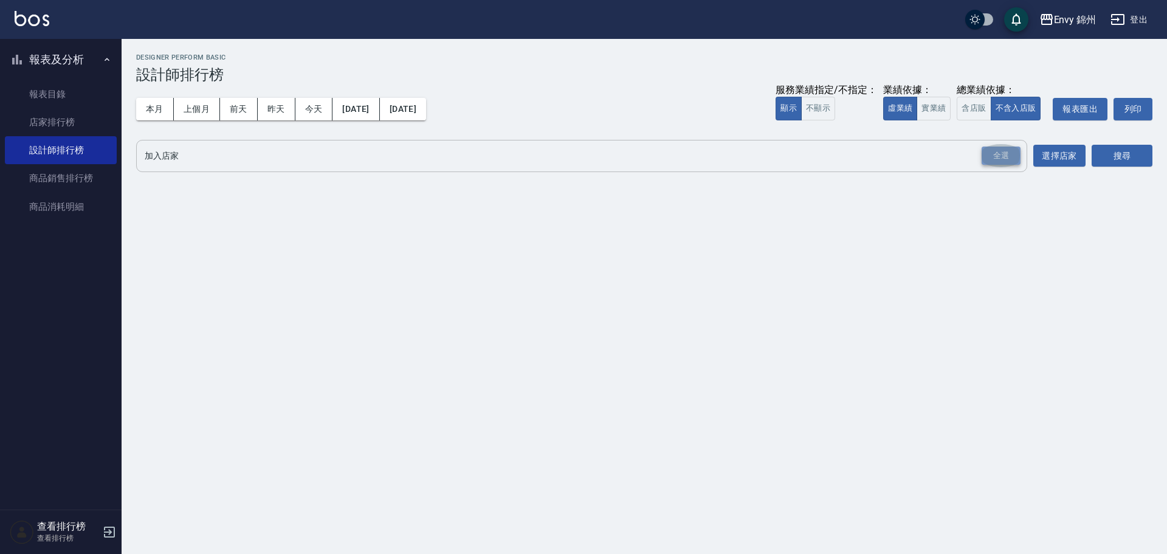
click at [998, 156] on div "全選" at bounding box center [1000, 155] width 39 height 19
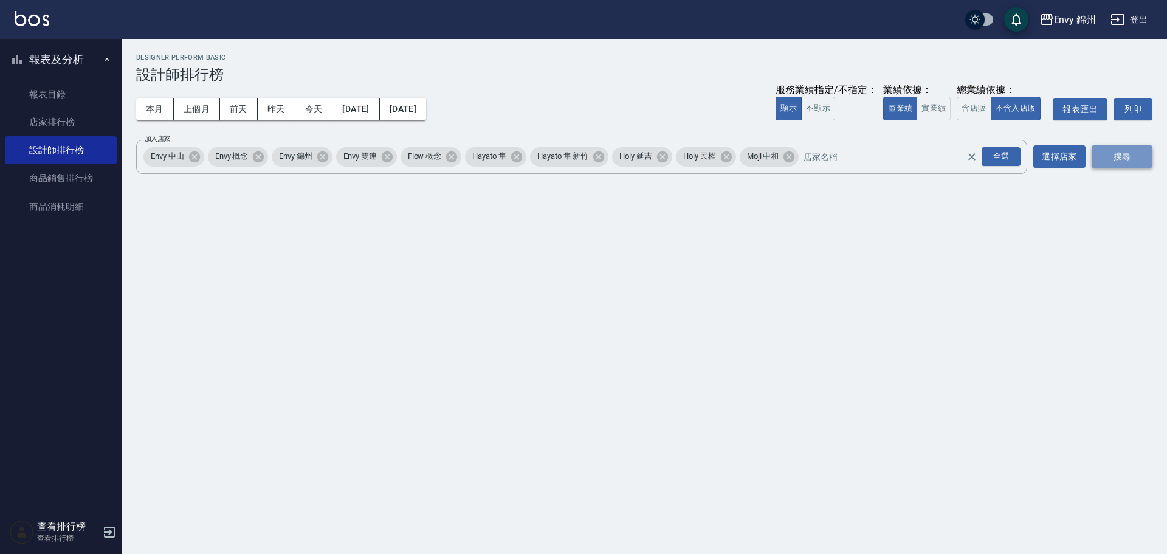
click at [1142, 162] on button "搜尋" at bounding box center [1121, 156] width 61 height 22
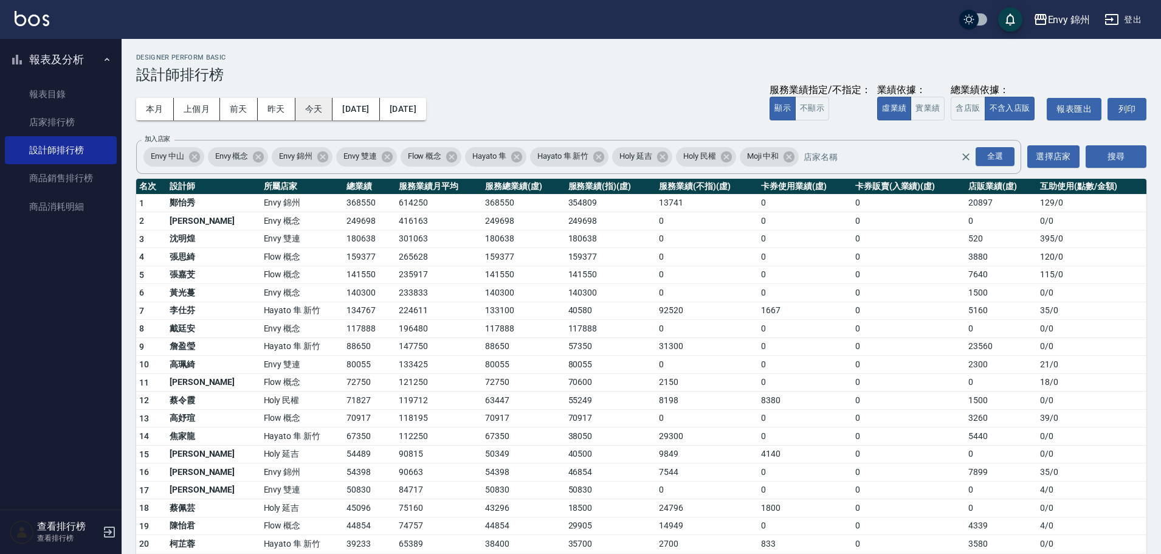
click at [307, 109] on button "今天" at bounding box center [314, 109] width 38 height 22
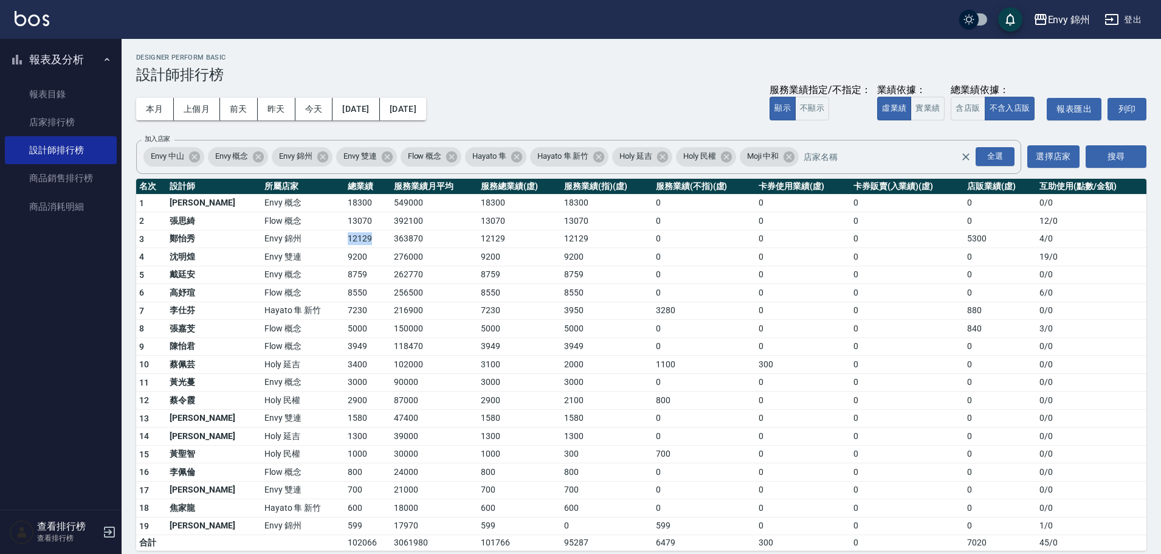
drag, startPoint x: 297, startPoint y: 242, endPoint x: 331, endPoint y: 242, distance: 34.0
click at [331, 242] on tr "3 鄭怡秀 Envy 錦州 12129 363870 12129 12129 0 0 0 5300 4 / 0" at bounding box center [641, 239] width 1010 height 18
click at [157, 108] on button "本月" at bounding box center [155, 109] width 38 height 22
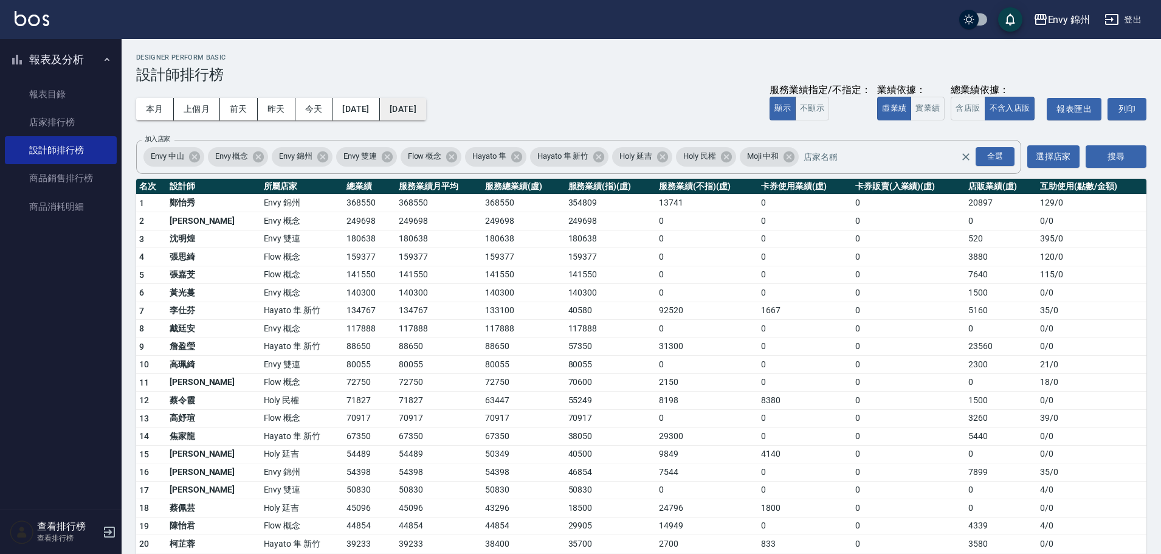
click at [426, 105] on button "2025/09/30" at bounding box center [403, 109] width 46 height 22
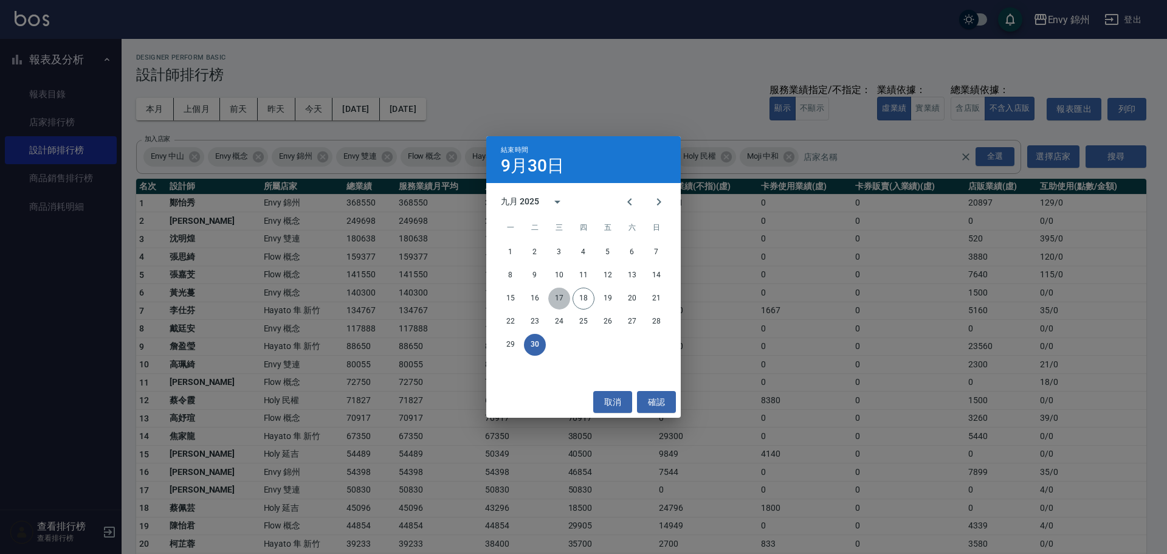
click at [560, 300] on button "17" at bounding box center [559, 298] width 22 height 22
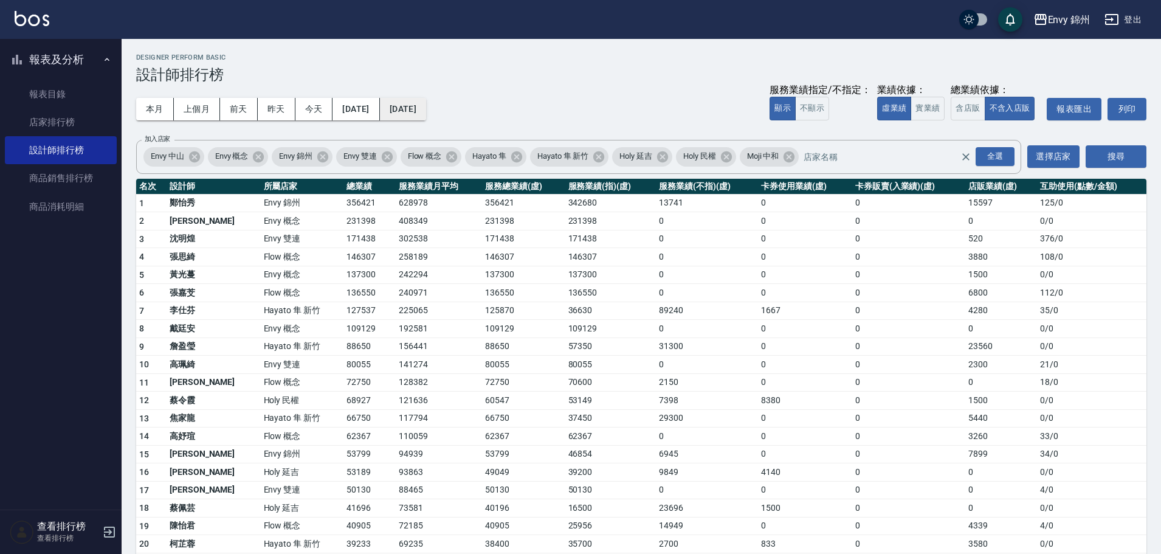
click at [426, 110] on button "[DATE]" at bounding box center [403, 109] width 46 height 22
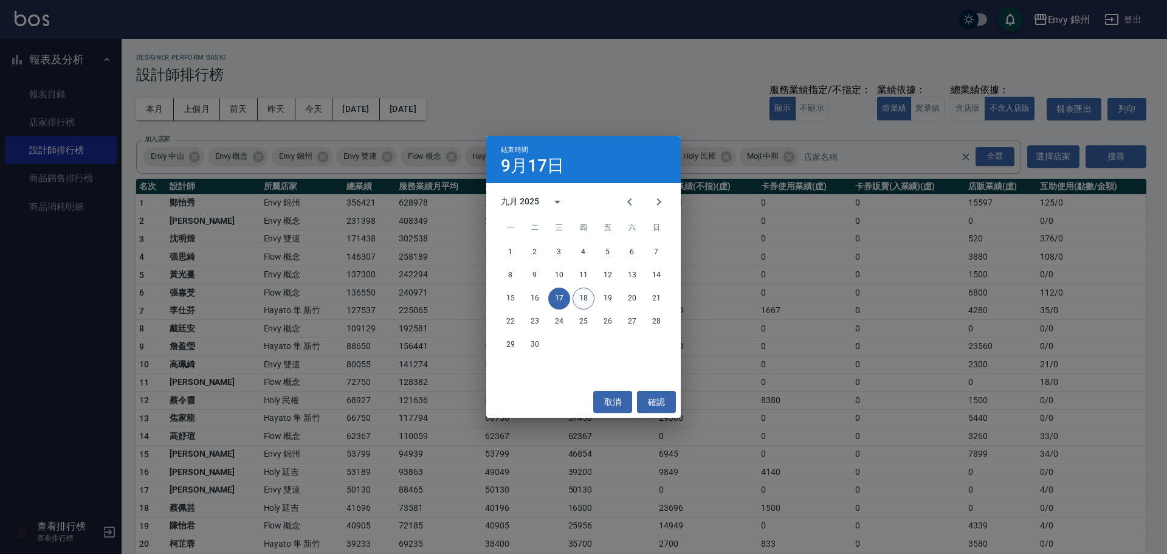
click at [582, 297] on button "18" at bounding box center [583, 298] width 22 height 22
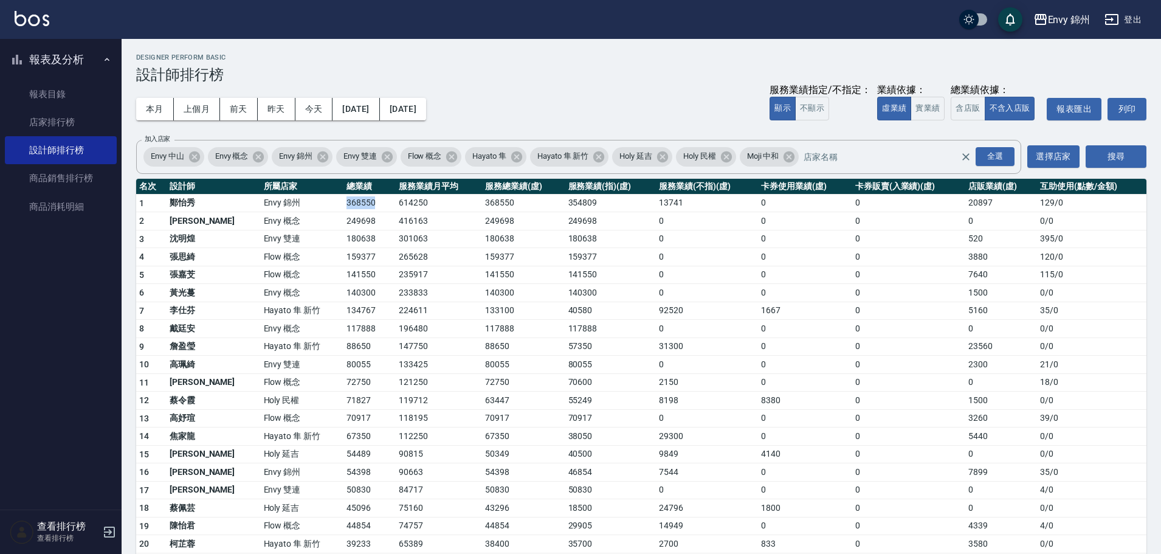
drag, startPoint x: 298, startPoint y: 202, endPoint x: 341, endPoint y: 201, distance: 43.2
click at [340, 201] on tr "1 鄭怡秀 Envy 錦州 368550 614250 368550 354809 13741 0 0 20897 129 / 0" at bounding box center [641, 203] width 1010 height 18
drag, startPoint x: 303, startPoint y: 476, endPoint x: 328, endPoint y: 476, distance: 24.9
click at [343, 476] on td "54398" at bounding box center [369, 472] width 52 height 18
click at [343, 488] on td "50830" at bounding box center [369, 490] width 52 height 18
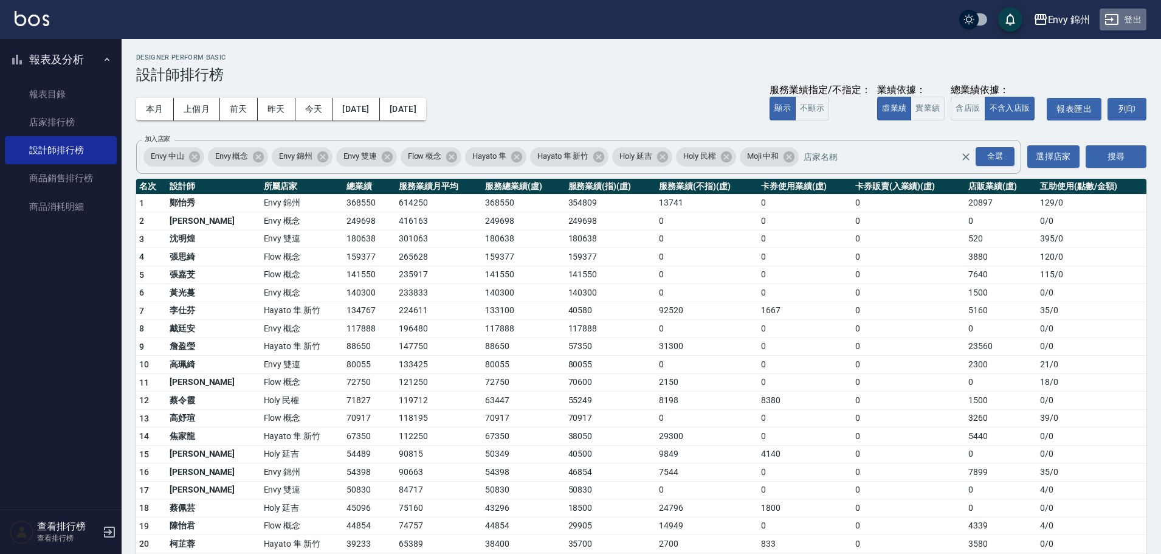
click at [1122, 24] on button "登出" at bounding box center [1122, 20] width 47 height 22
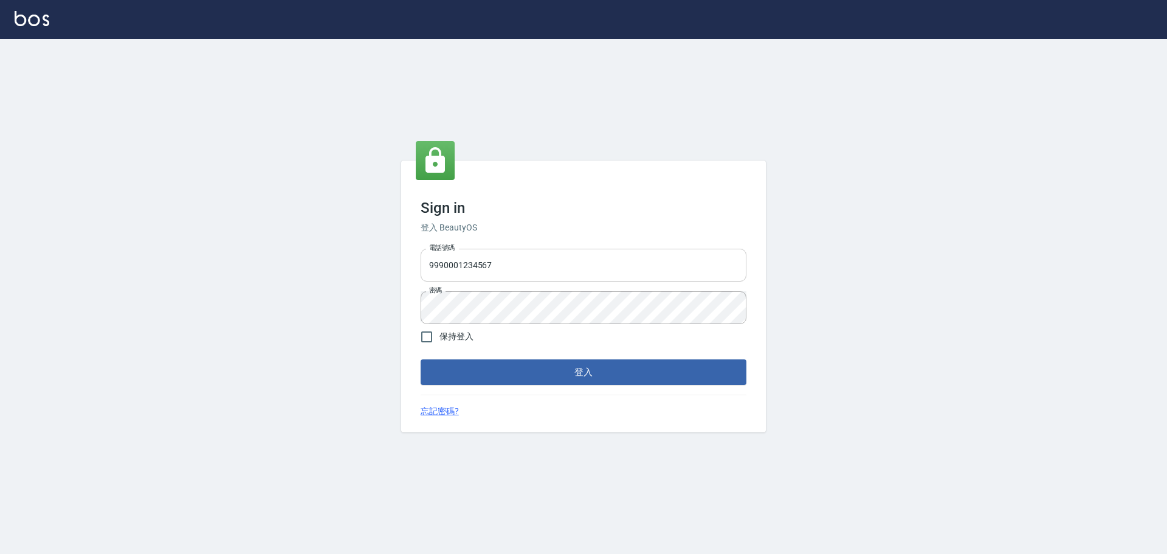
click at [523, 274] on input "9990001234567" at bounding box center [584, 265] width 326 height 33
type input "25153595"
click at [595, 373] on button "登入" at bounding box center [584, 372] width 326 height 26
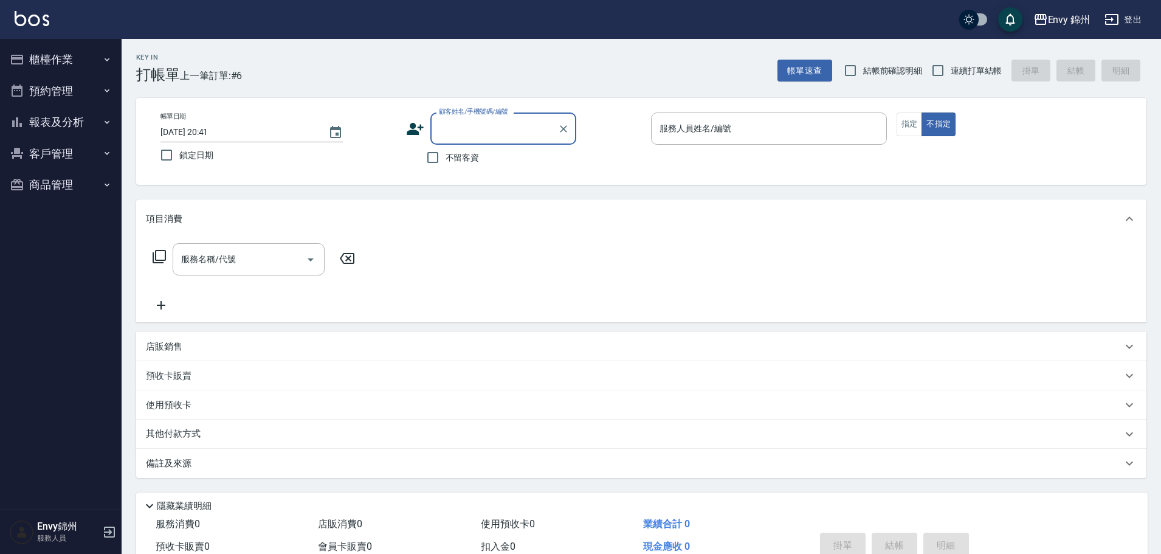
drag, startPoint x: 45, startPoint y: 78, endPoint x: 47, endPoint y: 58, distance: 20.1
click at [47, 58] on ul "櫃檯作業 打帳單 帳單列表 現金收支登錄 材料自購登錄 每日結帳 排班表 現場電腦打卡 預約管理 預約管理 單日預約紀錄 單週預約紀錄 報表及分析 報表目錄 …" at bounding box center [61, 122] width 112 height 167
click at [47, 56] on button "櫃檯作業" at bounding box center [61, 60] width 112 height 32
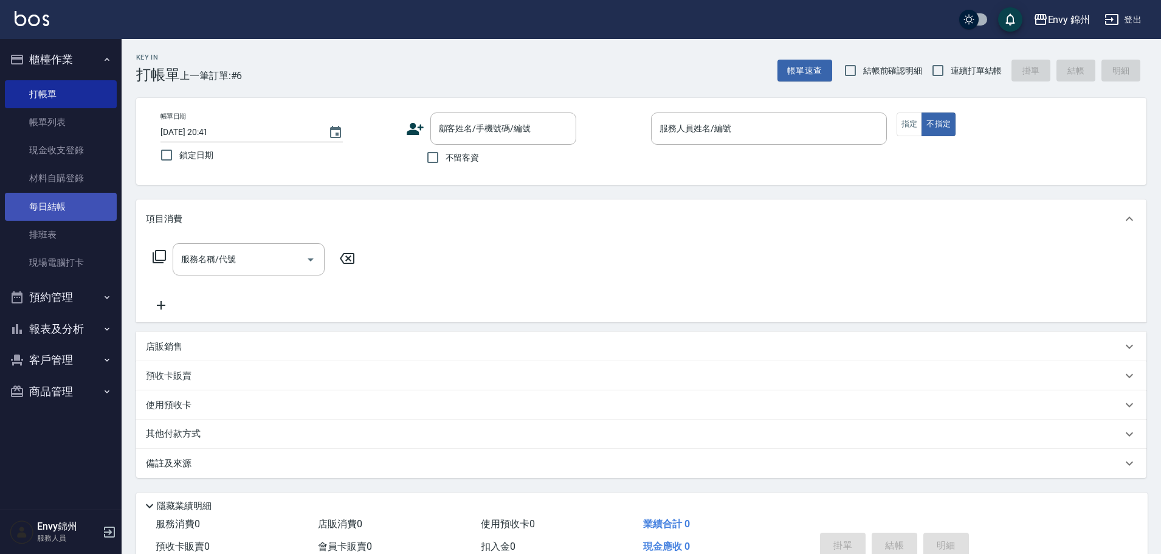
click at [67, 215] on link "每日結帳" at bounding box center [61, 207] width 112 height 28
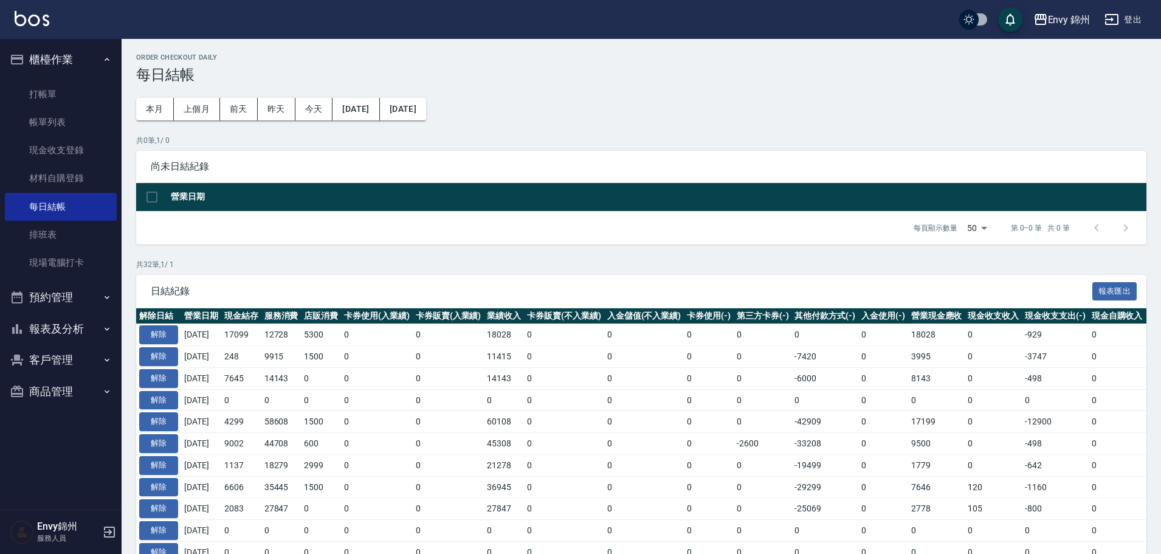
click at [80, 284] on button "預約管理" at bounding box center [61, 297] width 112 height 32
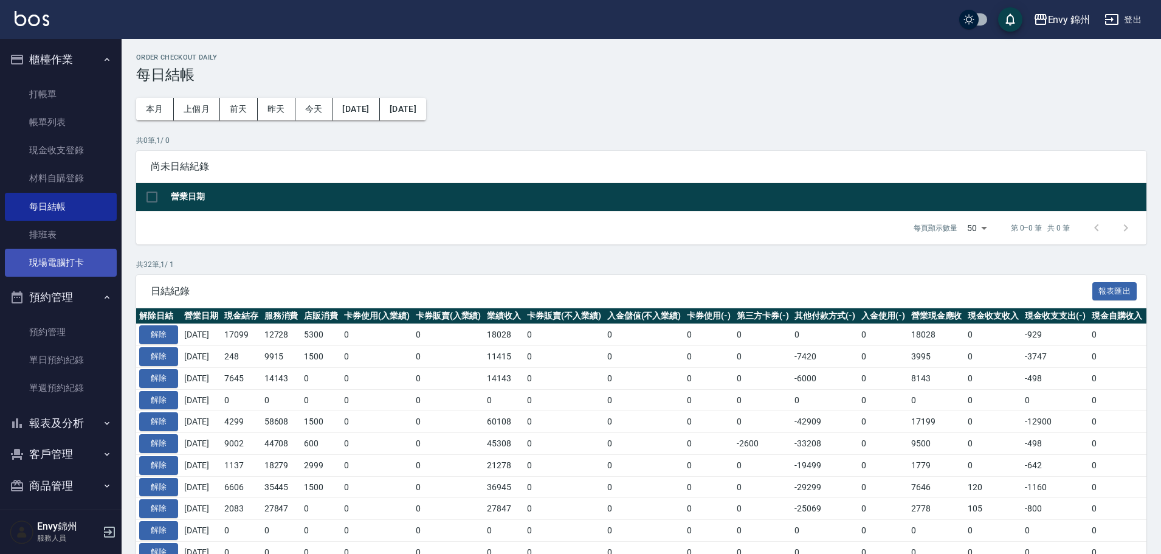
click at [77, 250] on link "現場電腦打卡" at bounding box center [61, 263] width 112 height 28
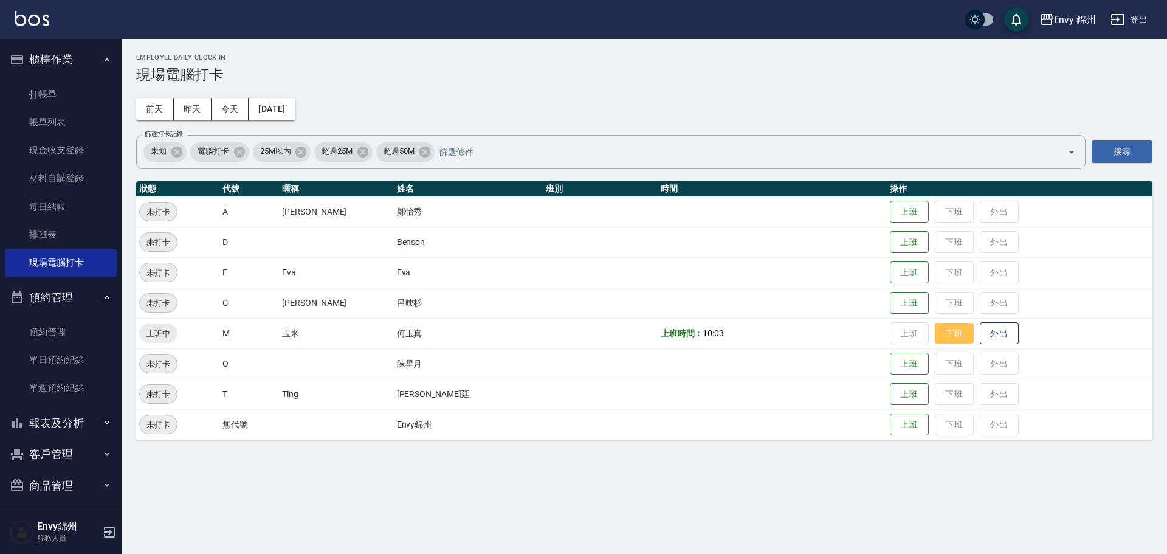
click at [935, 331] on button "下班" at bounding box center [954, 333] width 39 height 21
